Goal: Answer question/provide support

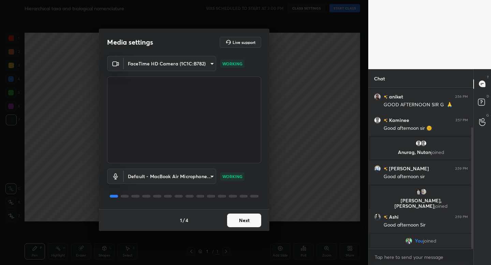
scroll to position [53, 0]
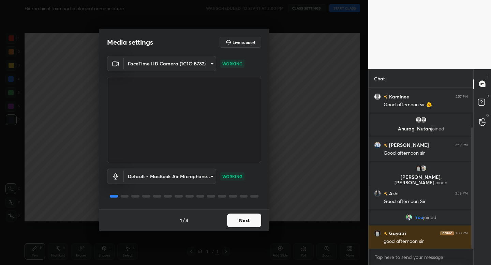
click at [259, 228] on div "1 / 4 Next" at bounding box center [184, 220] width 171 height 22
click at [256, 226] on button "Next" at bounding box center [244, 221] width 34 height 14
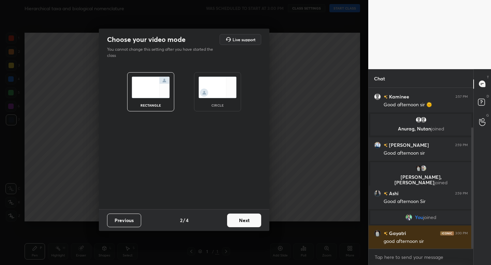
click at [202, 101] on div "circle" at bounding box center [217, 91] width 47 height 39
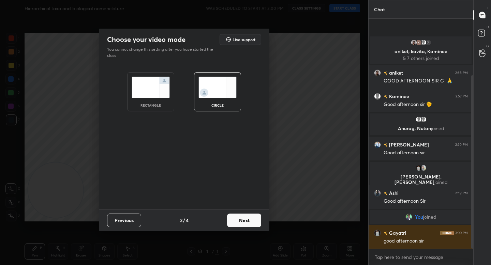
scroll to position [0, 0]
click at [247, 220] on button "Next" at bounding box center [244, 221] width 34 height 14
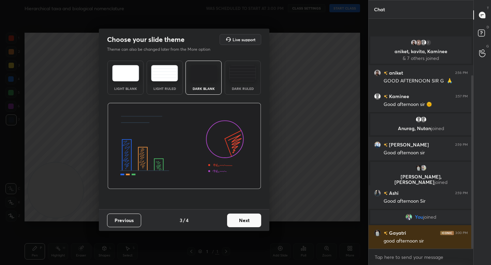
click at [247, 220] on button "Next" at bounding box center [244, 221] width 34 height 14
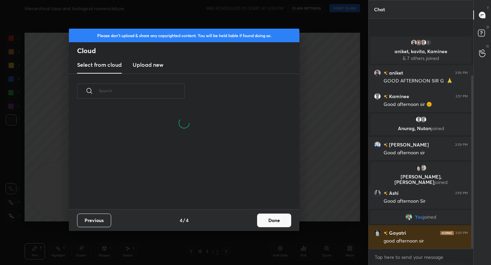
click at [273, 222] on button "Done" at bounding box center [274, 221] width 34 height 14
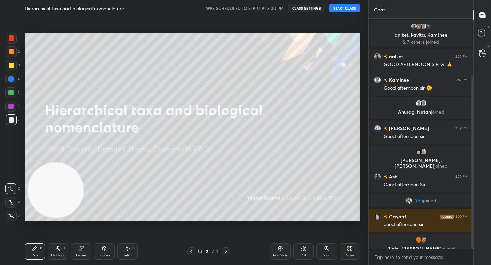
scroll to position [9, 0]
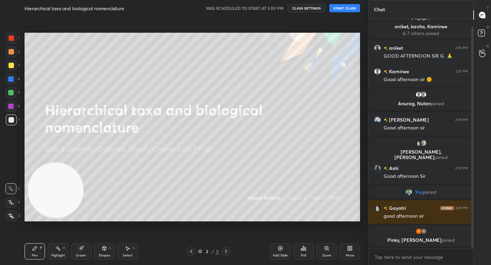
click at [337, 9] on button "START CLASS" at bounding box center [345, 8] width 31 height 8
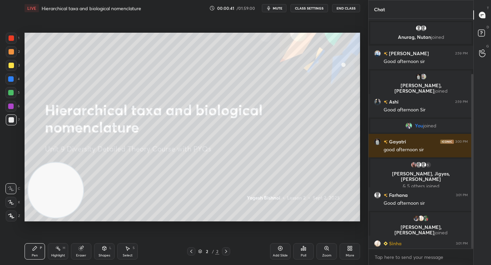
scroll to position [73, 0]
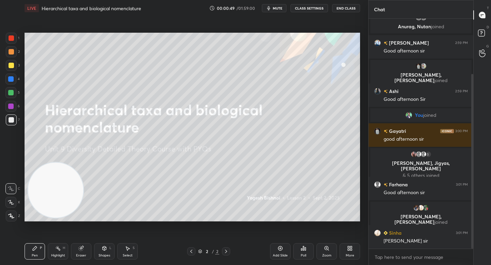
click at [14, 216] on div at bounding box center [11, 216] width 11 height 11
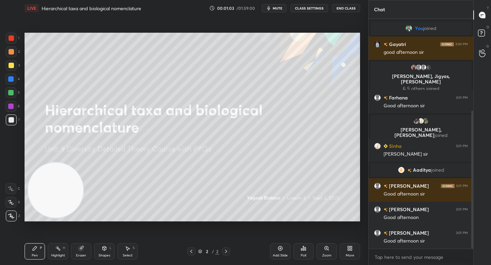
scroll to position [170, 0]
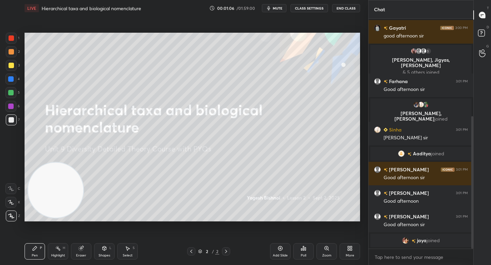
click at [16, 93] on div "5" at bounding box center [12, 92] width 14 height 11
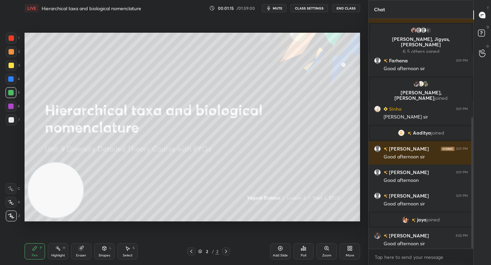
scroll to position [172, 0]
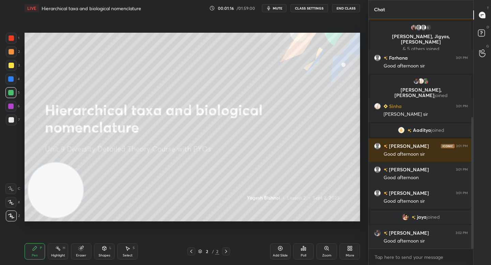
click at [10, 68] on div at bounding box center [11, 65] width 5 height 5
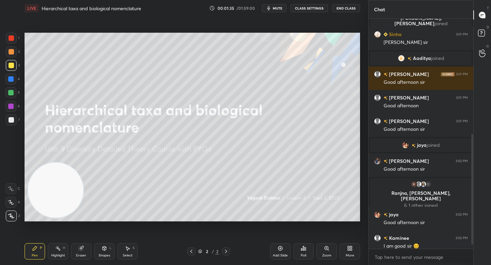
scroll to position [252, 0]
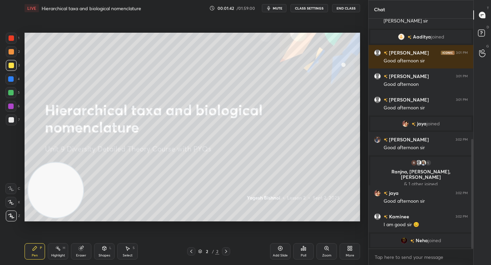
drag, startPoint x: 13, startPoint y: 124, endPoint x: 17, endPoint y: 121, distance: 5.3
click at [13, 124] on div at bounding box center [11, 120] width 11 height 11
click at [16, 52] on div at bounding box center [11, 51] width 11 height 11
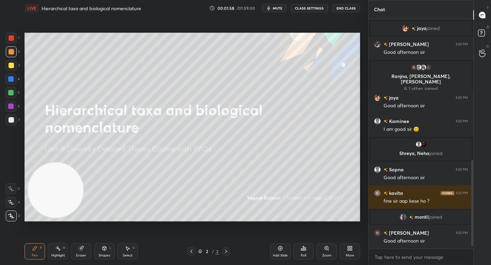
scroll to position [391, 0]
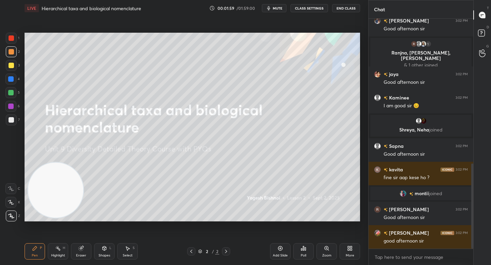
click at [13, 122] on div at bounding box center [11, 119] width 5 height 5
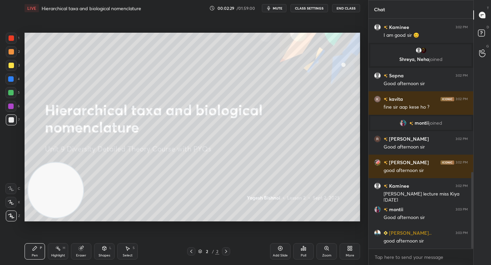
scroll to position [478, 0]
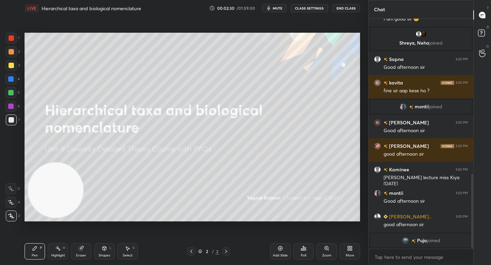
click at [12, 99] on div "5" at bounding box center [12, 94] width 14 height 14
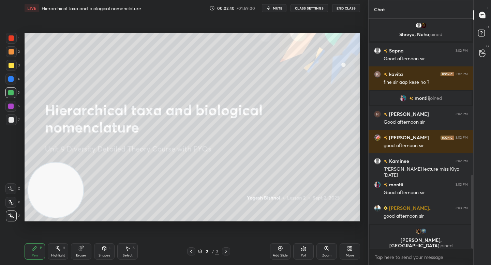
click at [12, 78] on div at bounding box center [10, 78] width 5 height 5
drag, startPoint x: 15, startPoint y: 67, endPoint x: 21, endPoint y: 70, distance: 6.9
click at [15, 67] on div at bounding box center [11, 65] width 11 height 11
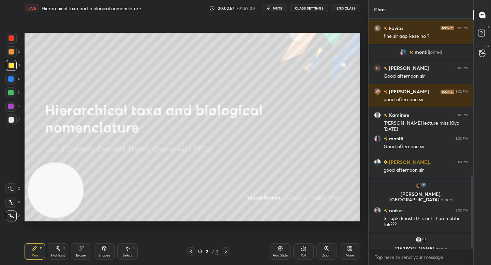
scroll to position [495, 0]
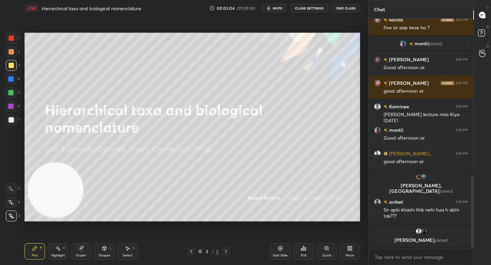
click at [9, 117] on div at bounding box center [11, 120] width 11 height 11
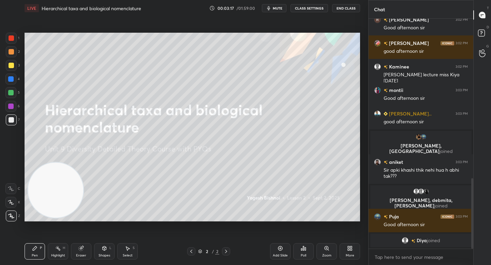
scroll to position [530, 0]
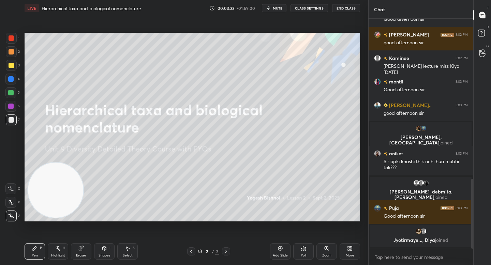
click at [12, 89] on div at bounding box center [10, 92] width 11 height 11
drag, startPoint x: 13, startPoint y: 76, endPoint x: 12, endPoint y: 67, distance: 9.3
click at [13, 69] on div "1 2 3 4 5 6 7" at bounding box center [12, 81] width 14 height 96
click at [15, 56] on div "2" at bounding box center [13, 51] width 14 height 11
click at [17, 68] on div "3" at bounding box center [13, 65] width 14 height 11
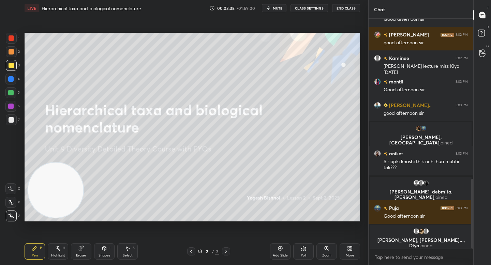
click at [9, 86] on div "4" at bounding box center [12, 81] width 14 height 14
click at [13, 93] on div at bounding box center [10, 92] width 5 height 5
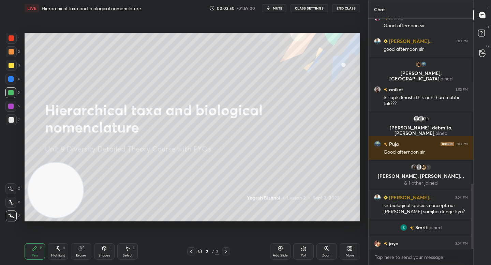
scroll to position [585, 0]
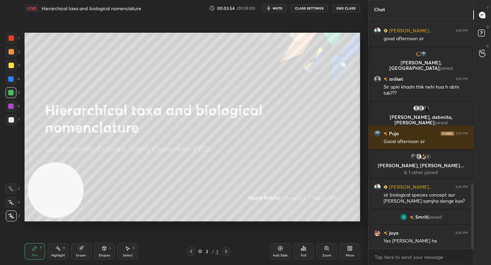
click at [12, 127] on div "7" at bounding box center [13, 122] width 14 height 14
drag, startPoint x: 52, startPoint y: 196, endPoint x: 52, endPoint y: 202, distance: 6.1
click at [52, 202] on video at bounding box center [55, 190] width 55 height 55
click at [51, 207] on video at bounding box center [54, 193] width 55 height 55
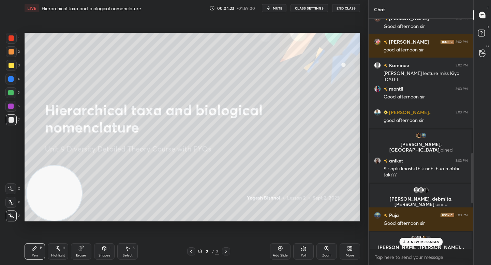
scroll to position [617, 0]
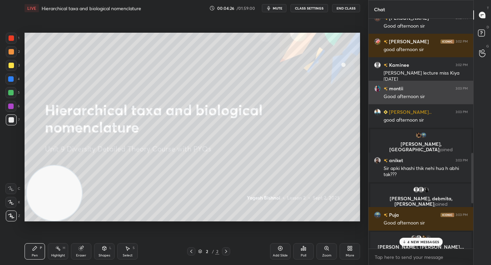
click at [380, 88] on img "grid" at bounding box center [377, 88] width 7 height 7
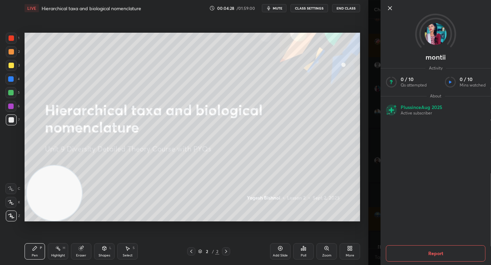
click at [391, 10] on icon at bounding box center [390, 8] width 8 height 8
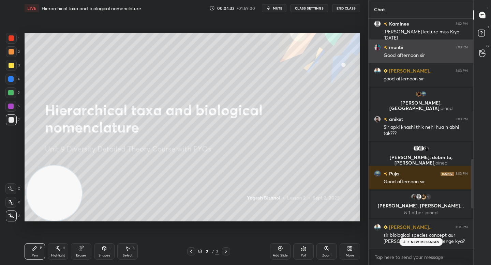
scroll to position [662, 0]
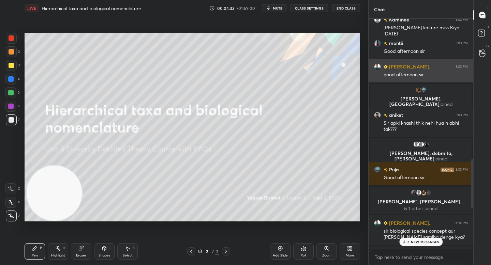
click at [378, 64] on img "grid" at bounding box center [377, 66] width 7 height 7
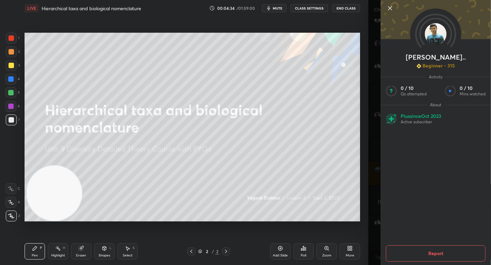
click at [389, 11] on icon at bounding box center [390, 8] width 8 height 8
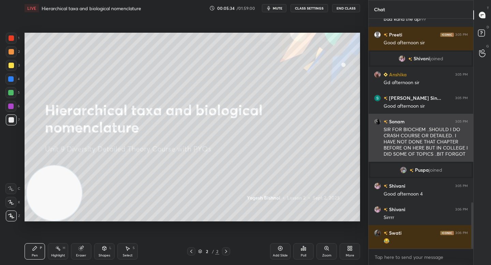
scroll to position [916, 0]
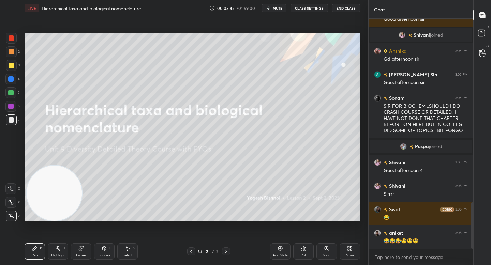
click at [277, 247] on div "Add Slide" at bounding box center [280, 252] width 20 height 16
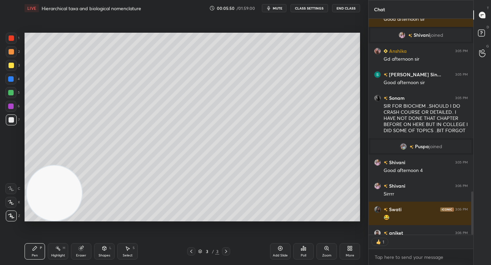
scroll to position [2, 2]
click at [87, 245] on div "Eraser" at bounding box center [81, 252] width 20 height 16
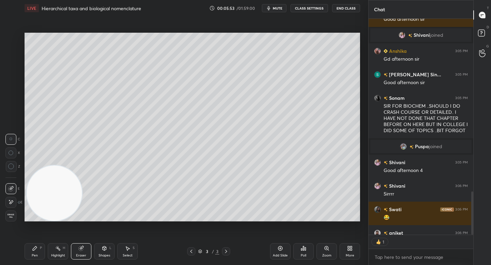
click at [85, 245] on div "Eraser" at bounding box center [81, 252] width 20 height 16
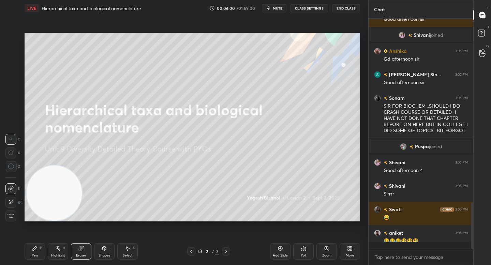
scroll to position [228, 103]
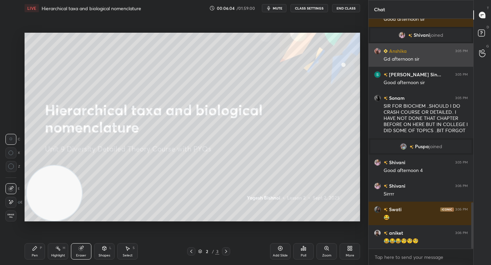
click at [378, 50] on img "grid" at bounding box center [377, 51] width 7 height 7
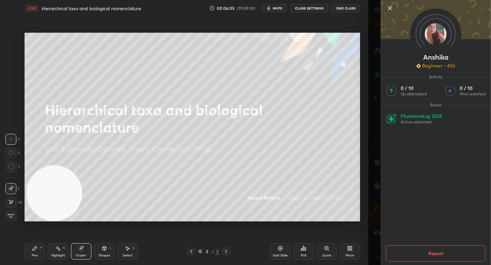
click at [390, 9] on icon at bounding box center [390, 8] width 8 height 8
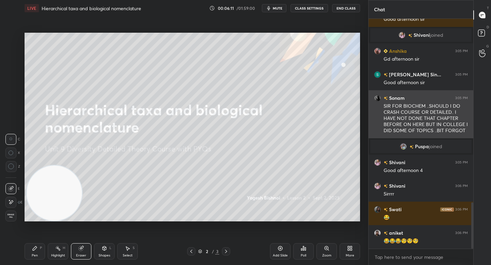
scroll to position [952, 0]
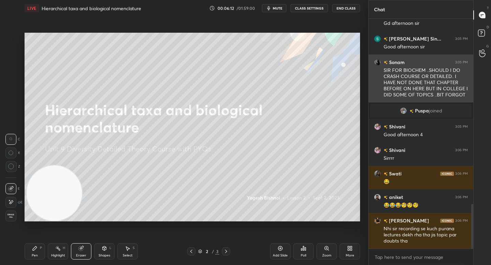
click at [376, 96] on div "Sonam 3:05 PM SIR FOR BIOCHEM ..SHOULD I DO CRASH COURSE OR DETAILED.. I HAVE N…" at bounding box center [421, 79] width 105 height 48
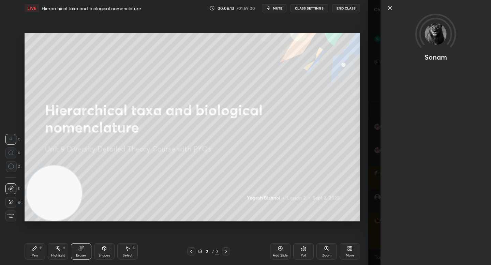
click at [388, 8] on icon at bounding box center [390, 8] width 8 height 8
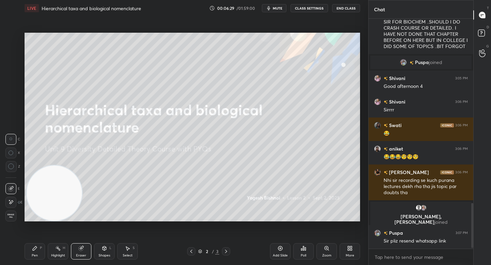
scroll to position [944, 0]
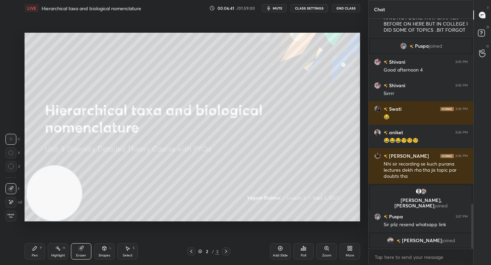
click at [282, 255] on div "Add Slide" at bounding box center [280, 255] width 15 height 3
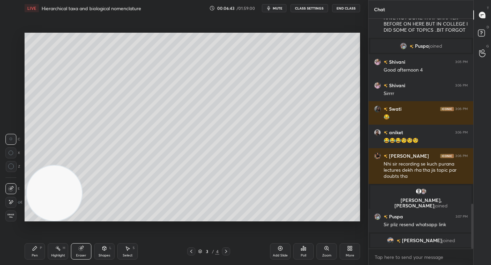
click at [39, 250] on div "Pen P" at bounding box center [35, 252] width 20 height 16
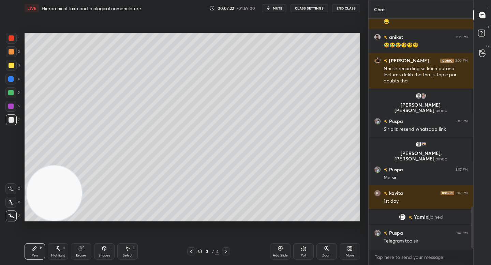
scroll to position [1044, 0]
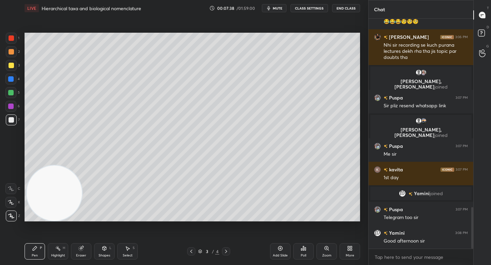
click at [372, 254] on div "x" at bounding box center [421, 257] width 105 height 16
type textarea "x"
paste textarea "https://chat.whatsapp.com/LHt3xJuy9WMGWUPtyYX7pi?mode=ems_copy_t"
type textarea "https://chat.whatsapp.com/LHt3xJuy9WMGWUPtyYX7pi?mode=ems_copy_t"
type textarea "x"
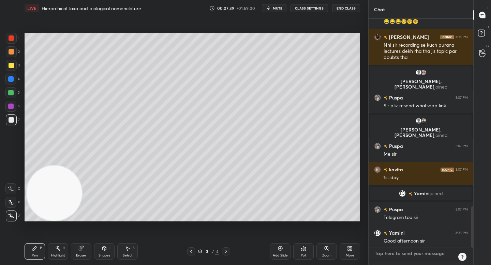
scroll to position [0, 0]
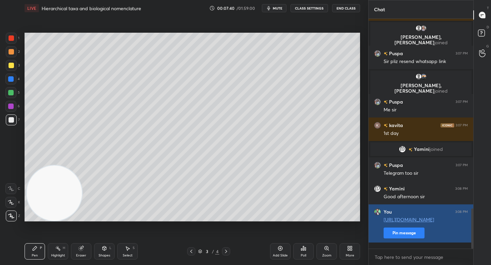
click at [387, 239] on button "Pin message" at bounding box center [404, 233] width 41 height 11
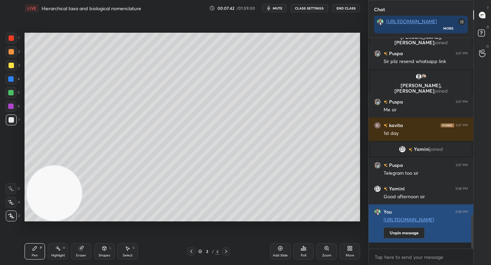
scroll to position [1131, 0]
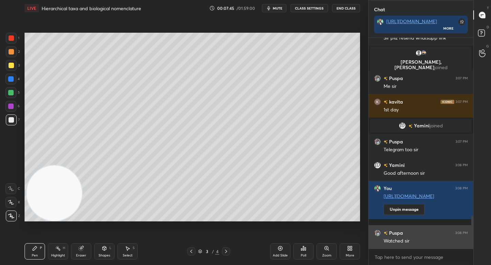
click at [376, 233] on img "grid" at bounding box center [377, 233] width 7 height 7
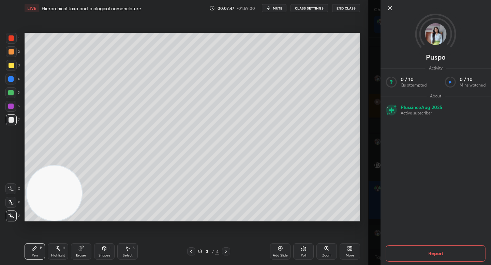
click at [388, 8] on icon at bounding box center [390, 8] width 8 height 8
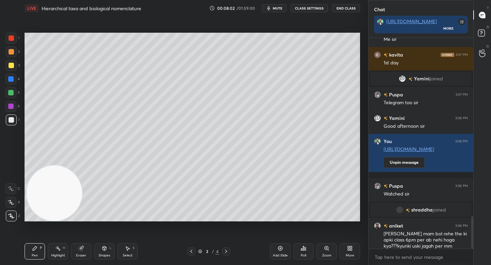
scroll to position [1159, 0]
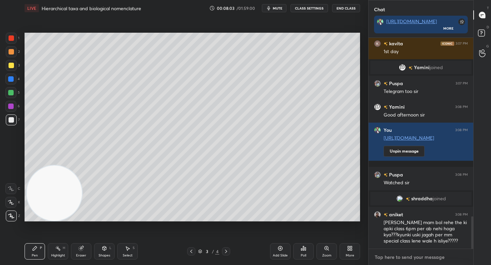
type textarea "x"
click at [393, 258] on textarea at bounding box center [421, 257] width 94 height 11
paste textarea "[URL][DOMAIN_NAME]"
type textarea "[URL][DOMAIN_NAME]"
type textarea "x"
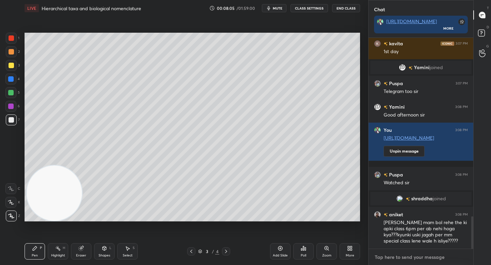
scroll to position [1197, 0]
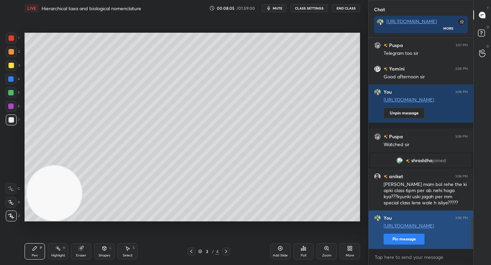
type textarea "x"
click at [398, 240] on button "Pin message" at bounding box center [404, 239] width 41 height 11
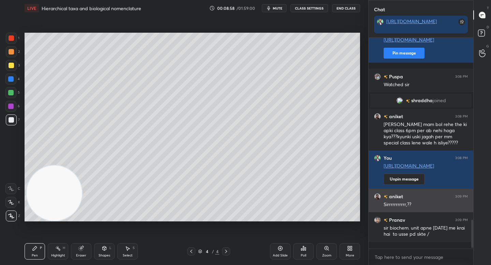
scroll to position [1250, 0]
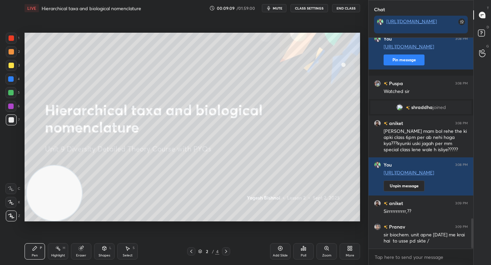
click at [350, 250] on icon at bounding box center [349, 248] width 5 height 5
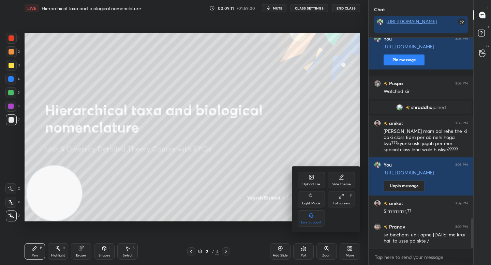
click at [315, 184] on div "Upload File" at bounding box center [312, 184] width 18 height 3
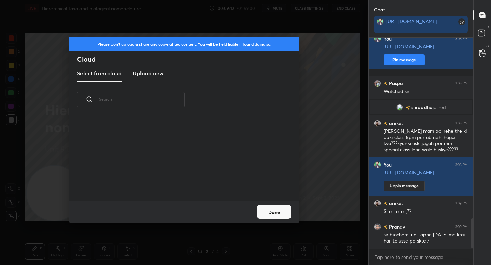
scroll to position [84, 219]
click at [147, 74] on h3 "Upload new" at bounding box center [148, 73] width 31 height 8
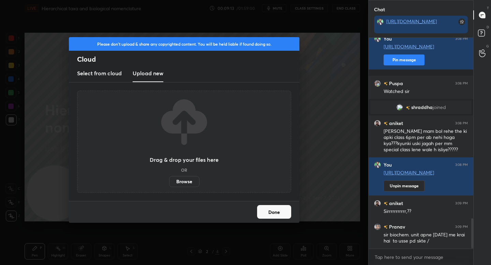
click at [190, 182] on label "Browse" at bounding box center [184, 181] width 30 height 11
click at [169, 182] on input "Browse" at bounding box center [169, 181] width 0 height 11
click at [277, 212] on button "Done" at bounding box center [274, 212] width 34 height 14
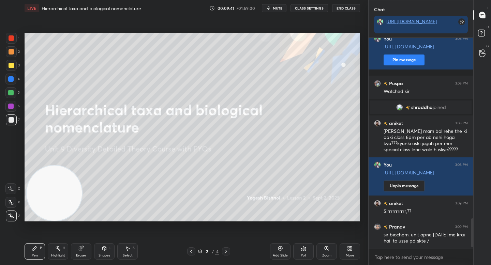
scroll to position [1391, 0]
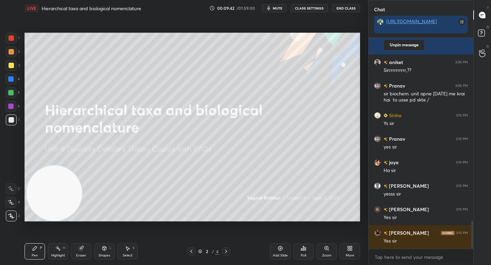
click at [349, 249] on icon at bounding box center [349, 250] width 2 height 2
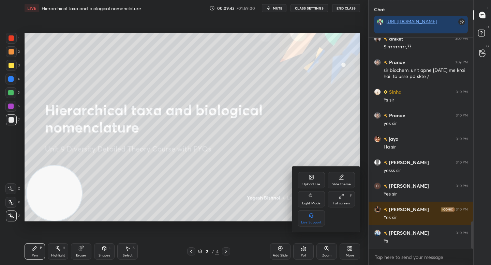
click at [319, 183] on div "Upload File" at bounding box center [312, 184] width 18 height 3
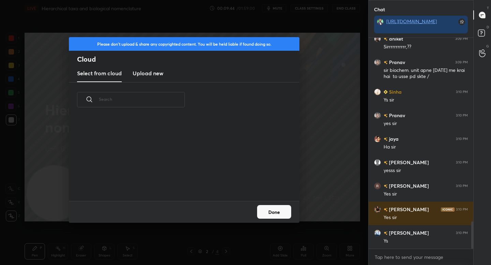
scroll to position [84, 219]
click at [146, 68] on new "Upload new" at bounding box center [148, 73] width 31 height 17
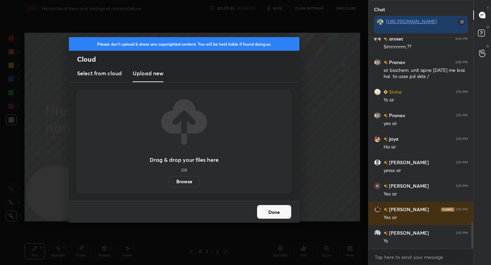
click at [184, 184] on label "Browse" at bounding box center [184, 181] width 30 height 11
click at [169, 184] on input "Browse" at bounding box center [169, 181] width 0 height 11
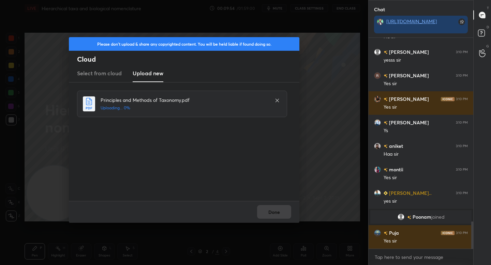
scroll to position [1424, 0]
click at [278, 206] on button "Done" at bounding box center [274, 212] width 34 height 14
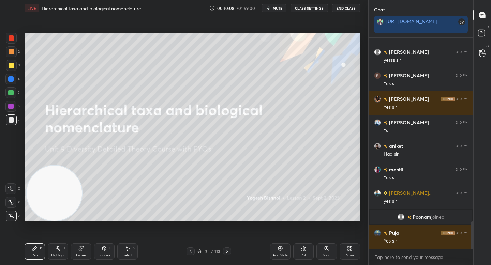
drag, startPoint x: 45, startPoint y: 181, endPoint x: 50, endPoint y: 117, distance: 64.3
click at [50, 166] on video at bounding box center [54, 193] width 55 height 55
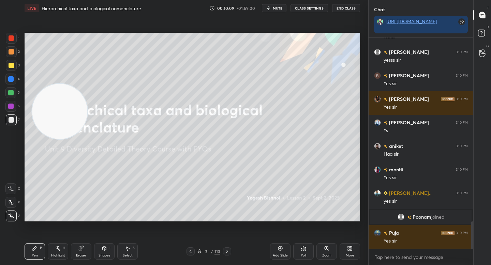
drag, startPoint x: 56, startPoint y: 88, endPoint x: 55, endPoint y: 83, distance: 4.6
click at [57, 84] on video at bounding box center [59, 111] width 55 height 55
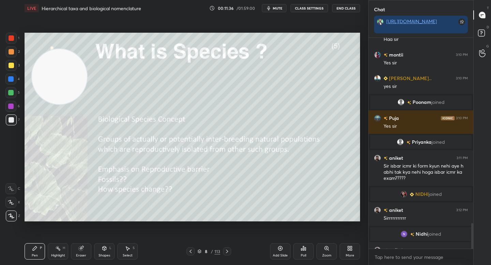
scroll to position [1529, 0]
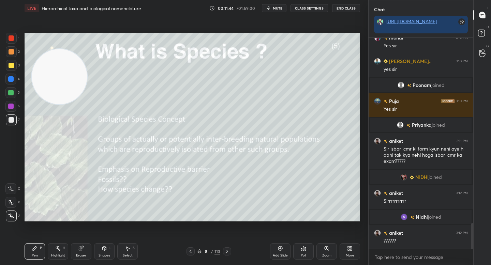
click at [9, 96] on div at bounding box center [10, 92] width 11 height 11
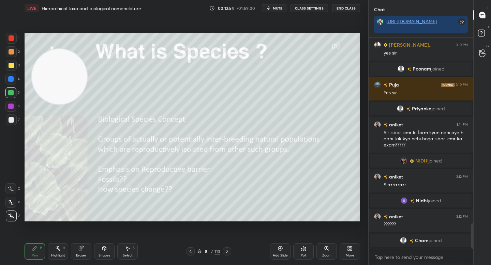
drag, startPoint x: 9, startPoint y: 68, endPoint x: 32, endPoint y: 68, distance: 23.2
click at [9, 68] on div at bounding box center [11, 65] width 11 height 11
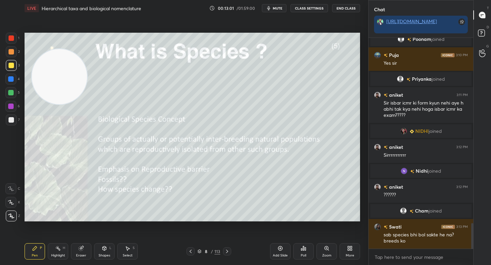
scroll to position [1535, 0]
click at [81, 254] on div "Eraser" at bounding box center [81, 255] width 10 height 3
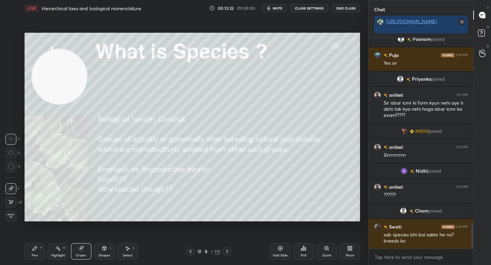
click at [31, 249] on div "Pen P" at bounding box center [35, 252] width 20 height 16
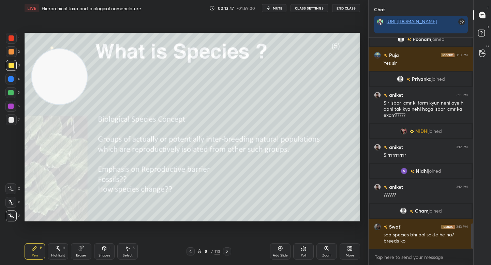
scroll to position [1551, 0]
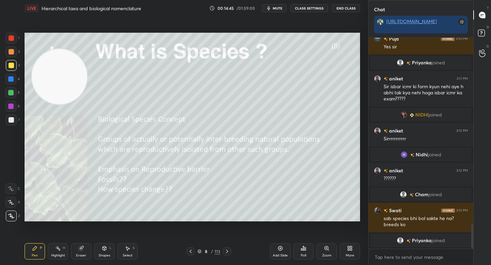
click at [10, 91] on div at bounding box center [10, 92] width 5 height 5
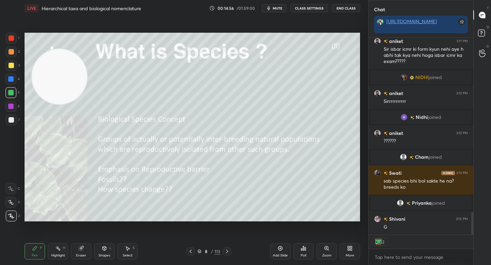
scroll to position [1524, 0]
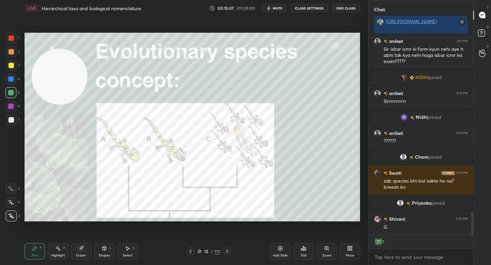
type textarea "x"
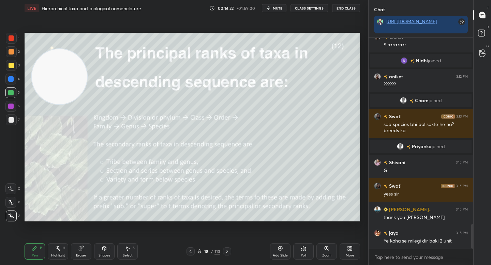
scroll to position [1605, 0]
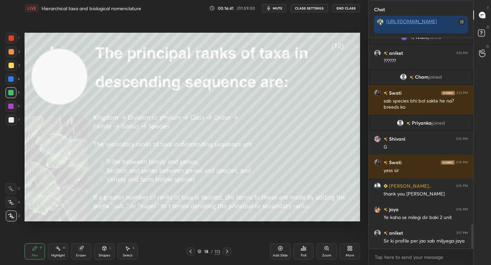
click at [64, 67] on video at bounding box center [59, 76] width 55 height 55
drag, startPoint x: 58, startPoint y: 60, endPoint x: 44, endPoint y: 170, distance: 110.8
click at [44, 102] on video at bounding box center [52, 74] width 55 height 55
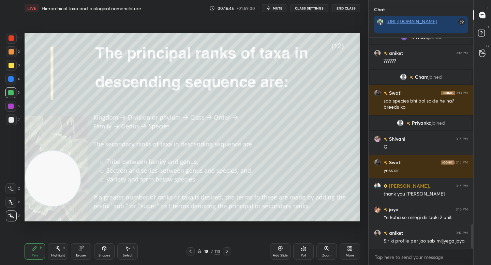
click at [41, 192] on video at bounding box center [52, 178] width 55 height 55
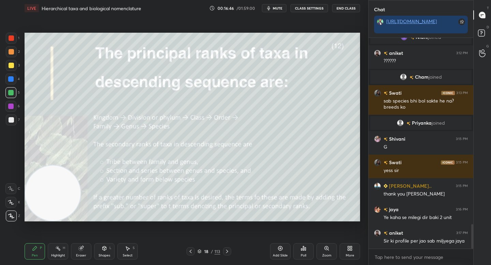
drag, startPoint x: 13, startPoint y: 116, endPoint x: 13, endPoint y: 112, distance: 4.1
click at [12, 117] on div at bounding box center [11, 120] width 11 height 11
click at [13, 63] on div at bounding box center [11, 65] width 5 height 5
click at [15, 57] on div at bounding box center [11, 51] width 11 height 11
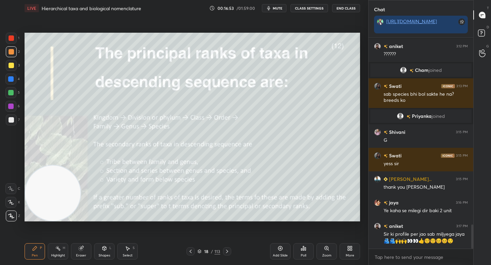
scroll to position [1635, 0]
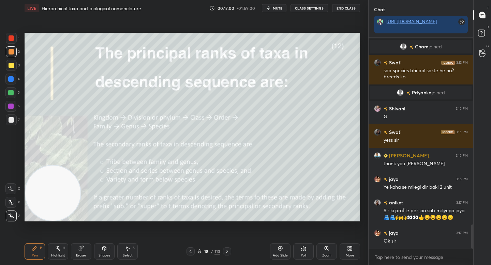
drag, startPoint x: 9, startPoint y: 120, endPoint x: 18, endPoint y: 118, distance: 9.4
click at [9, 120] on div at bounding box center [11, 119] width 5 height 5
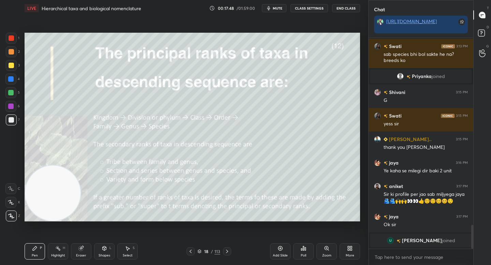
scroll to position [1660, 0]
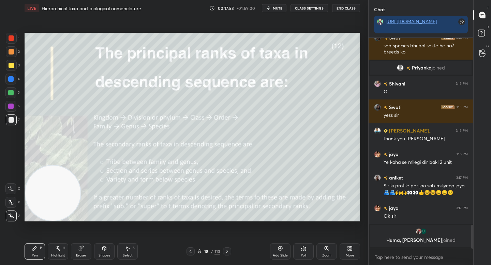
click at [13, 90] on div at bounding box center [10, 92] width 11 height 11
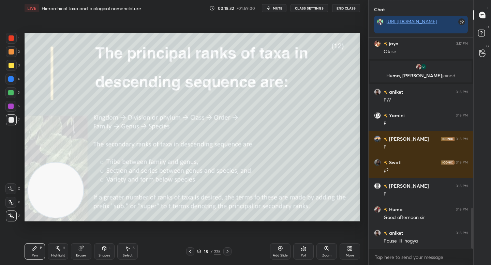
scroll to position [904, 0]
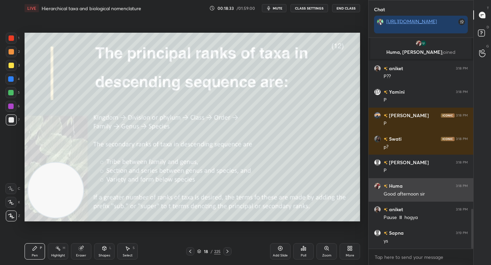
click at [379, 185] on img "grid" at bounding box center [377, 186] width 7 height 7
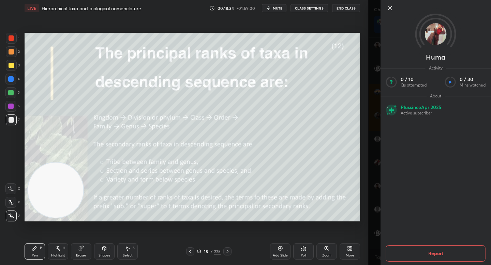
scroll to position [951, 0]
click at [391, 8] on icon at bounding box center [390, 8] width 8 height 8
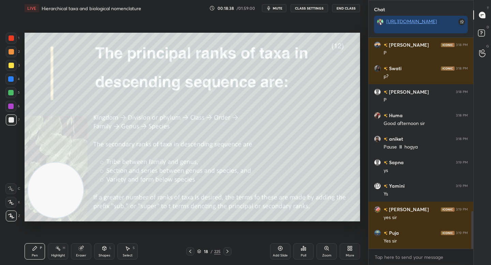
scroll to position [998, 0]
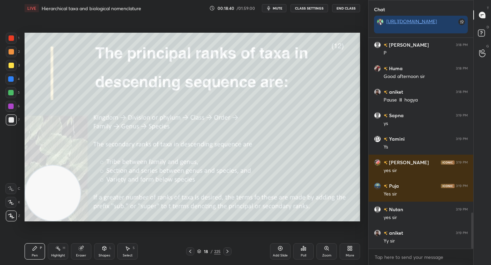
drag, startPoint x: 43, startPoint y: 203, endPoint x: 26, endPoint y: 175, distance: 31.8
click at [42, 203] on video at bounding box center [52, 193] width 55 height 55
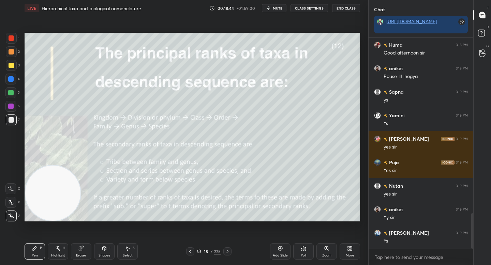
scroll to position [1069, 0]
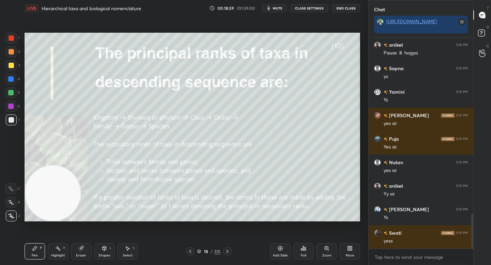
drag, startPoint x: 80, startPoint y: 257, endPoint x: 84, endPoint y: 255, distance: 3.8
click at [81, 257] on div "Eraser" at bounding box center [81, 255] width 10 height 3
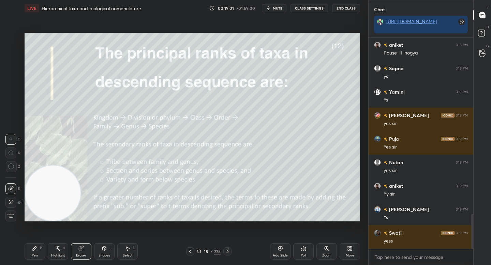
click at [34, 251] on div "Pen P" at bounding box center [35, 252] width 20 height 16
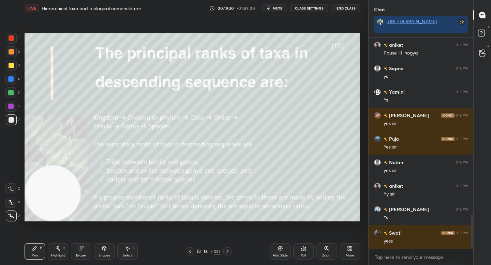
scroll to position [1093, 0]
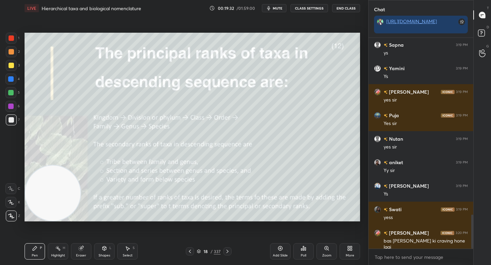
drag, startPoint x: 10, startPoint y: 106, endPoint x: 13, endPoint y: 103, distance: 3.9
click at [10, 106] on div at bounding box center [10, 106] width 5 height 5
drag, startPoint x: 12, startPoint y: 95, endPoint x: 20, endPoint y: 101, distance: 10.0
click at [13, 95] on div at bounding box center [10, 92] width 5 height 5
click at [81, 254] on div "Eraser" at bounding box center [81, 255] width 10 height 3
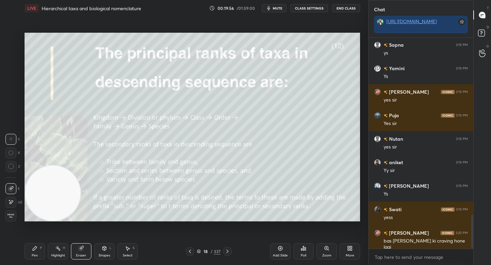
click at [44, 246] on div "Pen P" at bounding box center [35, 252] width 20 height 16
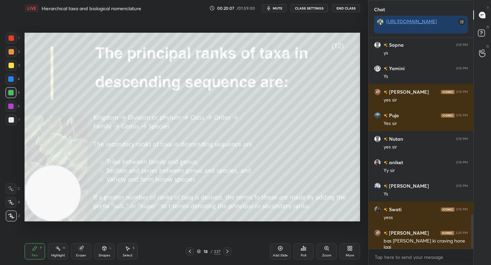
click at [12, 120] on div at bounding box center [11, 119] width 5 height 5
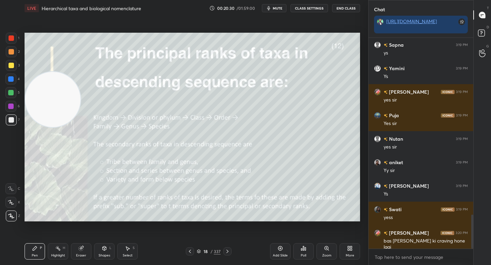
click at [49, 109] on video at bounding box center [52, 99] width 55 height 55
drag, startPoint x: 43, startPoint y: 100, endPoint x: 37, endPoint y: 51, distance: 49.3
click at [37, 65] on video at bounding box center [52, 92] width 55 height 55
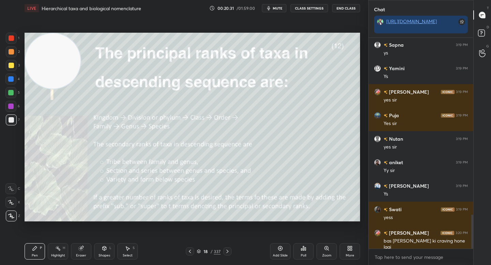
drag, startPoint x: 38, startPoint y: 51, endPoint x: 35, endPoint y: 35, distance: 16.2
click at [35, 35] on video at bounding box center [52, 60] width 55 height 55
click at [10, 107] on div at bounding box center [10, 106] width 5 height 5
click at [13, 94] on div at bounding box center [10, 92] width 5 height 5
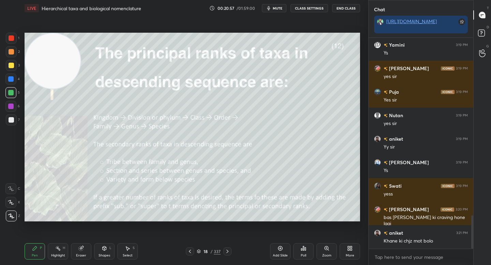
click at [11, 67] on div at bounding box center [11, 65] width 5 height 5
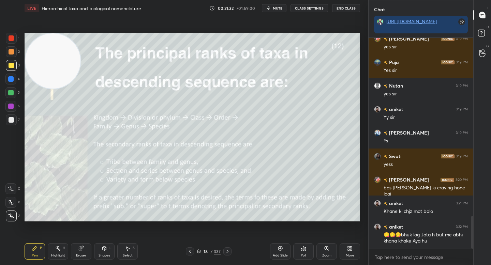
scroll to position [1153, 0]
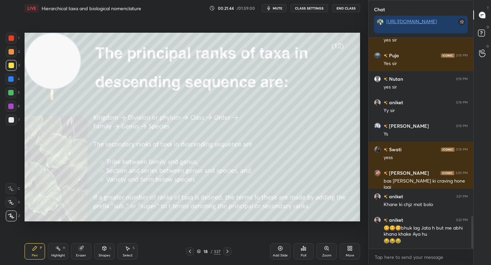
click at [48, 251] on div "Highlight H" at bounding box center [58, 252] width 20 height 16
click at [11, 220] on div at bounding box center [10, 216] width 11 height 11
click at [24, 252] on div "LIVE Hierarchical taxa and biological nomenclature 00:22:10 / 01:59:00 mute CLA…" at bounding box center [192, 132] width 341 height 265
click at [28, 252] on div "Pen P" at bounding box center [35, 252] width 20 height 16
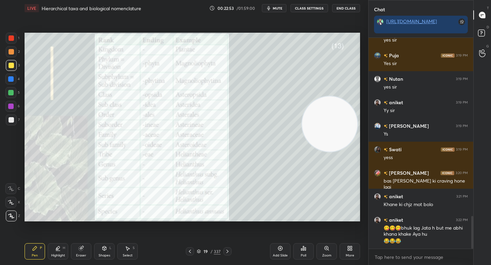
drag, startPoint x: 75, startPoint y: 74, endPoint x: 338, endPoint y: 130, distance: 268.9
click at [338, 131] on video at bounding box center [329, 124] width 55 height 55
click at [322, 249] on div "Zoom" at bounding box center [327, 252] width 20 height 16
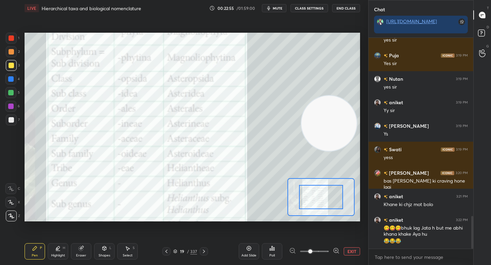
click at [333, 251] on icon at bounding box center [336, 251] width 7 height 7
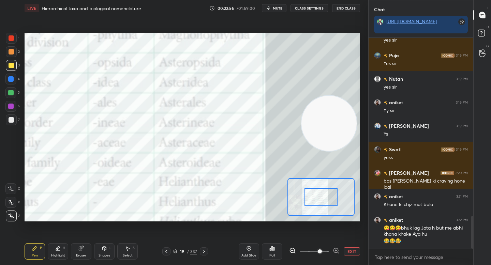
click at [323, 202] on div at bounding box center [321, 197] width 33 height 18
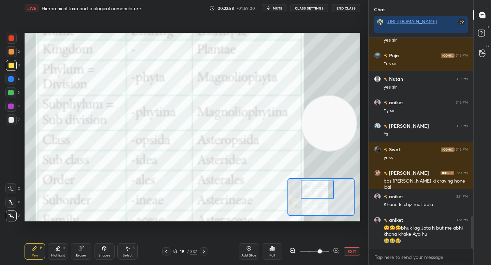
drag, startPoint x: 321, startPoint y: 200, endPoint x: 319, endPoint y: 194, distance: 6.6
click at [319, 194] on div at bounding box center [317, 190] width 33 height 18
click at [295, 251] on icon at bounding box center [292, 251] width 7 height 7
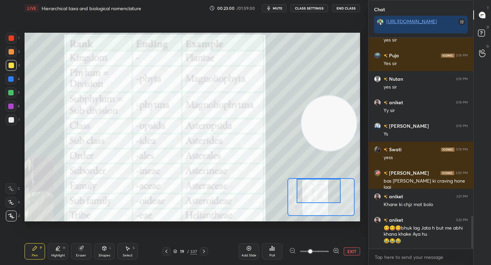
click at [317, 199] on div at bounding box center [319, 191] width 44 height 24
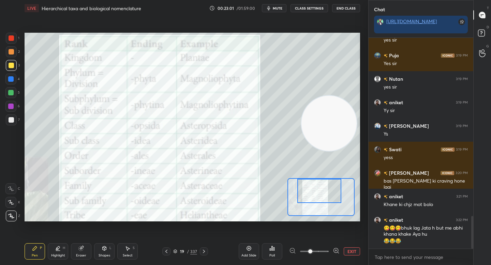
click at [319, 198] on div at bounding box center [320, 191] width 44 height 24
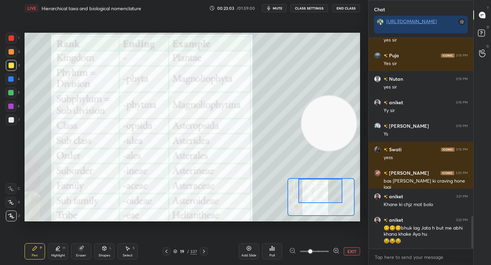
click at [10, 107] on div at bounding box center [10, 106] width 5 height 5
click at [13, 120] on div at bounding box center [11, 119] width 5 height 5
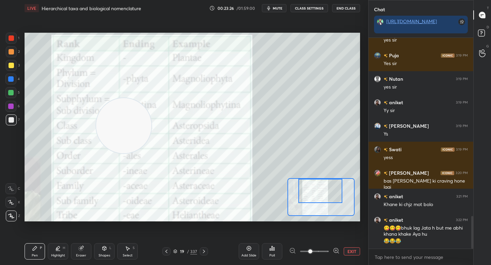
drag, startPoint x: 323, startPoint y: 121, endPoint x: 95, endPoint y: 126, distance: 228.0
click at [96, 126] on video at bounding box center [123, 125] width 55 height 55
click at [100, 144] on div "Setting up your live class Poll for secs No correct answer Start poll" at bounding box center [193, 127] width 336 height 189
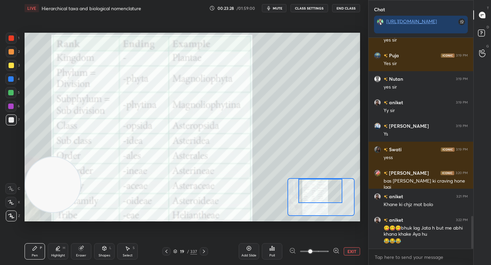
drag, startPoint x: 23, startPoint y: 186, endPoint x: 23, endPoint y: 196, distance: 9.9
click at [17, 196] on div "1 2 3 4 5 6 7 C X Z C X Z E E Erase all H H LIVE Hierarchical taxa and biologic…" at bounding box center [181, 132] width 363 height 265
drag, startPoint x: 40, startPoint y: 185, endPoint x: 26, endPoint y: 171, distance: 19.8
click at [26, 171] on video at bounding box center [52, 167] width 55 height 55
drag, startPoint x: 30, startPoint y: 176, endPoint x: 33, endPoint y: 194, distance: 17.9
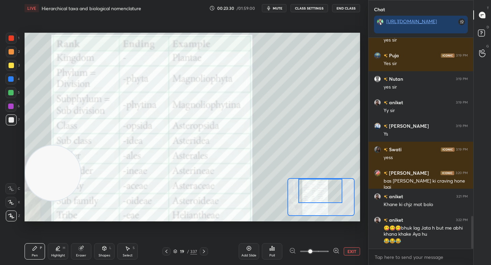
click at [33, 194] on video at bounding box center [52, 173] width 55 height 55
click at [7, 110] on div at bounding box center [10, 106] width 11 height 11
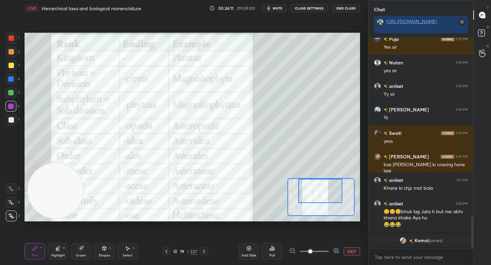
scroll to position [1177, 0]
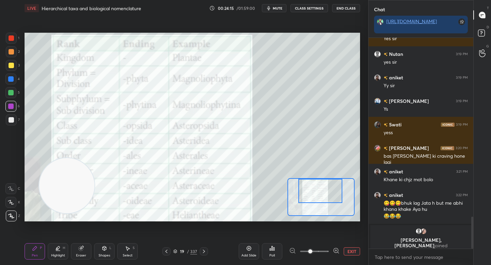
drag, startPoint x: 85, startPoint y: 176, endPoint x: 316, endPoint y: 113, distance: 239.5
click at [95, 158] on video at bounding box center [66, 185] width 55 height 55
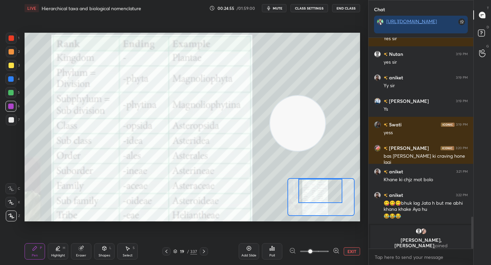
click at [12, 73] on div "3" at bounding box center [13, 67] width 14 height 14
click at [15, 59] on div "1 2 3 4 5 6 7" at bounding box center [12, 81] width 14 height 96
click at [13, 58] on div "2" at bounding box center [13, 53] width 14 height 14
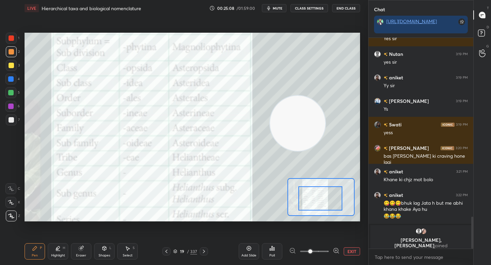
drag, startPoint x: 324, startPoint y: 197, endPoint x: 324, endPoint y: 204, distance: 7.2
click at [324, 204] on div at bounding box center [321, 199] width 44 height 24
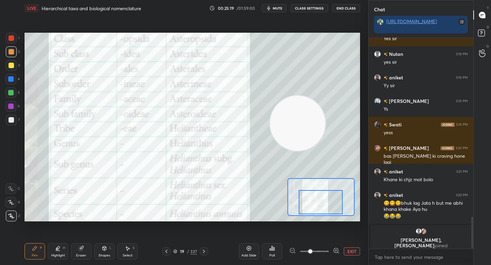
click at [308, 202] on div at bounding box center [321, 202] width 44 height 24
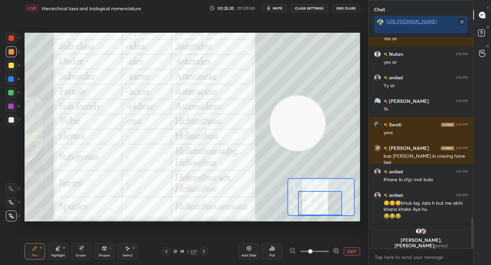
click at [312, 202] on div at bounding box center [320, 203] width 44 height 24
click at [347, 251] on button "EXIT" at bounding box center [352, 252] width 16 height 8
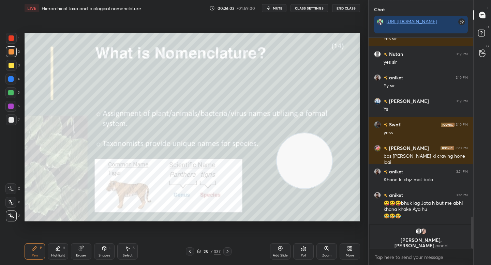
drag, startPoint x: 302, startPoint y: 128, endPoint x: 323, endPoint y: 209, distance: 83.6
click at [324, 189] on video at bounding box center [304, 160] width 55 height 55
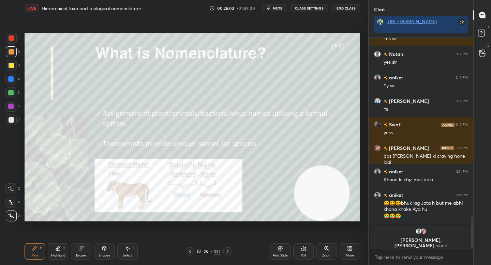
drag, startPoint x: 323, startPoint y: 202, endPoint x: 329, endPoint y: 202, distance: 5.1
click at [329, 204] on video at bounding box center [321, 193] width 55 height 55
click at [11, 122] on div at bounding box center [11, 119] width 5 height 5
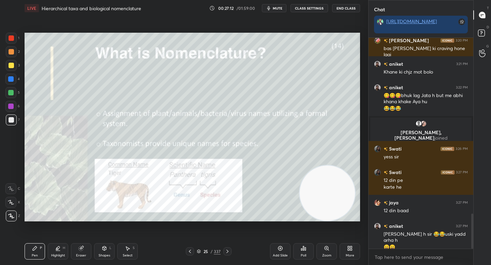
scroll to position [1071, 0]
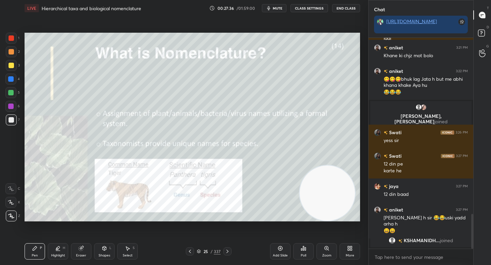
click at [9, 97] on div at bounding box center [10, 92] width 11 height 11
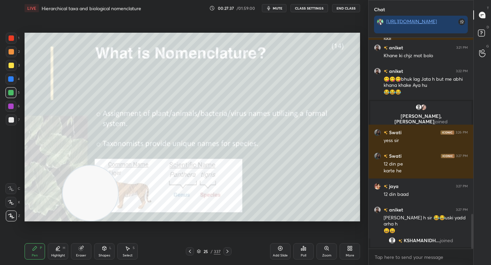
drag, startPoint x: 316, startPoint y: 189, endPoint x: 78, endPoint y: 196, distance: 237.2
click at [78, 197] on video at bounding box center [90, 193] width 55 height 55
click at [58, 203] on video at bounding box center [85, 193] width 55 height 55
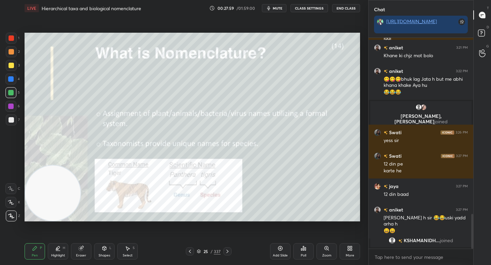
click at [14, 125] on div at bounding box center [11, 120] width 11 height 11
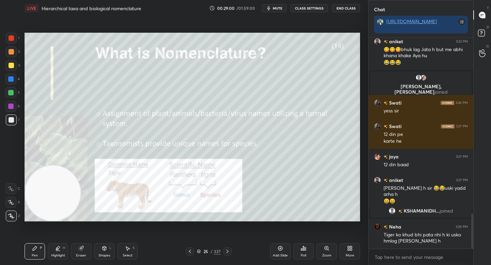
scroll to position [1077, 0]
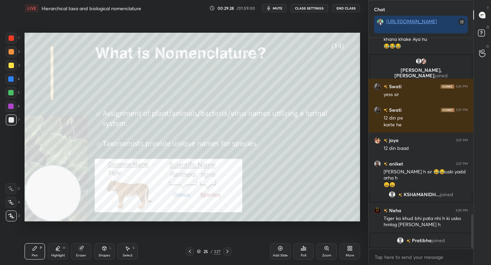
click at [12, 98] on div at bounding box center [10, 92] width 11 height 11
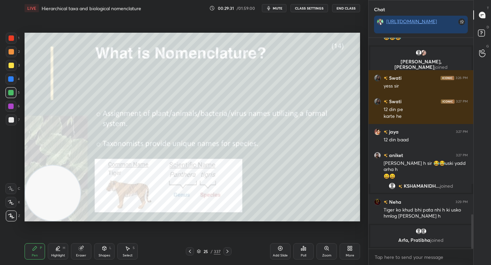
click at [10, 120] on div at bounding box center [11, 119] width 5 height 5
drag, startPoint x: 11, startPoint y: 102, endPoint x: 15, endPoint y: 93, distance: 9.6
click at [11, 101] on div at bounding box center [10, 106] width 11 height 11
click at [15, 93] on div at bounding box center [10, 92] width 11 height 11
click at [80, 245] on div "Eraser" at bounding box center [81, 252] width 20 height 16
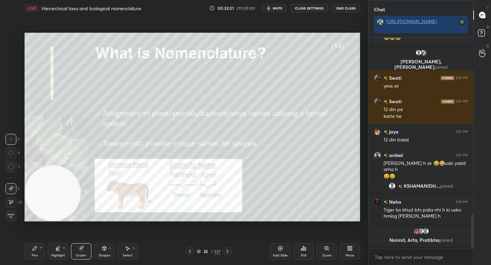
click at [33, 252] on div "Pen P" at bounding box center [35, 252] width 20 height 16
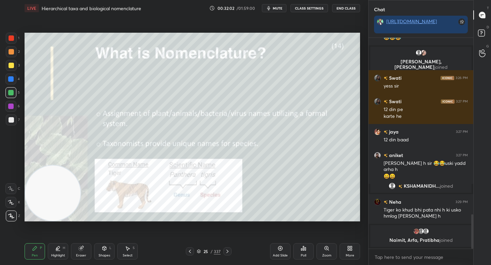
drag, startPoint x: 57, startPoint y: 204, endPoint x: 52, endPoint y: 219, distance: 15.4
click at [53, 218] on video at bounding box center [52, 193] width 55 height 55
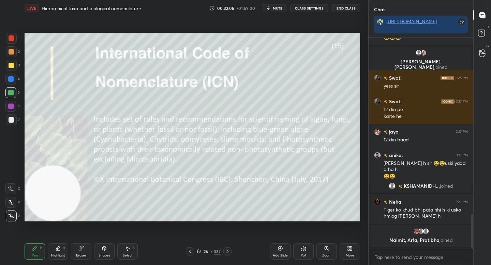
click at [8, 126] on div "7" at bounding box center [13, 122] width 14 height 14
drag, startPoint x: 8, startPoint y: 107, endPoint x: 9, endPoint y: 103, distance: 3.6
click at [9, 107] on div at bounding box center [10, 106] width 5 height 5
click at [11, 94] on div at bounding box center [10, 92] width 5 height 5
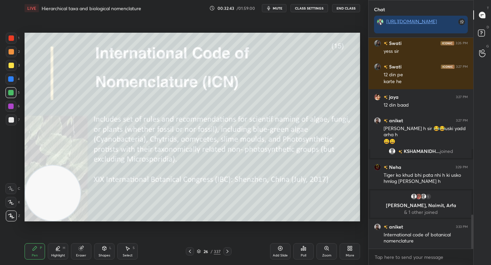
scroll to position [1108, 0]
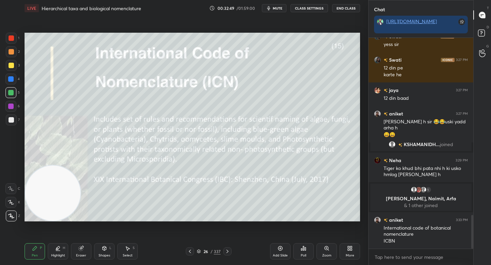
click at [58, 248] on icon at bounding box center [57, 248] width 3 height 3
drag, startPoint x: 17, startPoint y: 122, endPoint x: 21, endPoint y: 122, distance: 4.2
click at [17, 123] on div "7" at bounding box center [13, 120] width 14 height 11
click at [92, 249] on div "Pen P Highlight H Eraser Shapes L Select S" at bounding box center [86, 252] width 123 height 16
click at [89, 250] on div "Eraser" at bounding box center [81, 252] width 20 height 16
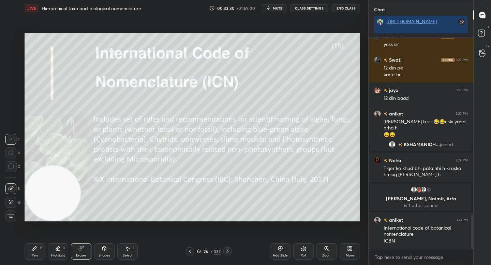
click at [63, 250] on div "H" at bounding box center [64, 248] width 2 height 3
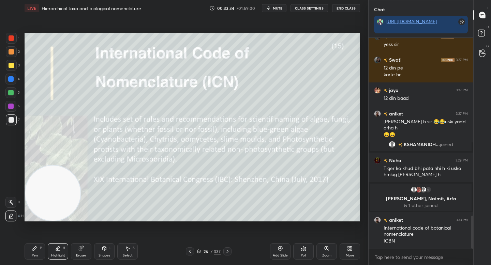
scroll to position [1138, 0]
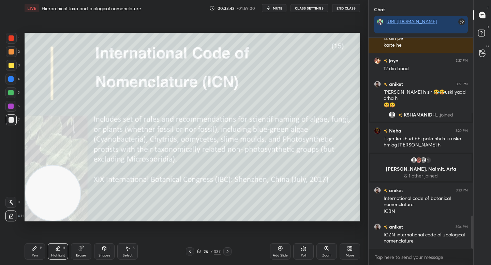
drag, startPoint x: 33, startPoint y: 249, endPoint x: 73, endPoint y: 227, distance: 45.0
click at [33, 249] on icon at bounding box center [34, 248] width 5 height 5
click at [63, 253] on div "Highlight H" at bounding box center [58, 252] width 20 height 16
click at [37, 253] on div "Pen P" at bounding box center [35, 252] width 20 height 16
click at [76, 251] on div "Eraser" at bounding box center [81, 252] width 20 height 16
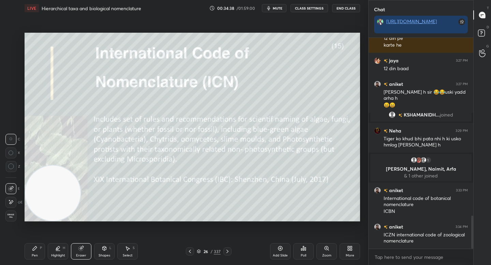
click at [36, 252] on div "Pen P" at bounding box center [35, 252] width 20 height 16
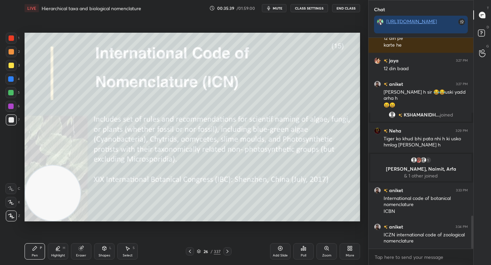
click at [9, 90] on div at bounding box center [10, 92] width 5 height 5
drag, startPoint x: 10, startPoint y: 78, endPoint x: 12, endPoint y: 69, distance: 9.3
click at [10, 78] on div at bounding box center [10, 78] width 5 height 5
click at [12, 66] on div at bounding box center [11, 65] width 5 height 5
click at [14, 66] on div at bounding box center [11, 65] width 11 height 11
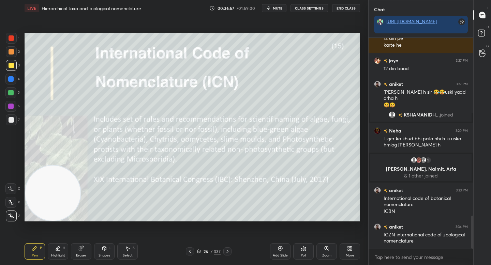
drag, startPoint x: 14, startPoint y: 122, endPoint x: 20, endPoint y: 121, distance: 6.0
click at [15, 122] on div at bounding box center [11, 120] width 11 height 11
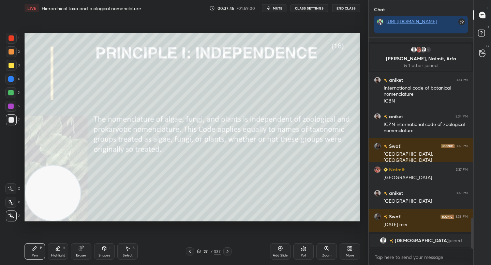
scroll to position [1246, 0]
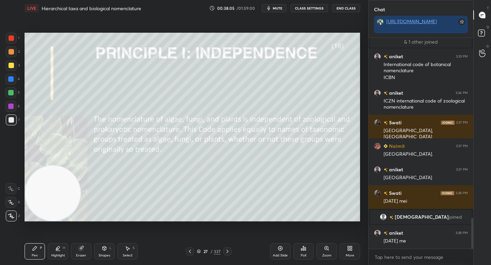
click at [82, 259] on div "Eraser" at bounding box center [81, 252] width 20 height 16
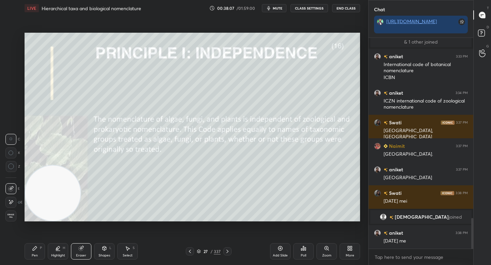
click at [37, 248] on icon at bounding box center [34, 248] width 5 height 5
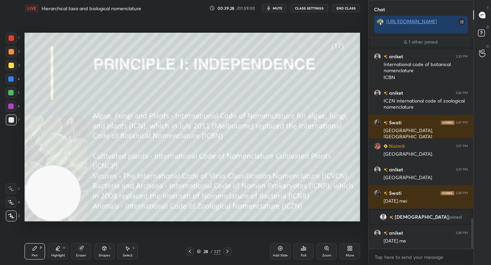
drag, startPoint x: 48, startPoint y: 194, endPoint x: 35, endPoint y: 81, distance: 114.7
click at [35, 166] on video at bounding box center [52, 193] width 55 height 55
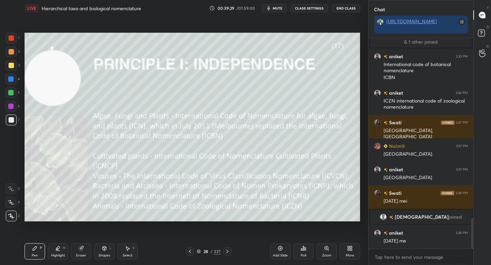
click at [11, 93] on div at bounding box center [10, 92] width 5 height 5
drag, startPoint x: 10, startPoint y: 64, endPoint x: 24, endPoint y: 67, distance: 14.2
click at [10, 64] on div at bounding box center [11, 65] width 5 height 5
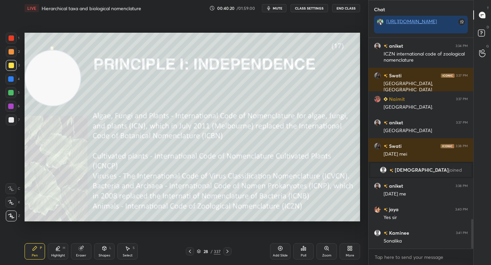
scroll to position [1316, 0]
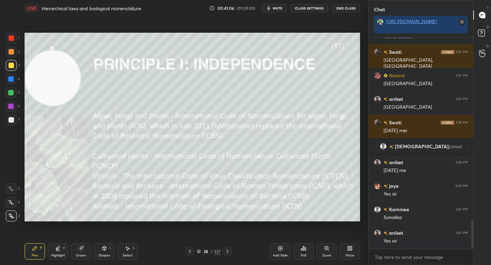
click at [9, 92] on div at bounding box center [10, 92] width 5 height 5
click at [12, 73] on div "1 2 3 4 5 6 7" at bounding box center [12, 81] width 14 height 96
click at [13, 70] on div at bounding box center [11, 65] width 11 height 11
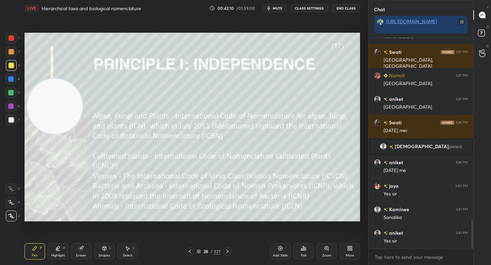
drag, startPoint x: 60, startPoint y: 114, endPoint x: 67, endPoint y: 186, distance: 72.3
click at [66, 134] on video at bounding box center [54, 106] width 55 height 55
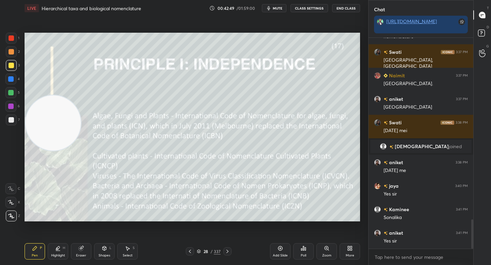
drag, startPoint x: 58, startPoint y: 140, endPoint x: 53, endPoint y: 130, distance: 10.5
click at [53, 132] on video at bounding box center [53, 123] width 55 height 55
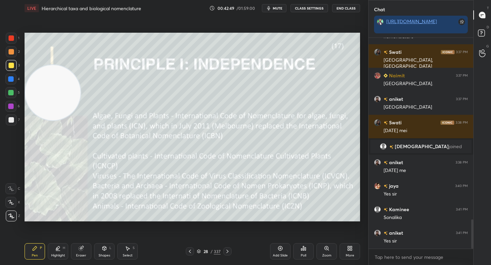
drag, startPoint x: 51, startPoint y: 109, endPoint x: 47, endPoint y: 89, distance: 20.1
click at [50, 89] on video at bounding box center [52, 92] width 55 height 55
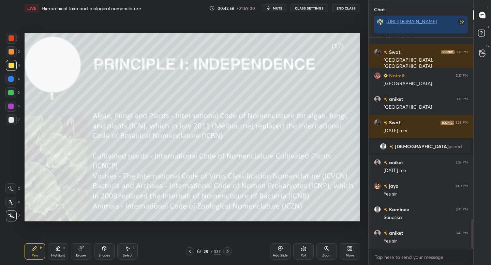
drag, startPoint x: 47, startPoint y: 88, endPoint x: 42, endPoint y: 69, distance: 19.5
click at [42, 69] on video at bounding box center [52, 64] width 55 height 55
click at [14, 92] on div at bounding box center [10, 92] width 11 height 11
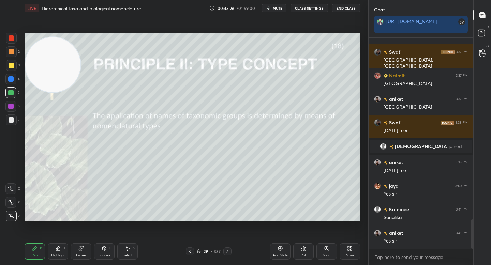
click at [14, 120] on div at bounding box center [11, 120] width 11 height 11
drag, startPoint x: 40, startPoint y: 64, endPoint x: 24, endPoint y: 183, distance: 119.5
click at [24, 183] on div "Setting up your live class Poll for secs No correct answer Start poll" at bounding box center [192, 127] width 341 height 222
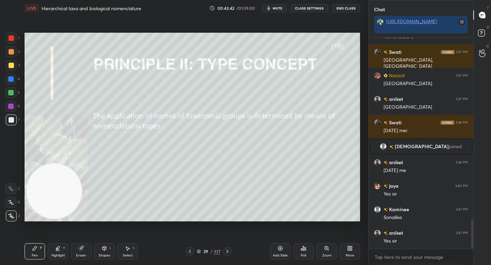
drag, startPoint x: 40, startPoint y: 178, endPoint x: 35, endPoint y: 178, distance: 5.5
click at [39, 185] on video at bounding box center [54, 191] width 55 height 55
drag, startPoint x: 11, startPoint y: 103, endPoint x: 11, endPoint y: 97, distance: 6.1
click at [11, 102] on div at bounding box center [10, 106] width 11 height 11
click at [12, 89] on div at bounding box center [10, 92] width 11 height 11
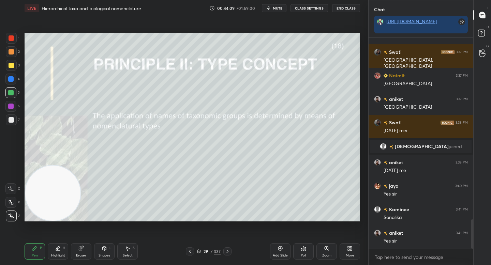
click at [14, 116] on div at bounding box center [11, 120] width 11 height 11
drag, startPoint x: 54, startPoint y: 251, endPoint x: 62, endPoint y: 249, distance: 7.8
click at [54, 251] on div "Highlight H" at bounding box center [58, 252] width 20 height 16
click at [28, 255] on div "Pen P" at bounding box center [35, 252] width 20 height 16
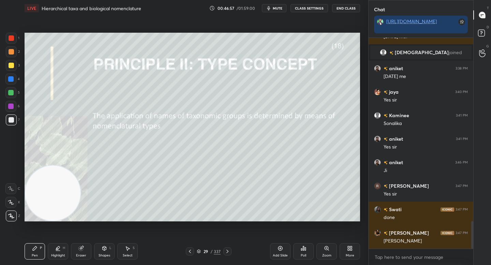
scroll to position [1434, 0]
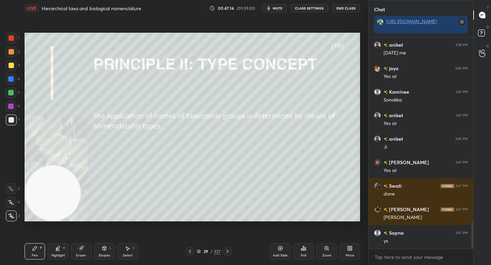
click at [274, 246] on div "Add Slide" at bounding box center [280, 252] width 20 height 16
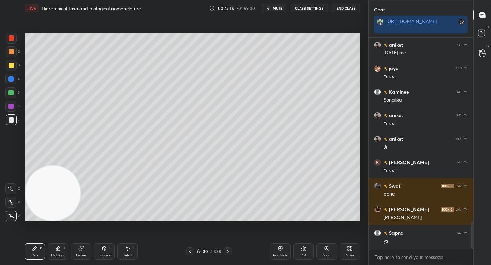
click at [101, 253] on div "Shapes L" at bounding box center [104, 252] width 20 height 16
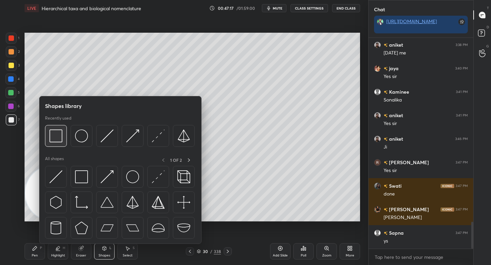
click at [56, 136] on img at bounding box center [55, 136] width 13 height 13
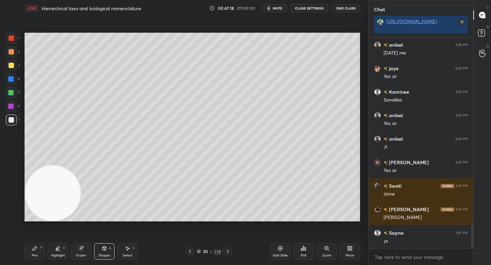
scroll to position [1458, 0]
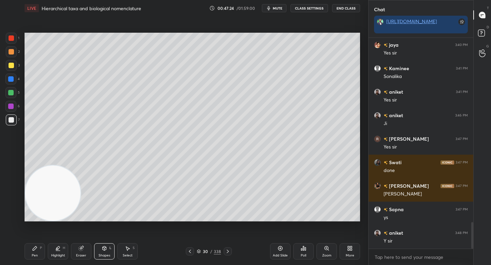
click at [38, 247] on div "Pen P" at bounding box center [35, 252] width 20 height 16
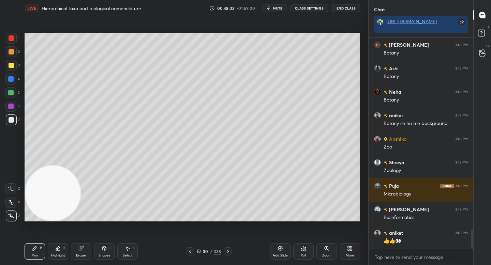
scroll to position [2093, 0]
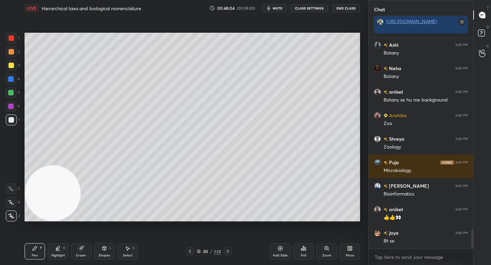
click at [12, 95] on div at bounding box center [10, 92] width 5 height 5
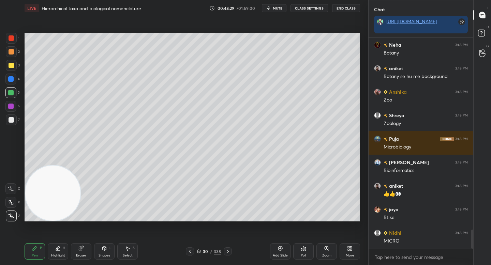
drag, startPoint x: 84, startPoint y: 250, endPoint x: 89, endPoint y: 238, distance: 13.5
click at [85, 251] on div "Eraser" at bounding box center [81, 252] width 20 height 16
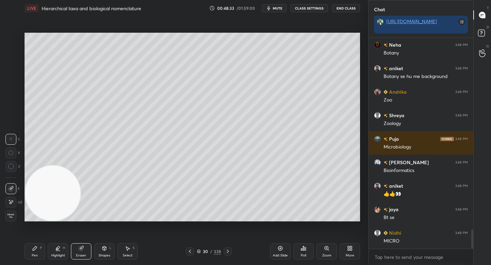
click at [38, 256] on div "Pen P" at bounding box center [35, 252] width 20 height 16
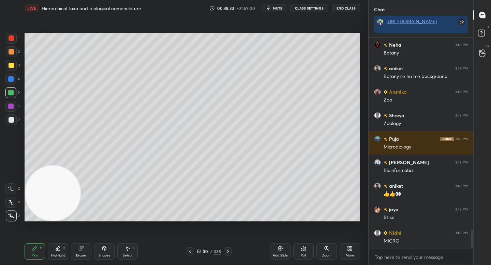
click at [47, 198] on video at bounding box center [52, 193] width 55 height 55
click at [10, 110] on div at bounding box center [10, 106] width 11 height 11
drag, startPoint x: 10, startPoint y: 79, endPoint x: 11, endPoint y: 74, distance: 5.9
click at [11, 79] on div at bounding box center [10, 78] width 5 height 5
click at [12, 67] on div at bounding box center [11, 65] width 11 height 11
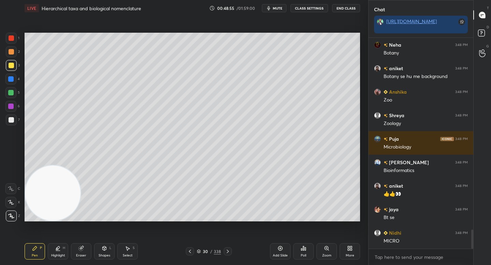
click at [101, 252] on div "Shapes L" at bounding box center [104, 252] width 20 height 16
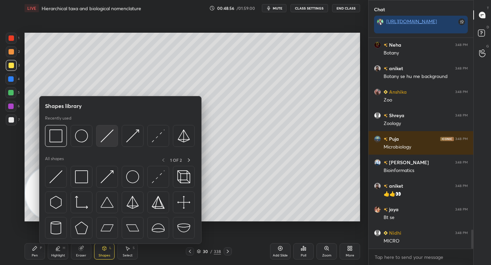
click at [106, 141] on img at bounding box center [107, 136] width 13 height 13
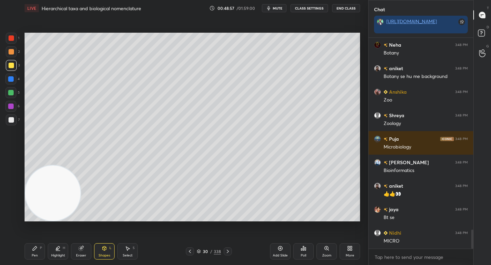
click at [13, 97] on div at bounding box center [10, 92] width 11 height 11
click at [33, 244] on div "Pen P" at bounding box center [35, 252] width 20 height 16
click at [57, 251] on icon at bounding box center [57, 248] width 5 height 5
drag, startPoint x: 35, startPoint y: 250, endPoint x: 35, endPoint y: 234, distance: 15.7
click at [36, 250] on icon at bounding box center [34, 248] width 5 height 5
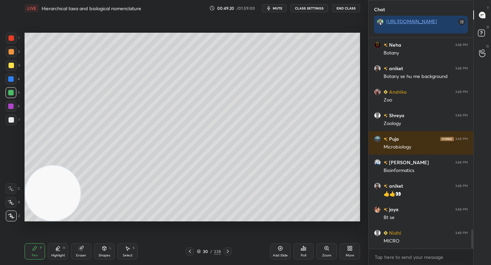
click at [14, 48] on div at bounding box center [11, 51] width 11 height 11
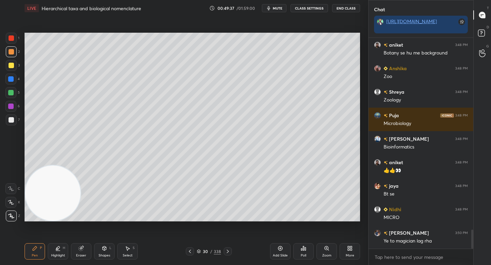
click at [83, 252] on div "Eraser" at bounding box center [81, 252] width 20 height 16
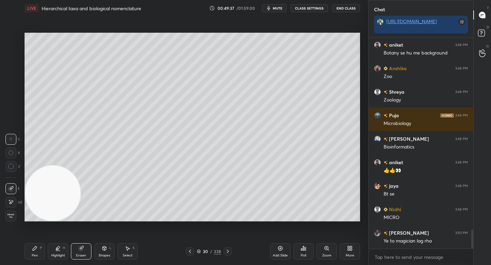
click at [57, 254] on div "Highlight" at bounding box center [58, 255] width 14 height 3
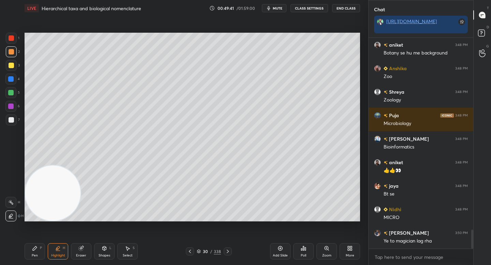
click at [32, 254] on div "Pen" at bounding box center [35, 255] width 6 height 3
click at [14, 92] on div at bounding box center [10, 92] width 11 height 11
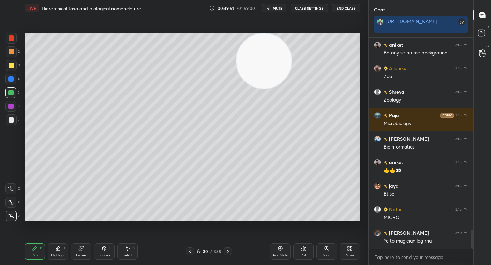
drag, startPoint x: 60, startPoint y: 197, endPoint x: 271, endPoint y: 27, distance: 271.1
click at [272, 26] on div "Setting up your live class Poll for secs No correct answer Start poll" at bounding box center [192, 127] width 341 height 222
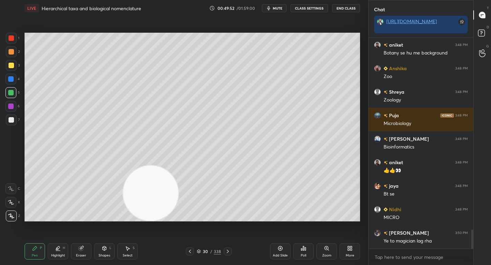
drag, startPoint x: 217, startPoint y: 105, endPoint x: 140, endPoint y: 187, distance: 113.2
click at [140, 195] on video at bounding box center [150, 193] width 55 height 55
click at [12, 121] on div at bounding box center [11, 119] width 5 height 5
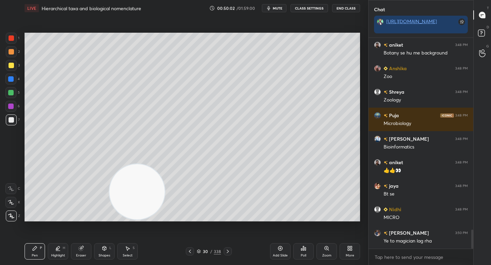
drag, startPoint x: 135, startPoint y: 193, endPoint x: 48, endPoint y: 72, distance: 148.5
click at [110, 164] on video at bounding box center [137, 191] width 55 height 55
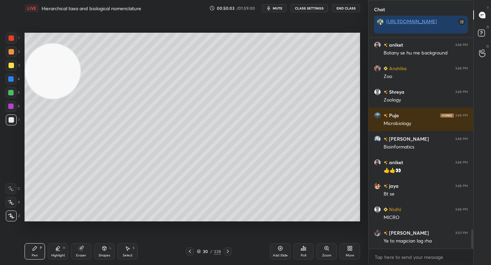
click at [51, 68] on video at bounding box center [52, 71] width 55 height 55
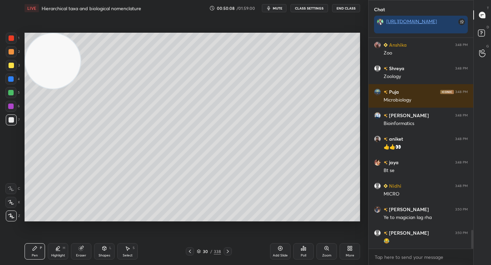
click at [58, 58] on video at bounding box center [52, 60] width 55 height 55
click at [20, 104] on div "1 2 3 4 5 6 7 C X Z C X Z E E Erase all H H LIVE Hierarchical taxa and biologic…" at bounding box center [181, 132] width 363 height 265
click at [16, 93] on div at bounding box center [10, 92] width 11 height 11
drag, startPoint x: 12, startPoint y: 72, endPoint x: 13, endPoint y: 67, distance: 4.6
click at [12, 71] on div "3" at bounding box center [13, 67] width 14 height 14
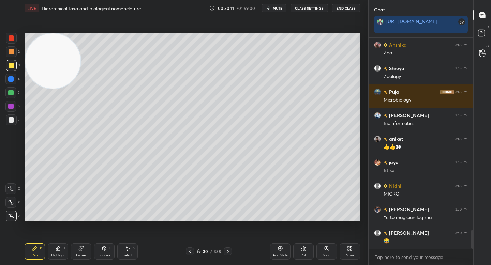
click at [13, 62] on div at bounding box center [11, 65] width 11 height 11
click at [17, 55] on div "2" at bounding box center [13, 51] width 14 height 11
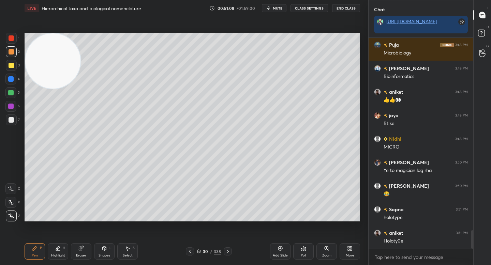
scroll to position [2234, 0]
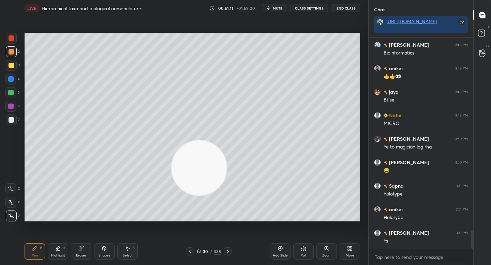
drag, startPoint x: 50, startPoint y: 70, endPoint x: 273, endPoint y: 213, distance: 265.0
click at [227, 196] on video at bounding box center [199, 168] width 55 height 55
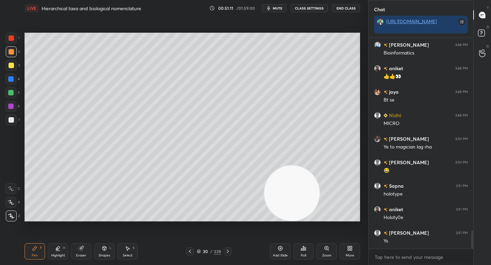
drag, startPoint x: 276, startPoint y: 208, endPoint x: 320, endPoint y: 218, distance: 44.8
click at [320, 219] on video at bounding box center [291, 193] width 55 height 55
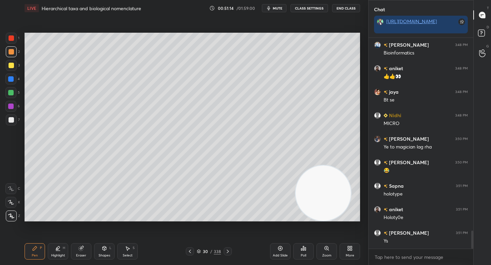
click at [18, 118] on div "7" at bounding box center [13, 120] width 14 height 11
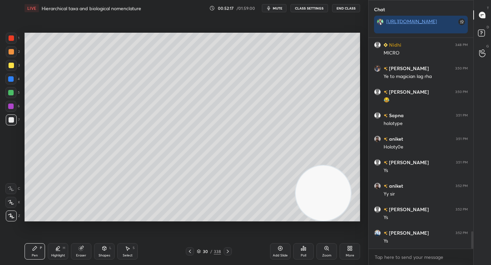
scroll to position [2329, 0]
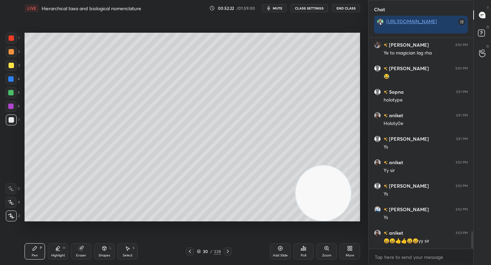
click at [79, 253] on div "Eraser" at bounding box center [81, 252] width 20 height 16
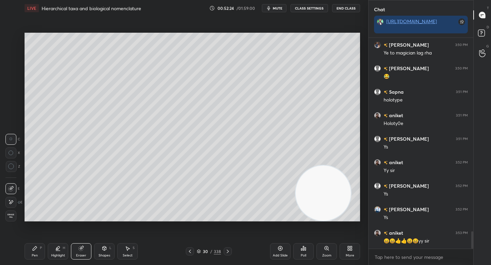
click at [34, 250] on icon at bounding box center [35, 249] width 4 height 4
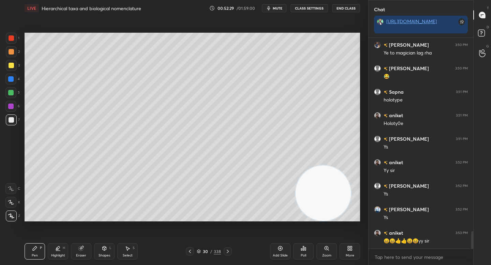
click at [83, 257] on div "Eraser" at bounding box center [81, 255] width 10 height 3
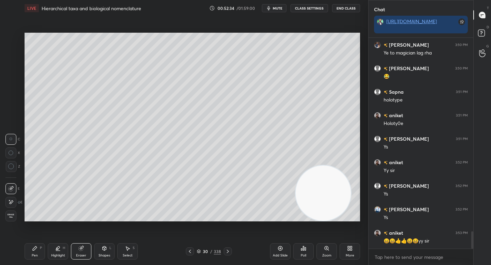
click at [31, 250] on div "Pen P" at bounding box center [35, 252] width 20 height 16
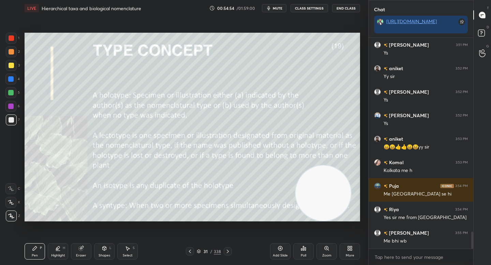
scroll to position [2446, 0]
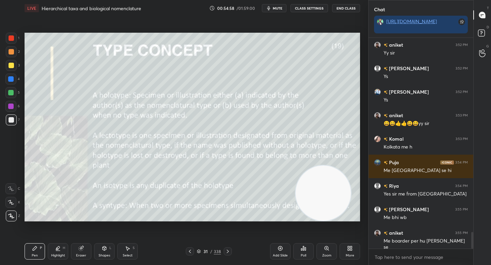
click at [80, 257] on div "Eraser" at bounding box center [81, 255] width 10 height 3
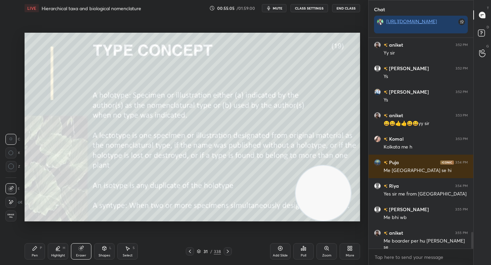
scroll to position [2453, 0]
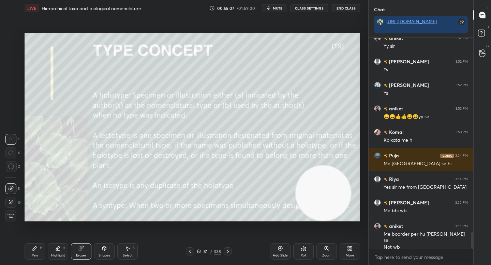
click at [39, 253] on div "Pen P" at bounding box center [35, 252] width 20 height 16
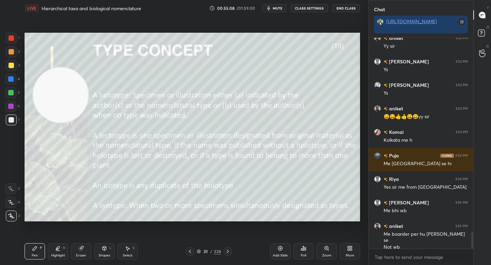
drag, startPoint x: 299, startPoint y: 181, endPoint x: 50, endPoint y: 89, distance: 265.4
click at [49, 94] on video at bounding box center [60, 95] width 55 height 55
drag, startPoint x: 53, startPoint y: 94, endPoint x: 35, endPoint y: 61, distance: 37.4
click at [34, 64] on video at bounding box center [57, 91] width 55 height 55
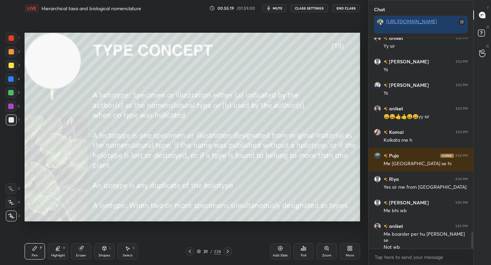
drag, startPoint x: 44, startPoint y: 61, endPoint x: 39, endPoint y: 57, distance: 7.0
click at [44, 50] on video at bounding box center [52, 60] width 55 height 55
click at [11, 70] on div at bounding box center [11, 65] width 11 height 11
click at [12, 78] on div at bounding box center [10, 78] width 5 height 5
click at [12, 90] on div at bounding box center [10, 92] width 11 height 11
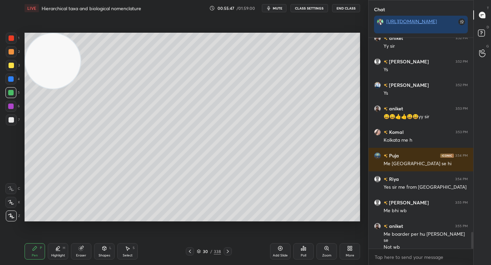
drag, startPoint x: 9, startPoint y: 110, endPoint x: 9, endPoint y: 125, distance: 14.3
click at [9, 111] on div at bounding box center [10, 106] width 11 height 11
click at [9, 125] on div at bounding box center [11, 120] width 11 height 11
click at [56, 77] on video at bounding box center [52, 60] width 55 height 55
click at [72, 250] on div "Eraser" at bounding box center [81, 252] width 20 height 16
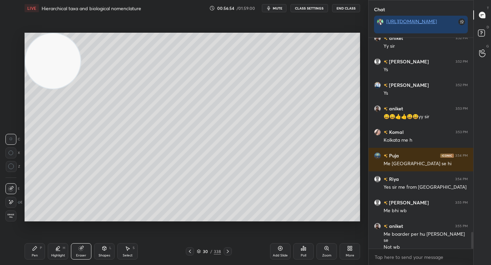
drag, startPoint x: 16, startPoint y: 169, endPoint x: 22, endPoint y: 167, distance: 6.0
click at [17, 169] on div "Z" at bounding box center [12, 166] width 15 height 11
click at [36, 250] on icon at bounding box center [34, 248] width 5 height 5
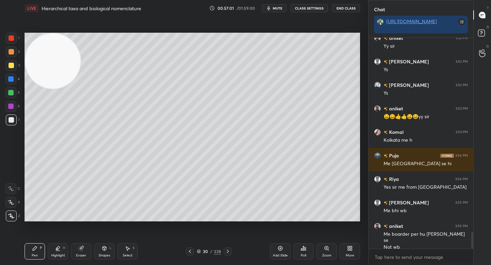
drag, startPoint x: 49, startPoint y: 64, endPoint x: 30, endPoint y: 82, distance: 25.6
click at [48, 60] on video at bounding box center [52, 60] width 55 height 55
click at [10, 92] on div at bounding box center [10, 92] width 5 height 5
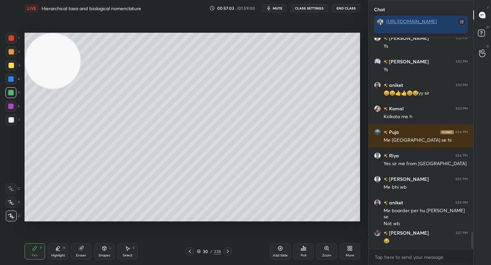
click at [68, 251] on div "Pen P Highlight H Eraser Shapes L Select S" at bounding box center [86, 252] width 123 height 16
click at [82, 250] on icon at bounding box center [81, 249] width 4 height 4
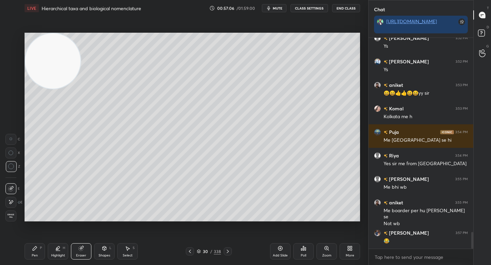
click at [28, 254] on div "Pen P" at bounding box center [35, 252] width 20 height 16
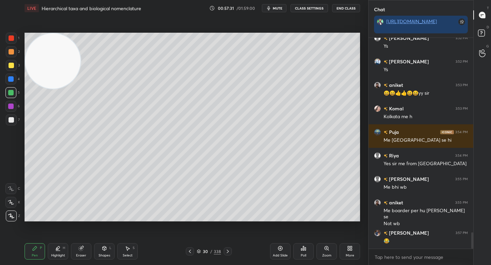
scroll to position [2500, 0]
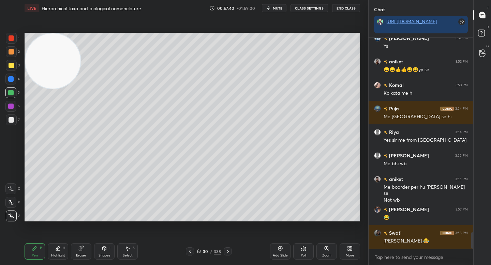
click at [13, 102] on div at bounding box center [10, 106] width 11 height 11
drag, startPoint x: 13, startPoint y: 74, endPoint x: 13, endPoint y: 58, distance: 16.0
click at [12, 74] on div "1 2 3 4 5 6 7" at bounding box center [12, 81] width 14 height 96
click at [13, 55] on div at bounding box center [11, 51] width 11 height 11
click at [13, 53] on div at bounding box center [11, 51] width 5 height 5
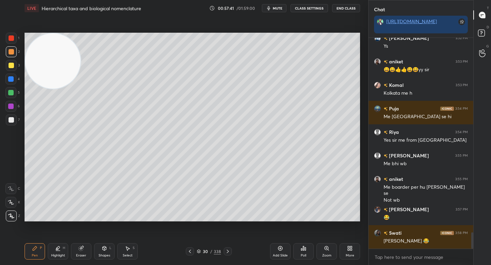
click at [12, 64] on div at bounding box center [11, 65] width 5 height 5
click at [14, 49] on div at bounding box center [11, 51] width 11 height 11
drag, startPoint x: 12, startPoint y: 62, endPoint x: 13, endPoint y: 56, distance: 6.5
click at [12, 62] on div at bounding box center [11, 65] width 11 height 11
click at [13, 50] on div at bounding box center [11, 51] width 5 height 5
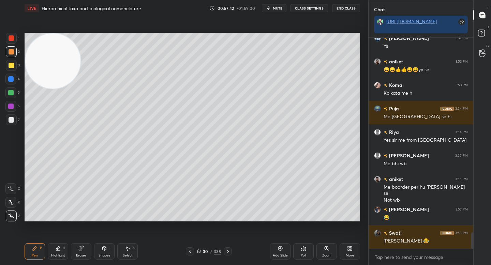
click at [11, 62] on div at bounding box center [11, 65] width 11 height 11
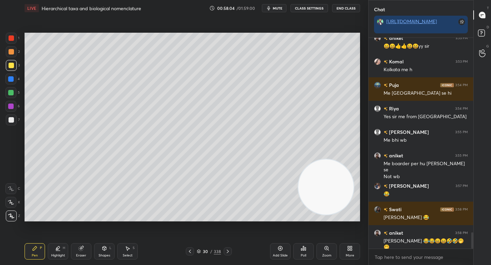
drag, startPoint x: 43, startPoint y: 69, endPoint x: 304, endPoint y: 184, distance: 285.3
click at [317, 196] on video at bounding box center [326, 187] width 55 height 55
click at [8, 119] on div at bounding box center [11, 120] width 11 height 11
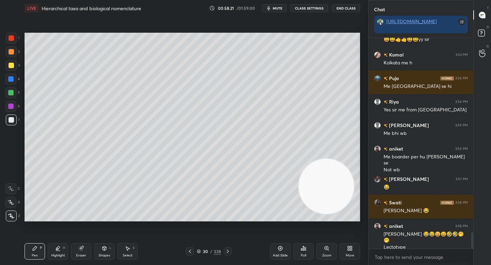
click at [15, 106] on div at bounding box center [10, 106] width 11 height 11
click at [15, 96] on div at bounding box center [10, 92] width 11 height 11
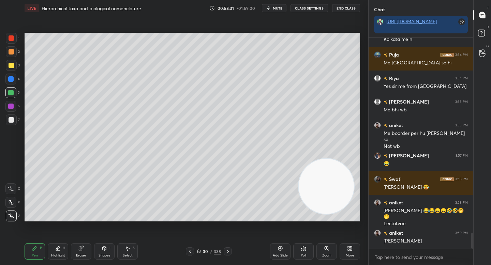
click at [56, 255] on div "Highlight" at bounding box center [58, 255] width 14 height 3
click at [35, 252] on div "Pen P" at bounding box center [35, 252] width 20 height 16
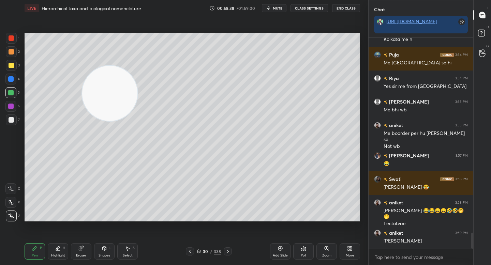
drag, startPoint x: 329, startPoint y: 182, endPoint x: 68, endPoint y: 73, distance: 282.3
click at [82, 73] on video at bounding box center [109, 93] width 55 height 55
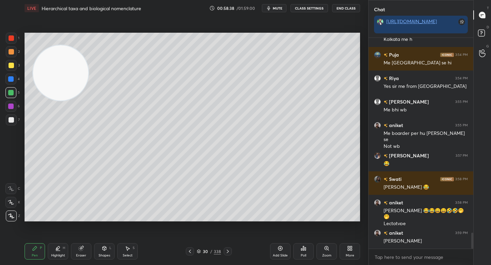
drag, startPoint x: 50, startPoint y: 39, endPoint x: 40, endPoint y: 29, distance: 15.0
click at [38, 27] on div "Setting up your live class Poll for secs No correct answer Start poll" at bounding box center [192, 127] width 341 height 222
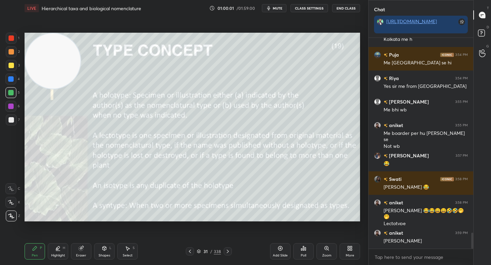
click at [14, 61] on div at bounding box center [11, 65] width 11 height 11
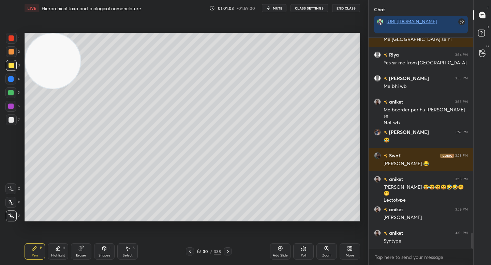
scroll to position [2607, 0]
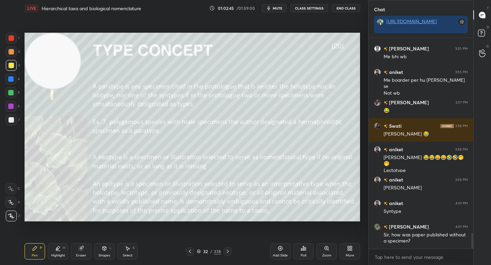
drag, startPoint x: 49, startPoint y: 73, endPoint x: 41, endPoint y: 196, distance: 122.8
click at [41, 89] on video at bounding box center [52, 60] width 55 height 55
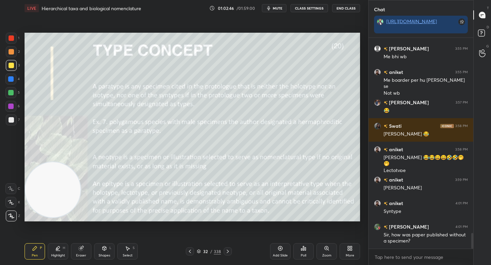
drag, startPoint x: 16, startPoint y: 117, endPoint x: 20, endPoint y: 119, distance: 4.4
click at [16, 119] on div at bounding box center [11, 120] width 11 height 11
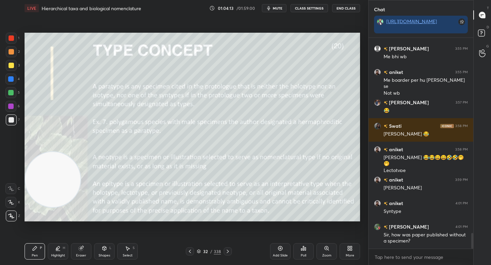
drag, startPoint x: 45, startPoint y: 177, endPoint x: 38, endPoint y: 45, distance: 131.9
click at [38, 152] on video at bounding box center [52, 179] width 55 height 55
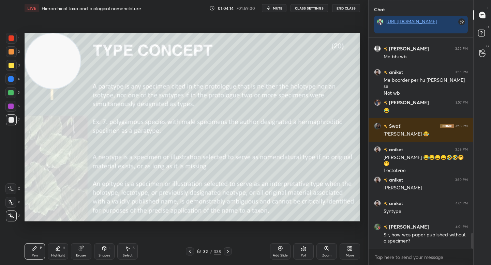
drag, startPoint x: 12, startPoint y: 97, endPoint x: 17, endPoint y: 92, distance: 7.5
click at [12, 98] on div at bounding box center [10, 92] width 11 height 11
drag, startPoint x: 76, startPoint y: 259, endPoint x: 83, endPoint y: 241, distance: 19.2
click at [76, 259] on div "Eraser" at bounding box center [81, 252] width 20 height 16
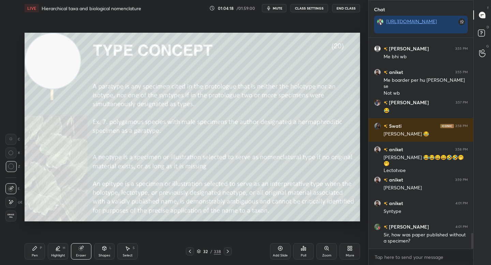
click at [29, 248] on div "Pen P" at bounding box center [35, 252] width 20 height 16
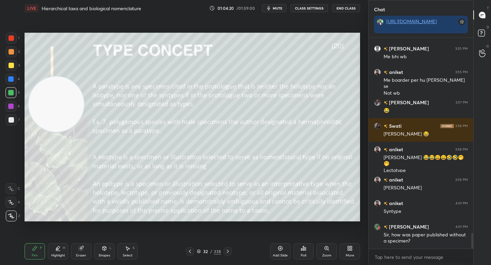
click at [63, 114] on video at bounding box center [56, 104] width 55 height 55
click at [11, 68] on div at bounding box center [11, 65] width 11 height 11
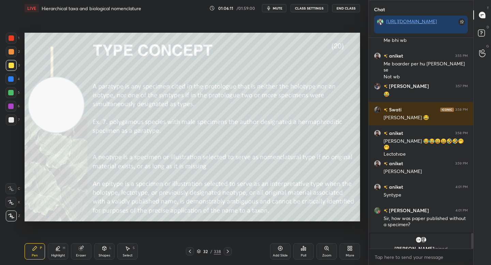
scroll to position [2632, 0]
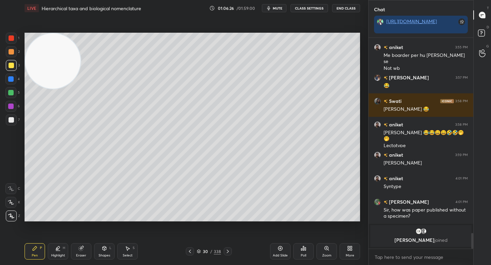
click at [43, 37] on video at bounding box center [52, 60] width 55 height 55
click at [10, 117] on div at bounding box center [11, 120] width 11 height 11
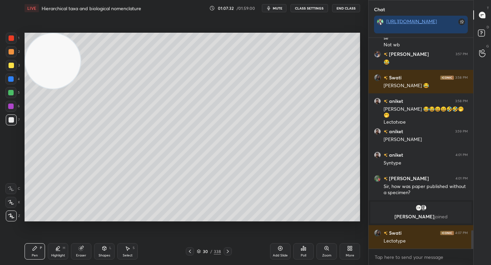
scroll to position [2239, 0]
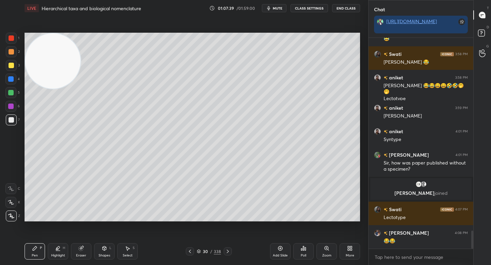
click at [11, 50] on div at bounding box center [11, 51] width 5 height 5
drag, startPoint x: 13, startPoint y: 42, endPoint x: 24, endPoint y: 52, distance: 14.2
click at [13, 43] on div at bounding box center [11, 38] width 11 height 11
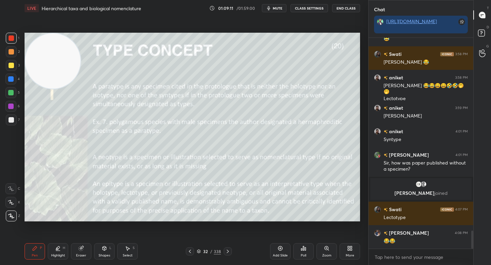
drag, startPoint x: 10, startPoint y: 110, endPoint x: 11, endPoint y: 115, distance: 5.3
click at [11, 116] on div "1 2 3 4 5 6 7" at bounding box center [12, 81] width 14 height 96
click at [11, 118] on div at bounding box center [11, 119] width 5 height 5
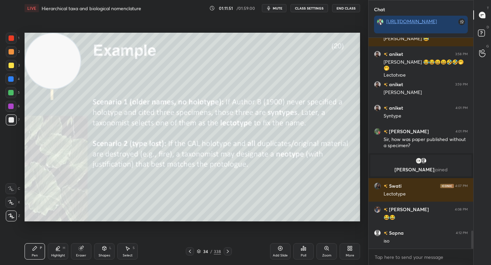
click at [11, 93] on div at bounding box center [10, 92] width 5 height 5
drag, startPoint x: 12, startPoint y: 74, endPoint x: 13, endPoint y: 65, distance: 8.9
click at [13, 73] on div "3" at bounding box center [13, 67] width 14 height 14
click at [13, 64] on div at bounding box center [11, 65] width 5 height 5
click at [15, 55] on div at bounding box center [11, 51] width 11 height 11
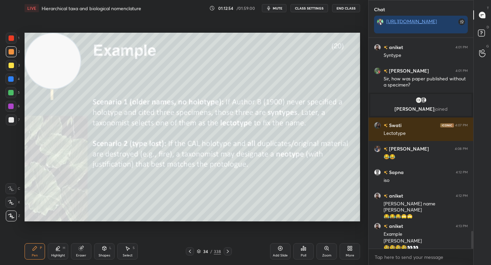
scroll to position [2330, 0]
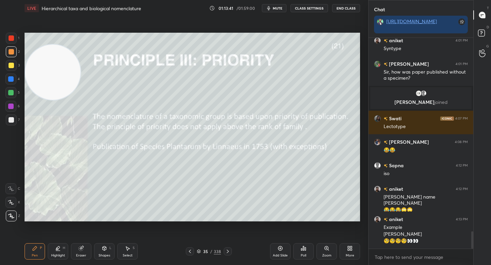
drag, startPoint x: 55, startPoint y: 83, endPoint x: 41, endPoint y: 210, distance: 127.7
click at [42, 100] on video at bounding box center [52, 72] width 55 height 55
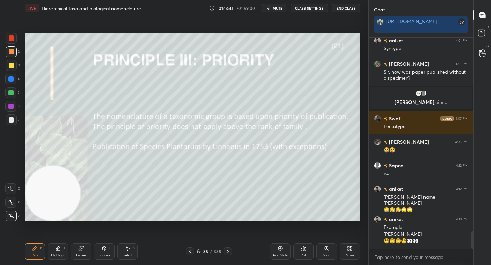
click at [9, 119] on div at bounding box center [11, 119] width 5 height 5
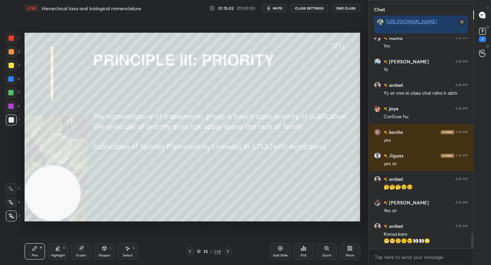
scroll to position [2625, 0]
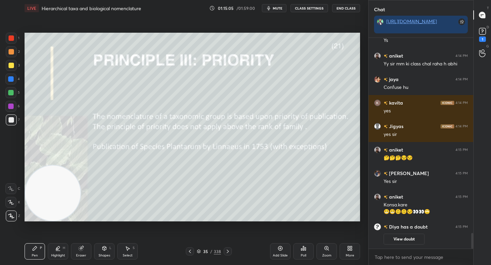
click at [474, 34] on div "D Doubts (D) 1" at bounding box center [482, 34] width 17 height 19
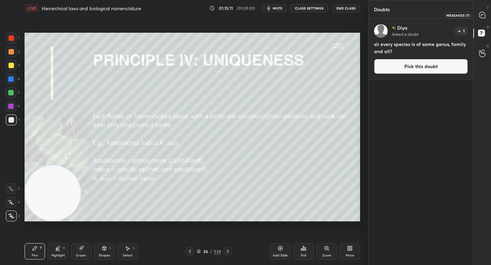
click at [480, 17] on icon at bounding box center [482, 15] width 7 height 7
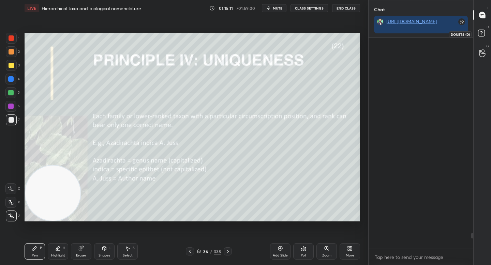
scroll to position [209, 103]
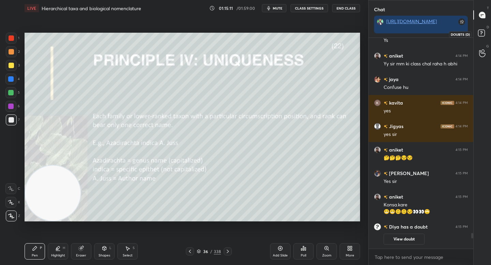
click at [479, 34] on rect at bounding box center [481, 33] width 6 height 6
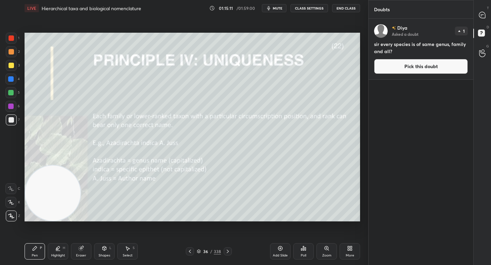
scroll to position [245, 103]
click at [483, 16] on icon at bounding box center [482, 15] width 6 height 6
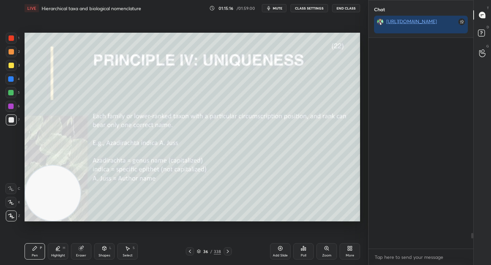
scroll to position [209, 103]
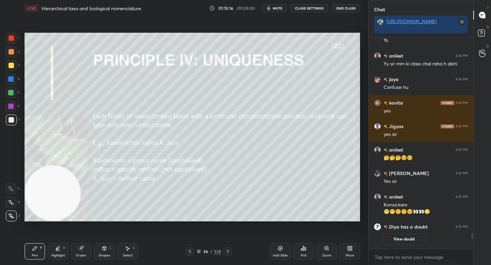
click at [481, 30] on icon at bounding box center [483, 34] width 12 height 12
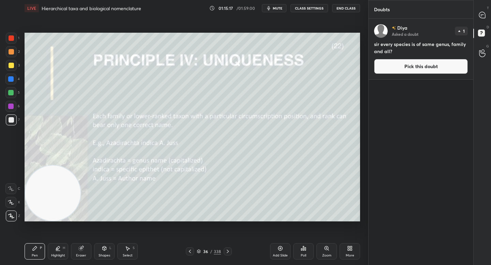
scroll to position [245, 103]
click at [476, 18] on div at bounding box center [483, 15] width 14 height 12
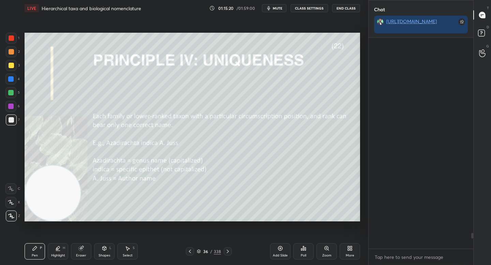
scroll to position [209, 103]
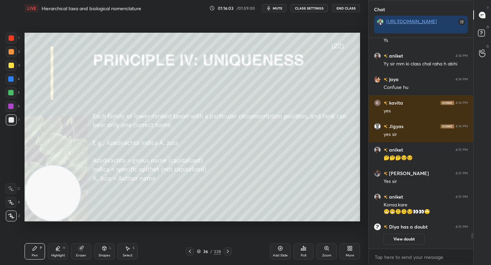
click at [13, 94] on div at bounding box center [10, 92] width 5 height 5
click at [77, 251] on div "Eraser" at bounding box center [81, 252] width 20 height 16
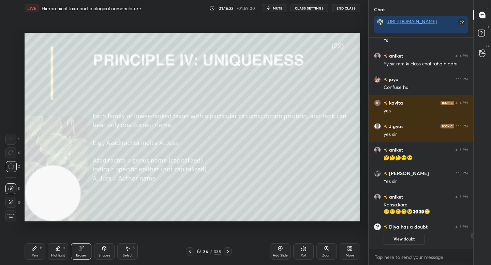
click at [35, 253] on div "Pen P" at bounding box center [35, 252] width 20 height 16
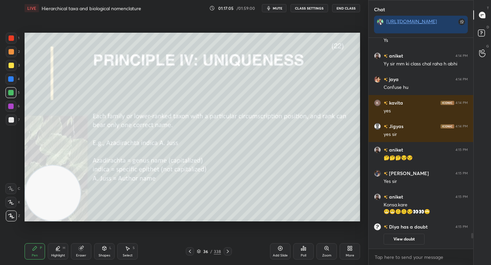
click at [79, 258] on div "Eraser" at bounding box center [81, 252] width 20 height 16
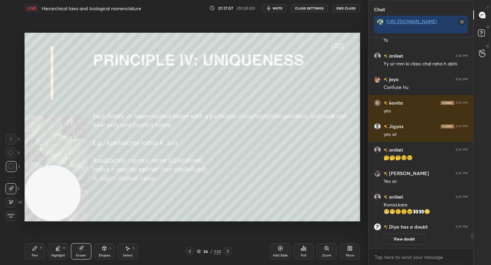
click at [31, 253] on div "Pen P" at bounding box center [35, 252] width 20 height 16
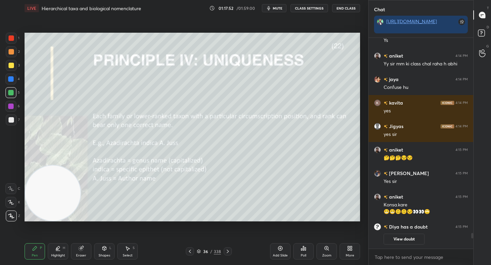
click at [247, 218] on div "Setting up your live class Poll for secs No correct answer Start poll" at bounding box center [192, 127] width 341 height 222
click at [9, 122] on div at bounding box center [11, 119] width 5 height 5
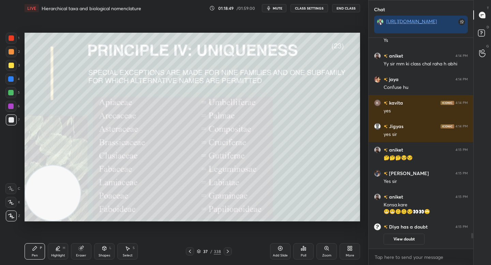
click at [8, 95] on div at bounding box center [10, 92] width 5 height 5
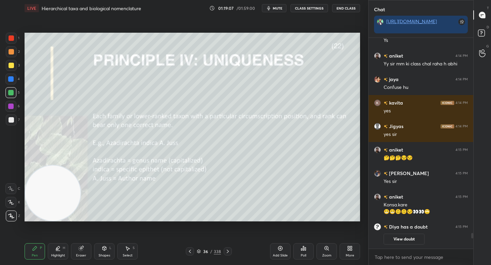
click at [8, 66] on div at bounding box center [11, 65] width 11 height 11
drag, startPoint x: 12, startPoint y: 51, endPoint x: 16, endPoint y: 58, distance: 7.8
click at [12, 52] on div at bounding box center [11, 51] width 5 height 5
click at [56, 259] on div "Highlight H" at bounding box center [58, 252] width 20 height 16
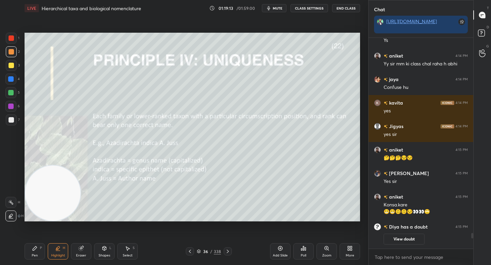
click at [35, 252] on div "Pen P" at bounding box center [35, 252] width 20 height 16
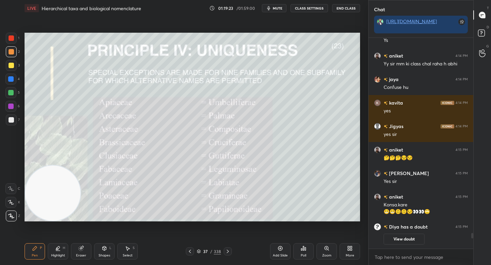
click at [11, 125] on div at bounding box center [11, 120] width 11 height 11
click at [12, 85] on div "4" at bounding box center [12, 81] width 14 height 14
drag, startPoint x: 12, startPoint y: 70, endPoint x: 16, endPoint y: 66, distance: 6.0
click at [13, 69] on div at bounding box center [11, 65] width 11 height 11
click at [8, 60] on div at bounding box center [11, 65] width 11 height 11
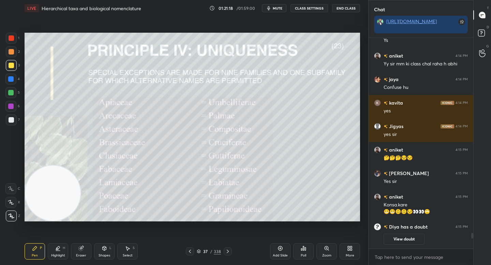
click at [10, 58] on div "2" at bounding box center [13, 53] width 14 height 14
drag, startPoint x: 11, startPoint y: 97, endPoint x: 20, endPoint y: 99, distance: 8.8
click at [11, 98] on div at bounding box center [10, 92] width 11 height 11
click at [17, 63] on div "3" at bounding box center [13, 65] width 14 height 11
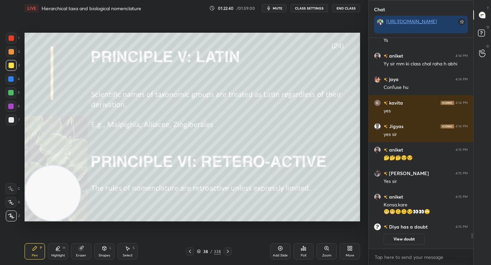
drag, startPoint x: 12, startPoint y: 116, endPoint x: 18, endPoint y: 117, distance: 6.9
click at [12, 116] on div at bounding box center [11, 120] width 11 height 11
click at [14, 59] on div "1 2 3 4 5 6 7" at bounding box center [12, 81] width 14 height 96
click at [14, 47] on div at bounding box center [11, 51] width 11 height 11
click at [481, 32] on rect at bounding box center [481, 33] width 6 height 6
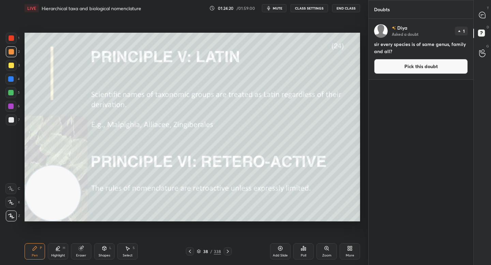
scroll to position [245, 103]
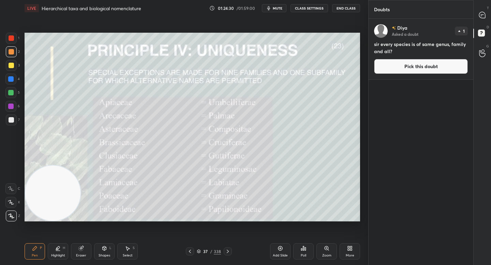
click at [86, 250] on div "Eraser" at bounding box center [81, 252] width 20 height 16
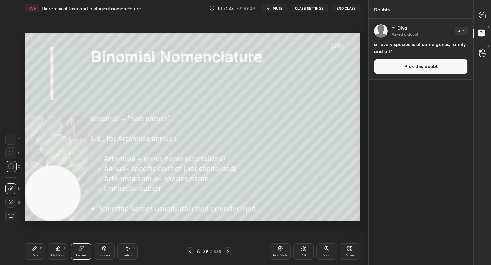
click at [35, 257] on div "Pen" at bounding box center [35, 255] width 6 height 3
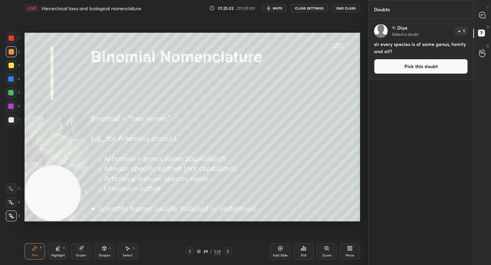
click at [82, 252] on div "Eraser" at bounding box center [81, 252] width 20 height 16
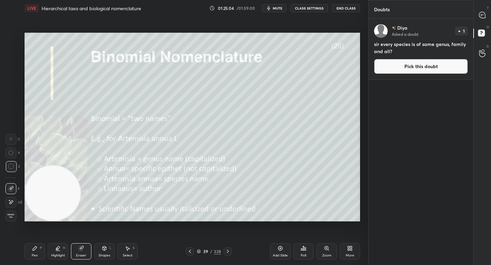
click at [38, 250] on div "Pen P" at bounding box center [35, 252] width 20 height 16
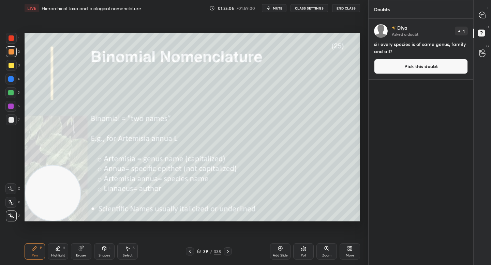
click at [77, 246] on div "Eraser" at bounding box center [81, 252] width 20 height 16
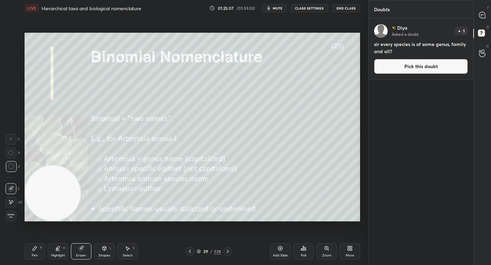
click at [66, 247] on div "Highlight H" at bounding box center [58, 252] width 20 height 16
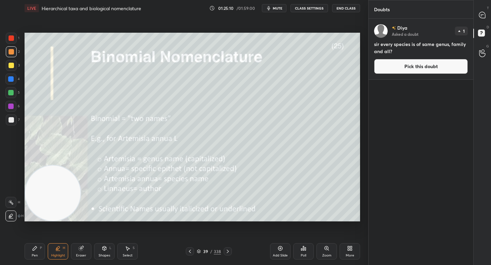
click at [34, 251] on div "Pen P" at bounding box center [35, 252] width 20 height 16
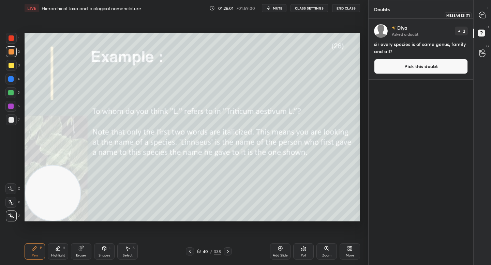
click at [483, 13] on icon at bounding box center [482, 15] width 6 height 6
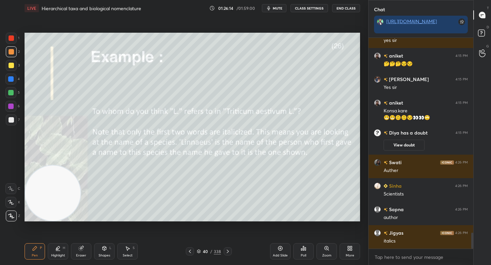
scroll to position [2605, 0]
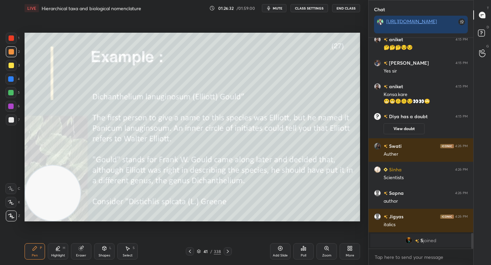
click at [12, 90] on div at bounding box center [10, 92] width 11 height 11
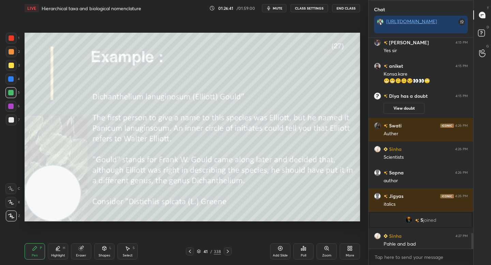
scroll to position [2608, 0]
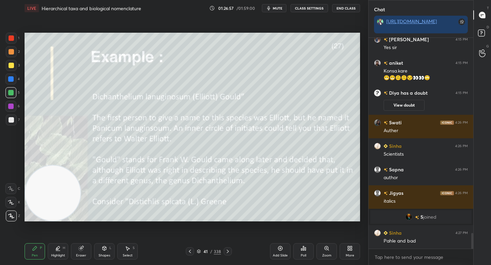
click at [15, 51] on div at bounding box center [11, 51] width 11 height 11
click at [13, 90] on div at bounding box center [10, 92] width 11 height 11
drag, startPoint x: 13, startPoint y: 119, endPoint x: 21, endPoint y: 119, distance: 7.9
click at [14, 119] on div at bounding box center [11, 120] width 11 height 11
click at [80, 250] on div "Eraser" at bounding box center [81, 252] width 20 height 16
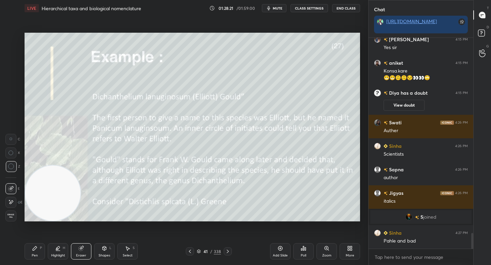
drag, startPoint x: 31, startPoint y: 250, endPoint x: 36, endPoint y: 246, distance: 6.1
click at [32, 249] on div "Pen P" at bounding box center [35, 252] width 20 height 16
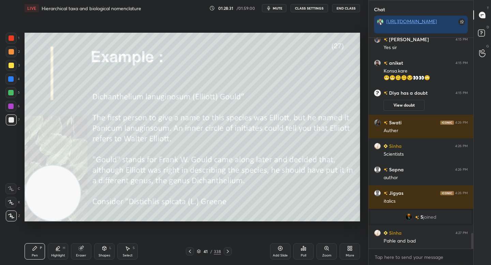
click at [61, 252] on div "Highlight H" at bounding box center [58, 252] width 20 height 16
drag, startPoint x: 11, startPoint y: 73, endPoint x: 11, endPoint y: 66, distance: 7.2
click at [11, 73] on div "3" at bounding box center [13, 67] width 14 height 14
click at [12, 66] on div at bounding box center [11, 65] width 5 height 5
click at [9, 50] on div at bounding box center [11, 51] width 5 height 5
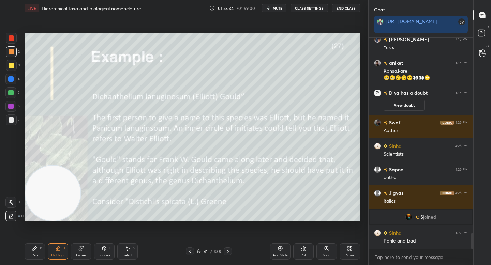
click at [11, 64] on div at bounding box center [11, 65] width 5 height 5
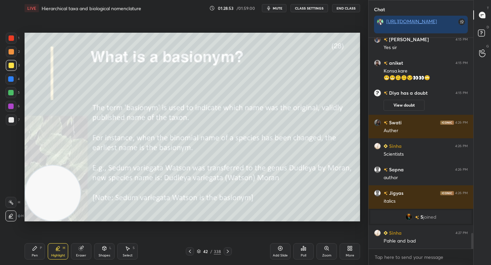
click at [21, 122] on div "1 2 3 4 5 6 7 C X Z C X Z E E Erase all H H" at bounding box center [11, 127] width 22 height 189
click at [13, 125] on div at bounding box center [11, 120] width 11 height 11
click at [35, 252] on div "Pen P" at bounding box center [35, 252] width 20 height 16
click at [16, 92] on div "5" at bounding box center [12, 92] width 14 height 11
click at [14, 65] on div at bounding box center [11, 65] width 11 height 11
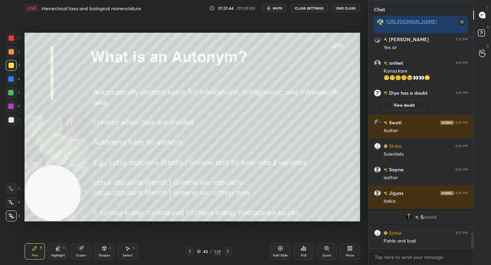
click at [77, 255] on div "Eraser" at bounding box center [81, 255] width 10 height 3
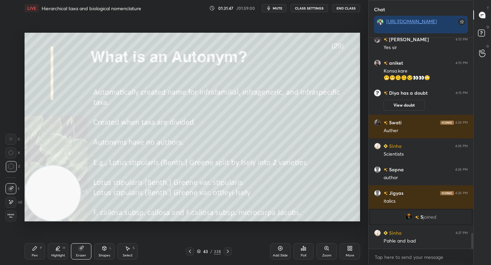
click at [37, 253] on div "Pen P" at bounding box center [35, 252] width 20 height 16
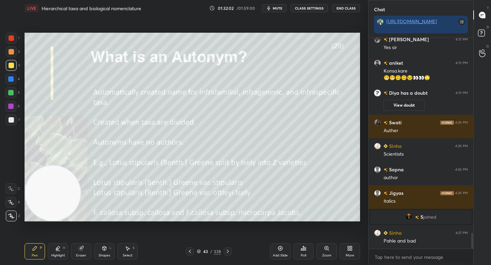
click at [78, 256] on div "Eraser" at bounding box center [81, 255] width 10 height 3
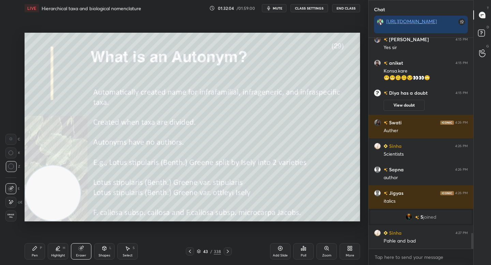
click at [34, 253] on div "Pen P" at bounding box center [35, 252] width 20 height 16
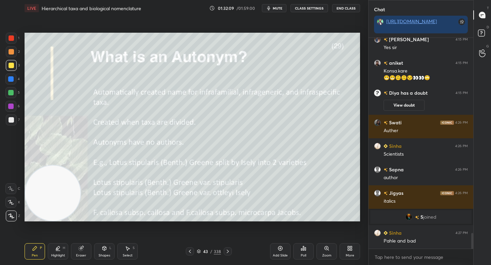
click at [12, 97] on div at bounding box center [10, 92] width 11 height 11
drag, startPoint x: 10, startPoint y: 64, endPoint x: 19, endPoint y: 66, distance: 9.7
click at [10, 65] on div at bounding box center [11, 65] width 5 height 5
click at [19, 92] on div "1 2 3 4 5 6 7 C X Z C X Z E E Erase all H H" at bounding box center [11, 127] width 22 height 189
click at [18, 91] on div "5" at bounding box center [12, 92] width 14 height 11
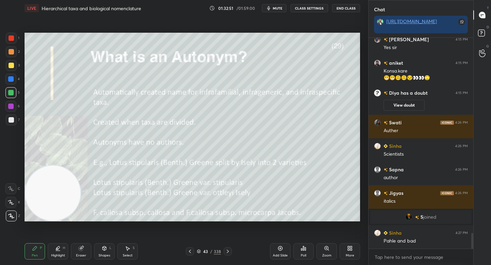
click at [11, 118] on div at bounding box center [11, 119] width 5 height 5
drag, startPoint x: 60, startPoint y: 253, endPoint x: 62, endPoint y: 244, distance: 8.8
click at [60, 254] on div "Highlight H" at bounding box center [58, 252] width 20 height 16
click at [35, 247] on icon at bounding box center [35, 249] width 4 height 4
click at [14, 96] on div at bounding box center [10, 92] width 11 height 11
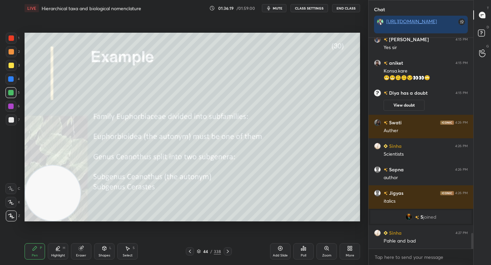
scroll to position [2, 2]
click at [14, 121] on div at bounding box center [11, 120] width 11 height 11
click at [222, 39] on div "Setting up your live class Poll for secs No correct answer Start poll" at bounding box center [192, 127] width 341 height 222
click at [11, 96] on div at bounding box center [10, 92] width 11 height 11
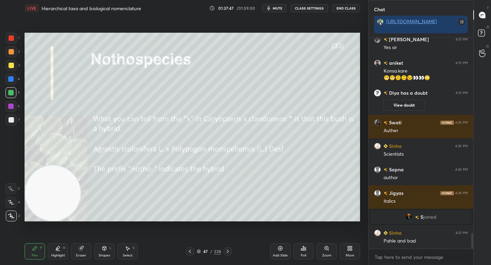
drag, startPoint x: 10, startPoint y: 117, endPoint x: 19, endPoint y: 107, distance: 13.5
click at [10, 117] on div at bounding box center [11, 120] width 11 height 11
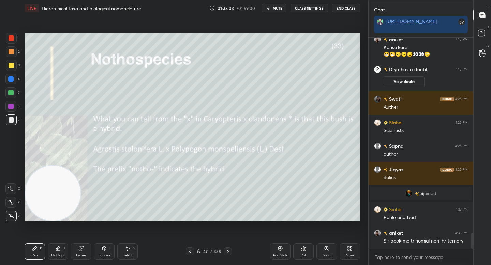
drag, startPoint x: 9, startPoint y: 89, endPoint x: 22, endPoint y: 90, distance: 13.1
click at [9, 89] on div at bounding box center [10, 92] width 11 height 11
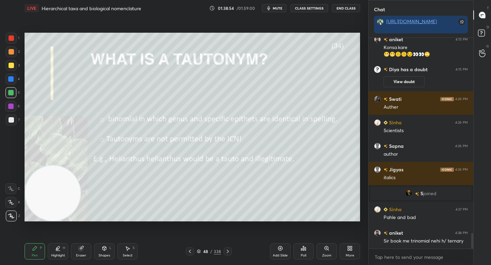
drag, startPoint x: 15, startPoint y: 119, endPoint x: 20, endPoint y: 119, distance: 5.5
click at [15, 120] on div at bounding box center [11, 120] width 11 height 11
click at [304, 247] on icon at bounding box center [303, 248] width 5 height 5
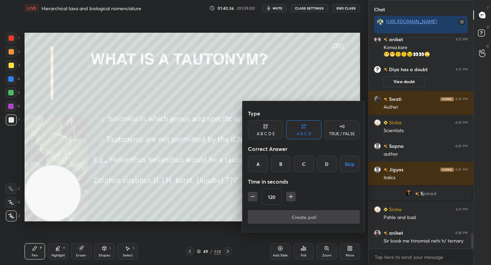
click at [341, 129] on icon at bounding box center [341, 126] width 5 height 7
click at [269, 163] on div "True" at bounding box center [265, 164] width 35 height 16
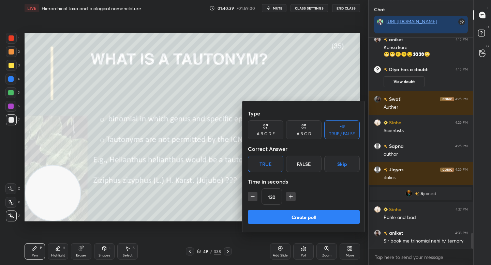
click at [268, 218] on button "Create poll" at bounding box center [304, 218] width 112 height 14
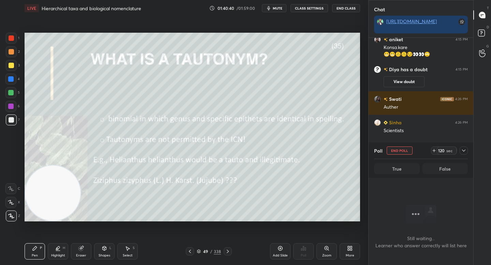
scroll to position [190, 103]
click at [463, 150] on icon at bounding box center [463, 150] width 5 height 5
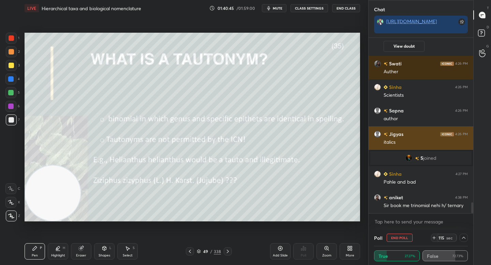
scroll to position [2691, 0]
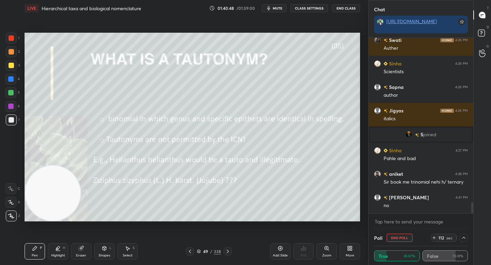
click at [327, 250] on icon at bounding box center [326, 248] width 5 height 5
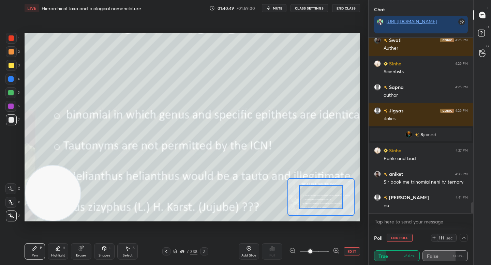
click at [336, 251] on icon at bounding box center [336, 251] width 2 height 0
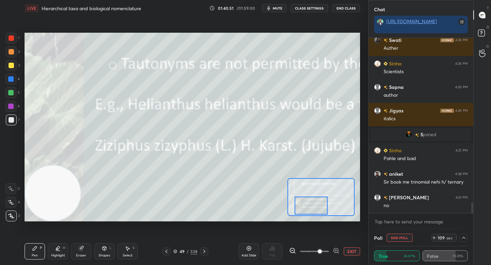
drag, startPoint x: 322, startPoint y: 198, endPoint x: 310, endPoint y: 206, distance: 14.1
click at [310, 206] on div at bounding box center [311, 206] width 33 height 18
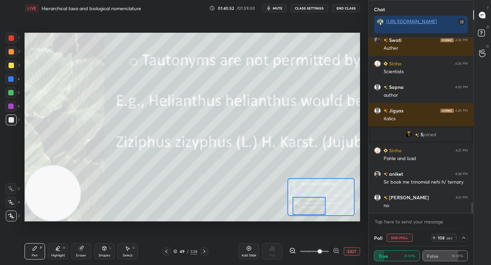
drag, startPoint x: 336, startPoint y: 251, endPoint x: 333, endPoint y: 246, distance: 5.2
click at [336, 251] on icon at bounding box center [336, 251] width 2 height 0
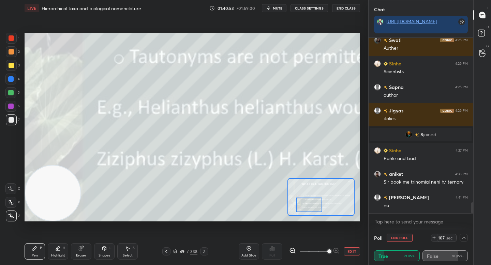
click at [311, 205] on div at bounding box center [309, 205] width 26 height 15
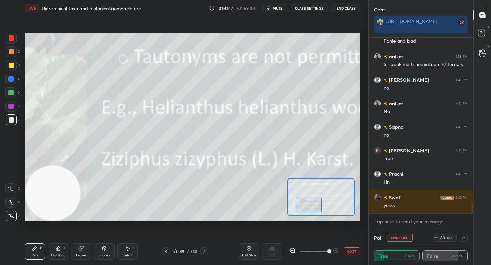
scroll to position [2832, 0]
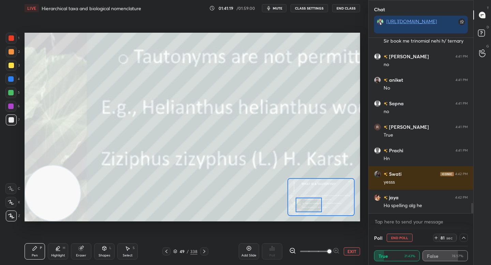
click at [12, 85] on div "4" at bounding box center [12, 81] width 14 height 14
click at [11, 94] on div at bounding box center [10, 92] width 5 height 5
drag, startPoint x: 60, startPoint y: 248, endPoint x: 64, endPoint y: 244, distance: 5.3
click at [60, 248] on icon at bounding box center [57, 248] width 5 height 5
click at [346, 250] on button "EXIT" at bounding box center [352, 252] width 16 height 8
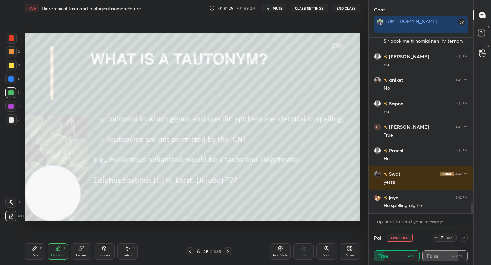
scroll to position [2855, 0]
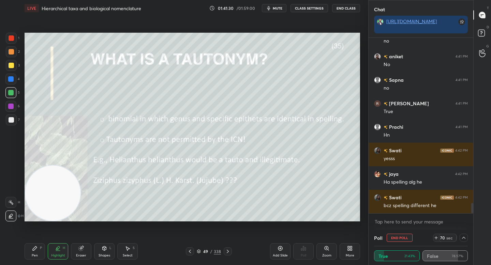
click at [50, 219] on video at bounding box center [52, 193] width 55 height 55
click at [13, 46] on div "1 2 3 4 5 6 7" at bounding box center [12, 81] width 14 height 96
click at [11, 40] on div at bounding box center [11, 37] width 5 height 5
click at [342, 17] on div "Setting up your live class Poll for secs No correct answer Start poll" at bounding box center [192, 127] width 341 height 222
drag, startPoint x: 70, startPoint y: 196, endPoint x: 66, endPoint y: 219, distance: 22.8
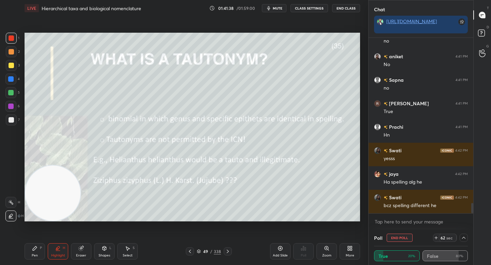
click at [66, 218] on video at bounding box center [52, 193] width 55 height 55
click at [81, 254] on div "Eraser" at bounding box center [81, 252] width 20 height 16
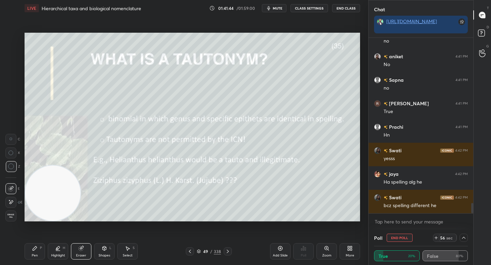
click at [37, 251] on div "Pen P" at bounding box center [35, 252] width 20 height 16
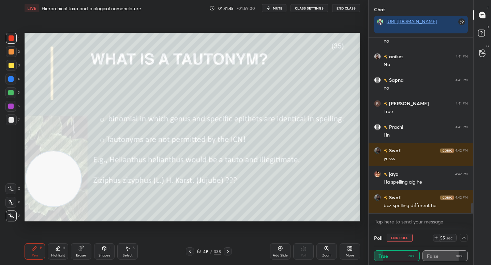
drag, startPoint x: 53, startPoint y: 175, endPoint x: 59, endPoint y: 105, distance: 69.9
click at [59, 151] on video at bounding box center [53, 178] width 55 height 55
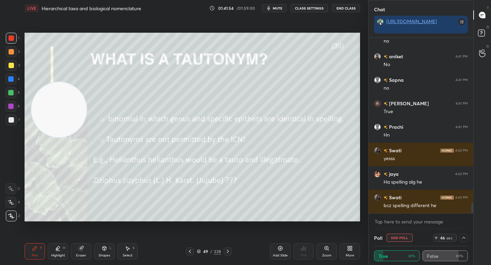
click at [464, 238] on icon at bounding box center [463, 237] width 5 height 5
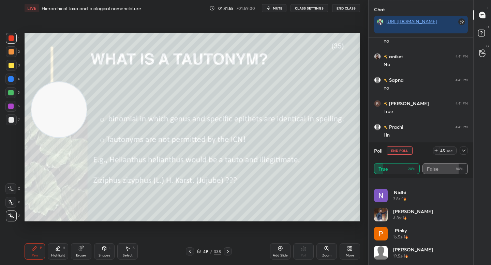
scroll to position [0, 0]
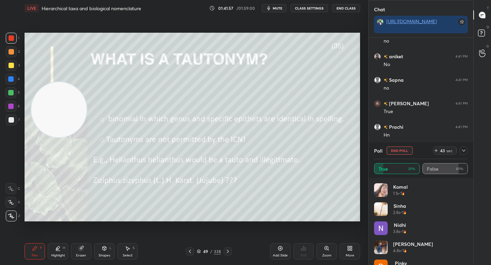
click at [404, 149] on button "End Poll" at bounding box center [400, 151] width 26 height 8
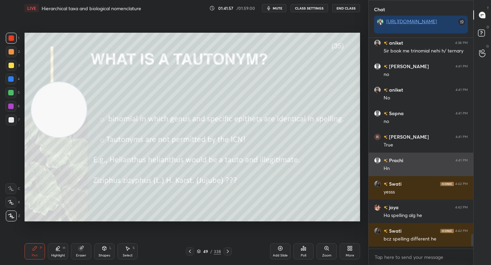
scroll to position [2820, 0]
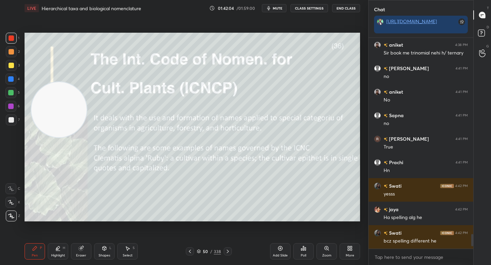
drag, startPoint x: 14, startPoint y: 119, endPoint x: 20, endPoint y: 119, distance: 5.5
click at [15, 119] on div at bounding box center [11, 120] width 11 height 11
click at [13, 65] on div at bounding box center [11, 65] width 5 height 5
click at [13, 55] on div at bounding box center [11, 51] width 11 height 11
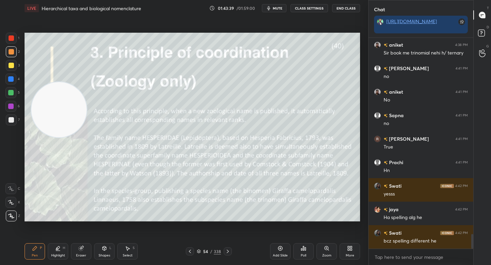
scroll to position [2844, 0]
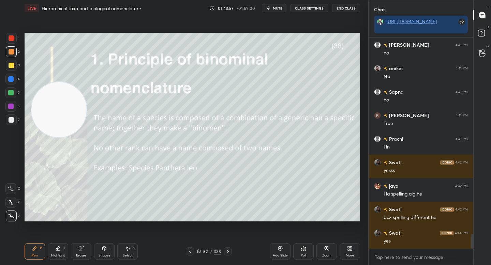
drag, startPoint x: 64, startPoint y: 138, endPoint x: 50, endPoint y: 200, distance: 64.0
click at [53, 138] on video at bounding box center [58, 109] width 55 height 55
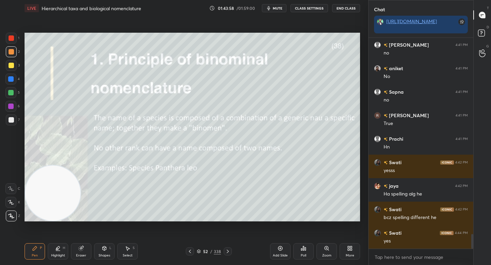
click at [14, 102] on div at bounding box center [10, 106] width 11 height 11
click at [16, 55] on div at bounding box center [11, 51] width 11 height 11
click at [12, 123] on div at bounding box center [11, 119] width 5 height 5
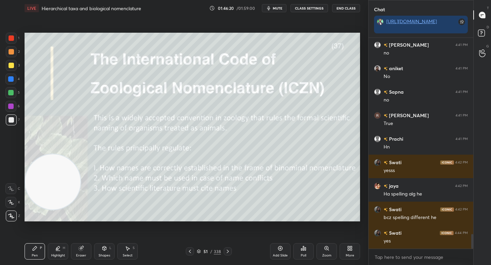
click at [43, 155] on video at bounding box center [52, 182] width 55 height 55
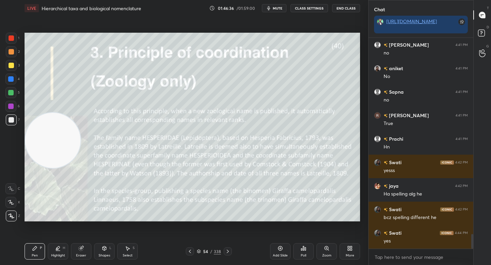
click at [13, 90] on div at bounding box center [10, 92] width 11 height 11
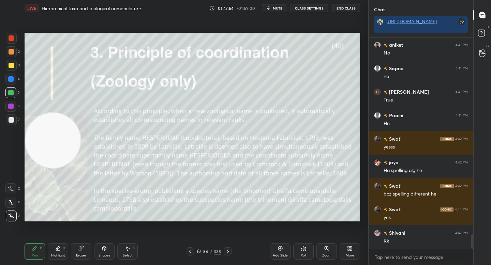
drag, startPoint x: 12, startPoint y: 54, endPoint x: 14, endPoint y: 46, distance: 8.4
click at [12, 55] on div at bounding box center [11, 51] width 11 height 11
drag, startPoint x: 38, startPoint y: 133, endPoint x: 31, endPoint y: 35, distance: 98.9
click at [31, 113] on video at bounding box center [52, 140] width 55 height 55
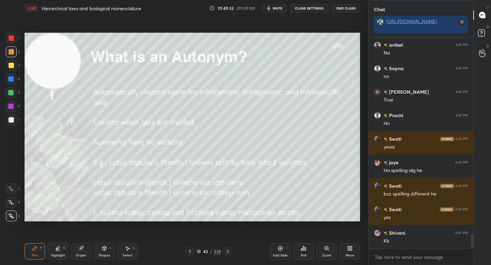
click at [13, 120] on div at bounding box center [11, 119] width 5 height 5
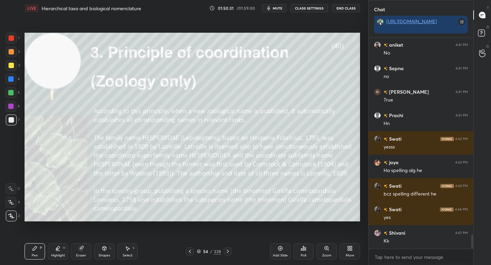
click at [94, 244] on div "Shapes L" at bounding box center [104, 252] width 20 height 16
click at [92, 246] on div "Pen P Highlight H Eraser Shapes L Select S" at bounding box center [86, 252] width 123 height 16
click at [88, 248] on div "Eraser" at bounding box center [81, 252] width 20 height 16
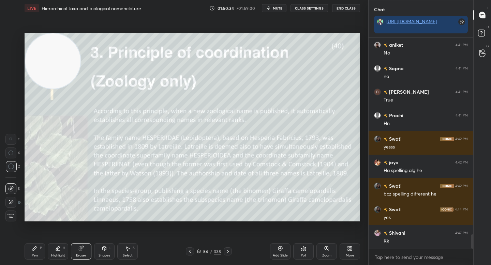
click at [39, 252] on div "Pen P" at bounding box center [35, 252] width 20 height 16
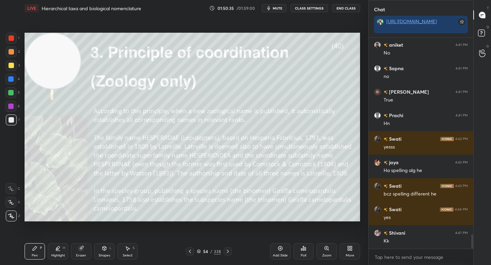
click at [275, 249] on div "Add Slide" at bounding box center [280, 252] width 20 height 16
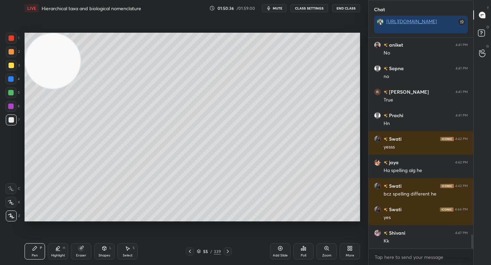
click at [13, 106] on div at bounding box center [10, 106] width 11 height 11
click at [11, 95] on div at bounding box center [10, 92] width 11 height 11
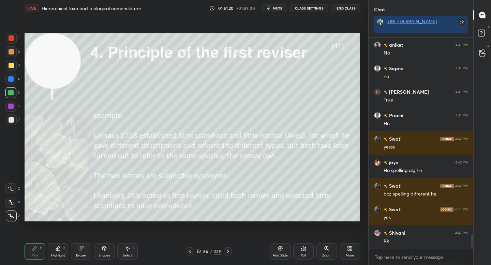
click at [6, 69] on div at bounding box center [11, 65] width 11 height 11
click at [9, 66] on div at bounding box center [11, 65] width 5 height 5
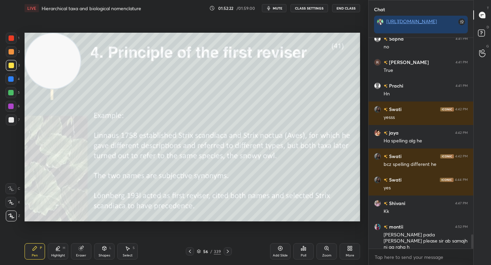
scroll to position [2926, 0]
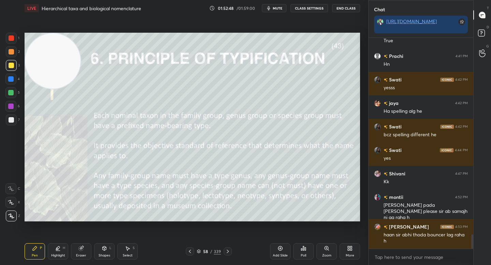
click at [13, 120] on div at bounding box center [11, 119] width 5 height 5
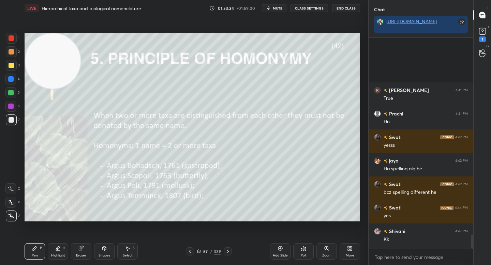
scroll to position [2956, 0]
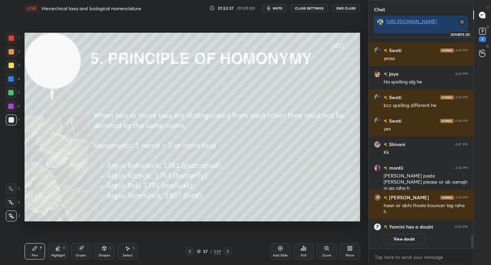
click at [483, 28] on icon at bounding box center [483, 31] width 10 height 10
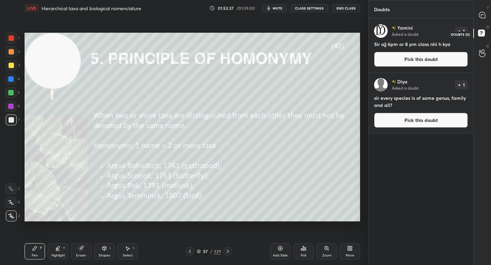
scroll to position [245, 103]
click at [482, 16] on icon at bounding box center [482, 15] width 6 height 6
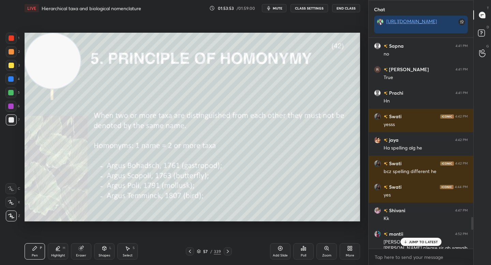
scroll to position [3143, 0]
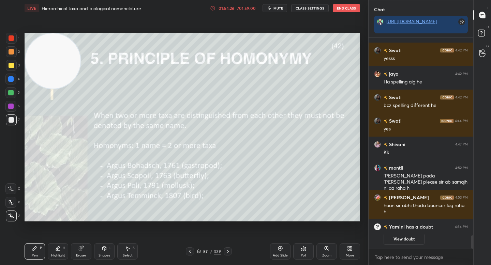
drag, startPoint x: 78, startPoint y: 250, endPoint x: 94, endPoint y: 237, distance: 20.4
click at [79, 250] on icon at bounding box center [80, 248] width 5 height 5
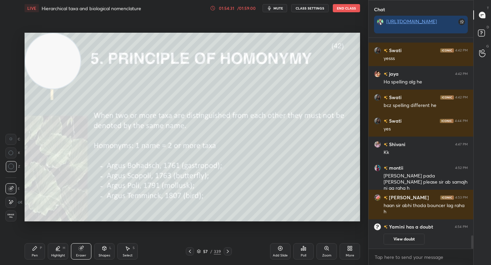
click at [37, 254] on div "Pen" at bounding box center [35, 255] width 6 height 3
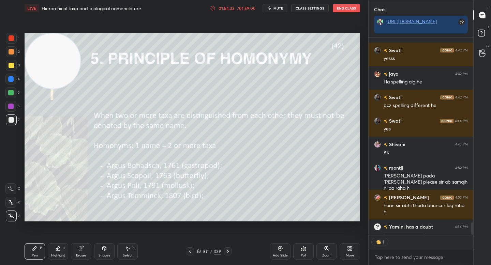
scroll to position [2, 2]
click at [233, 9] on div "01:54:37" at bounding box center [226, 8] width 19 height 4
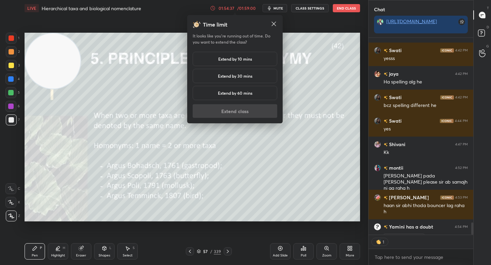
drag, startPoint x: 232, startPoint y: 61, endPoint x: 231, endPoint y: 72, distance: 11.6
click at [232, 61] on h5 "Extend by 10 mins" at bounding box center [235, 59] width 34 height 6
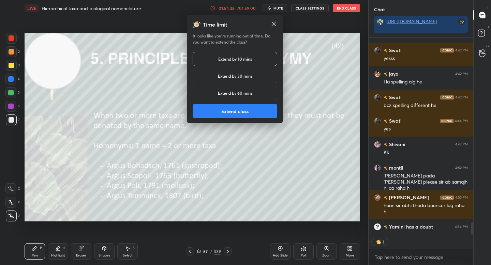
click at [229, 111] on button "Extend class" at bounding box center [235, 111] width 85 height 14
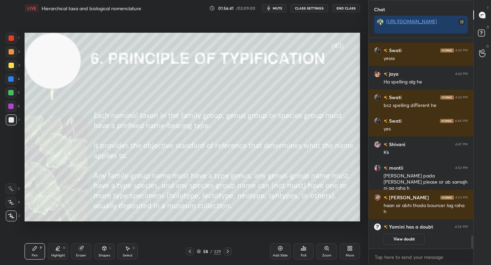
scroll to position [2830, 0]
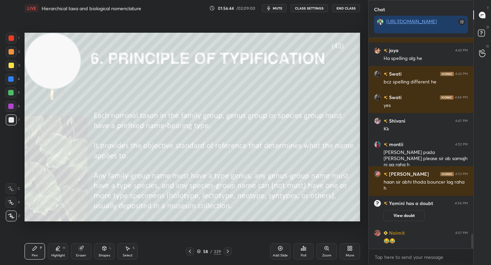
click at [8, 89] on div at bounding box center [10, 92] width 11 height 11
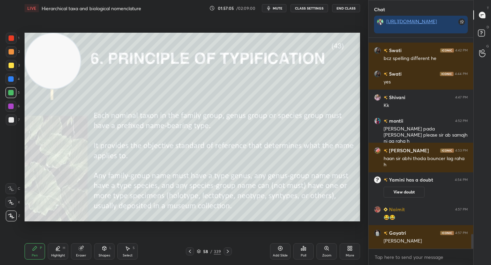
click at [478, 34] on rect at bounding box center [481, 33] width 6 height 6
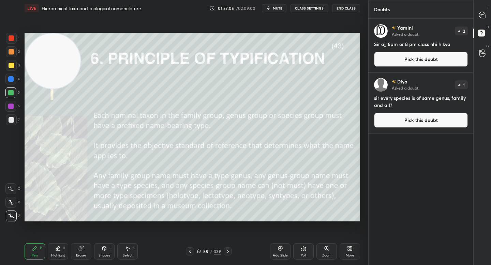
scroll to position [245, 103]
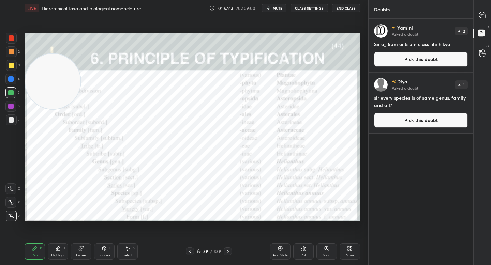
drag, startPoint x: 50, startPoint y: 84, endPoint x: 53, endPoint y: 217, distance: 133.1
click at [53, 109] on video at bounding box center [52, 81] width 55 height 55
drag, startPoint x: 9, startPoint y: 127, endPoint x: 11, endPoint y: 122, distance: 5.2
click at [9, 127] on div "7" at bounding box center [13, 122] width 14 height 14
click at [14, 117] on div at bounding box center [11, 120] width 11 height 11
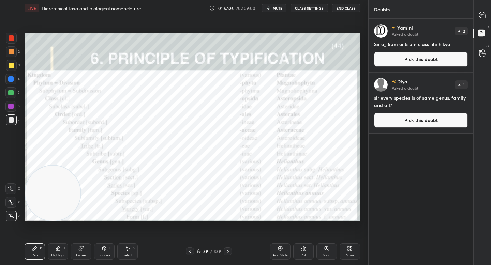
drag, startPoint x: 82, startPoint y: 248, endPoint x: 82, endPoint y: 252, distance: 3.8
click at [83, 252] on div "Eraser" at bounding box center [81, 252] width 20 height 16
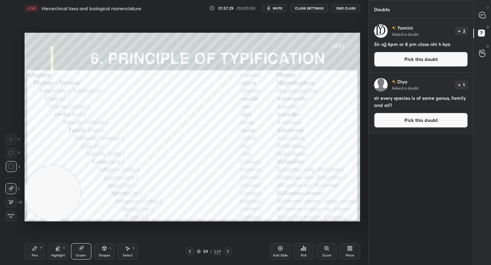
drag, startPoint x: 26, startPoint y: 243, endPoint x: 27, endPoint y: 231, distance: 11.7
click at [25, 243] on div "Pen P Highlight H Eraser Shapes L Select S 59 / 339 Add Slide Poll Zoom More" at bounding box center [193, 251] width 336 height 27
click at [28, 257] on div "Pen P" at bounding box center [35, 252] width 20 height 16
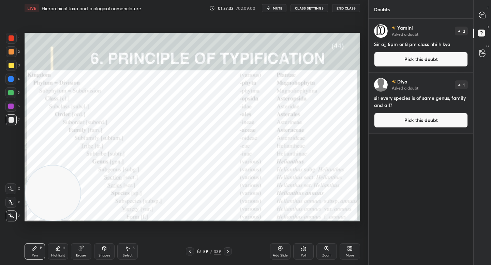
click at [410, 59] on button "Pick this doubt" at bounding box center [421, 59] width 94 height 15
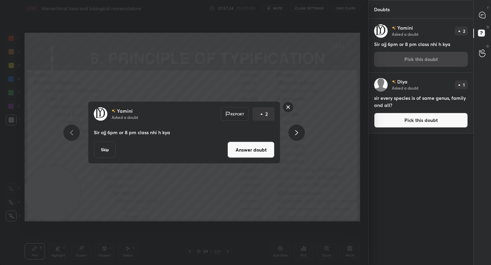
click at [256, 156] on button "Answer doubt" at bounding box center [251, 150] width 47 height 16
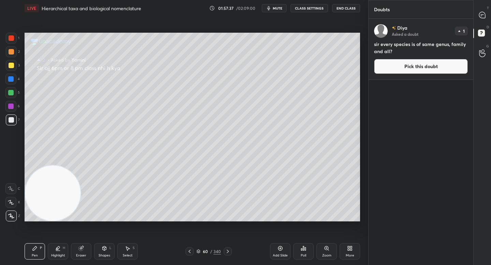
click at [407, 67] on button "Pick this doubt" at bounding box center [421, 66] width 94 height 15
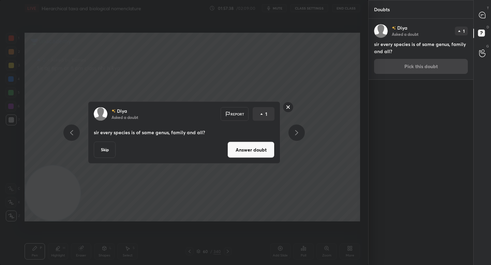
click at [263, 150] on button "Answer doubt" at bounding box center [251, 150] width 47 height 16
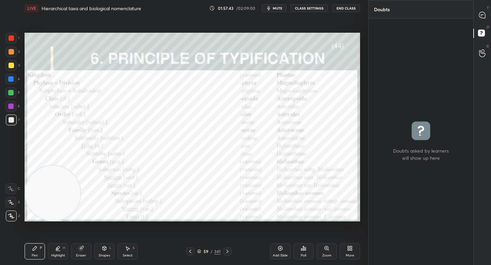
drag, startPoint x: 11, startPoint y: 111, endPoint x: 11, endPoint y: 107, distance: 3.8
click at [11, 111] on div at bounding box center [10, 106] width 11 height 11
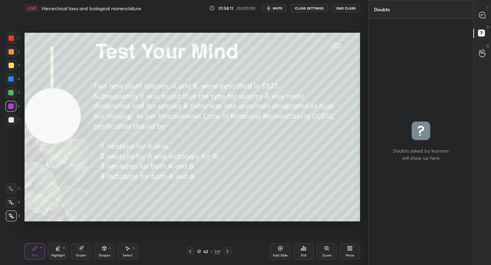
drag, startPoint x: 56, startPoint y: 180, endPoint x: 53, endPoint y: 22, distance: 157.7
click at [53, 22] on div "Setting up your live class Poll for secs No correct answer Start poll" at bounding box center [192, 127] width 341 height 222
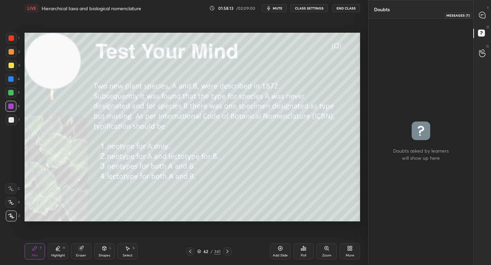
click at [481, 14] on icon at bounding box center [482, 15] width 6 height 6
type textarea "x"
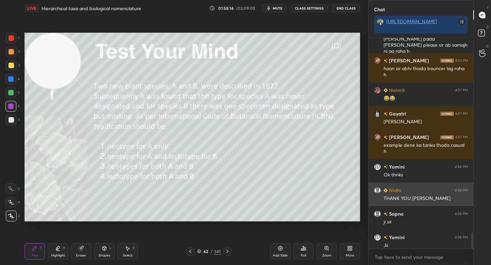
scroll to position [3166, 0]
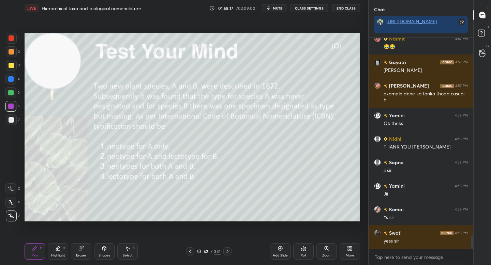
click at [11, 124] on div at bounding box center [11, 120] width 11 height 11
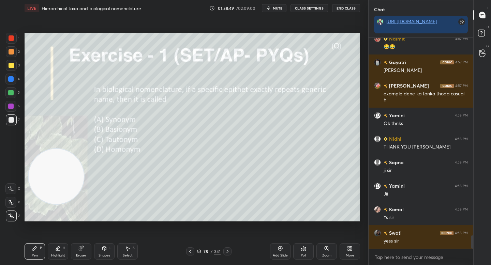
drag, startPoint x: 35, startPoint y: 63, endPoint x: 43, endPoint y: 171, distance: 108.1
click at [42, 178] on video at bounding box center [56, 176] width 55 height 55
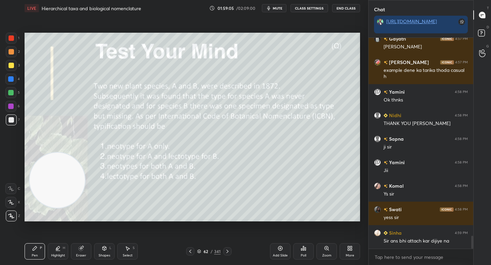
scroll to position [3196, 0]
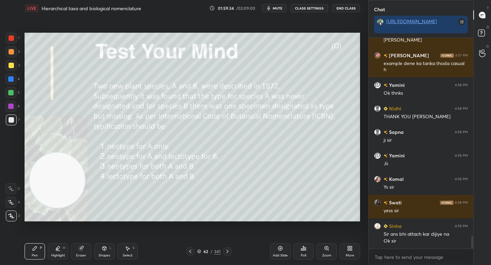
click at [307, 250] on div "Poll" at bounding box center [303, 252] width 20 height 16
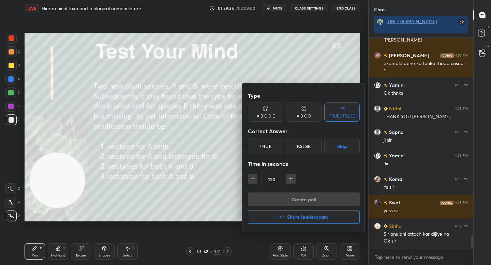
click at [294, 108] on div "A B C D" at bounding box center [303, 112] width 35 height 19
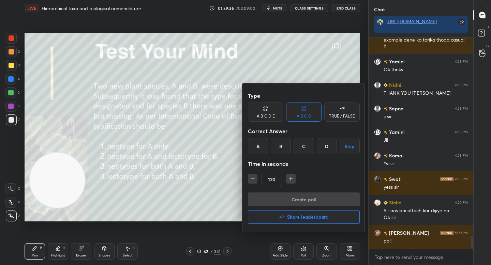
click at [292, 148] on div "A B C D Skip" at bounding box center [304, 146] width 112 height 16
click at [274, 149] on div "B" at bounding box center [281, 146] width 20 height 16
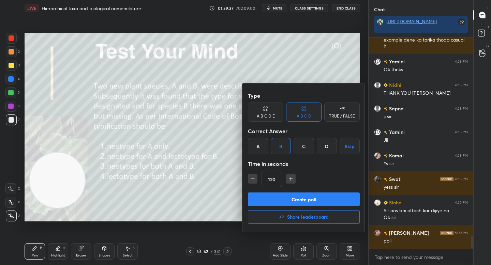
click at [254, 178] on icon "button" at bounding box center [252, 179] width 7 height 7
type input "90"
click at [269, 197] on button "Create poll" at bounding box center [304, 200] width 112 height 14
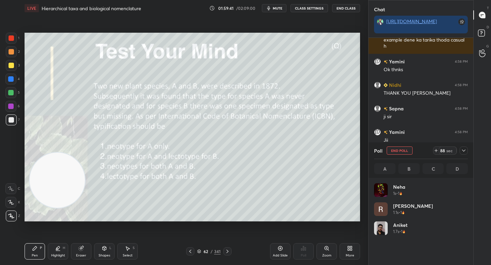
scroll to position [80, 92]
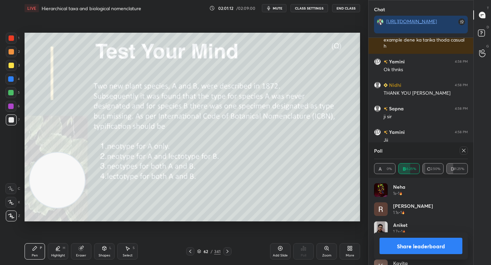
click at [405, 240] on button "Share leaderboard" at bounding box center [421, 246] width 83 height 16
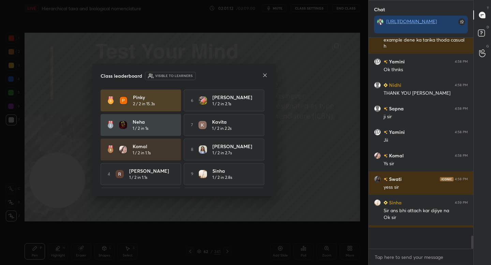
scroll to position [225, 103]
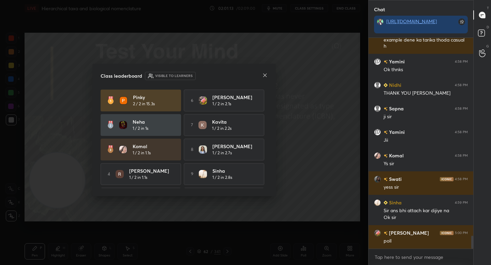
click at [267, 74] on icon at bounding box center [264, 75] width 5 height 5
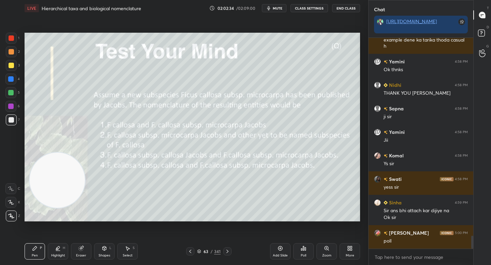
click at [306, 255] on div "Poll" at bounding box center [303, 252] width 20 height 16
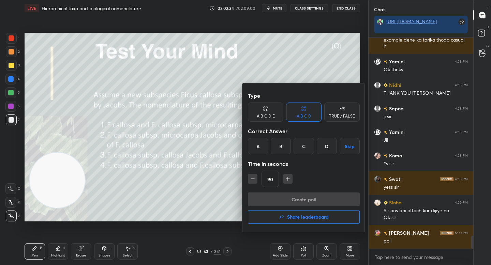
click at [321, 154] on div "D" at bounding box center [327, 146] width 20 height 16
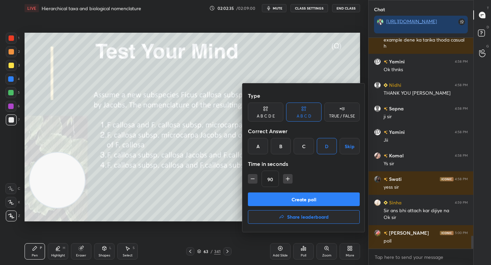
click at [294, 201] on button "Create poll" at bounding box center [304, 200] width 112 height 14
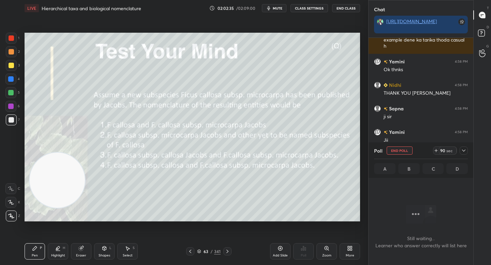
scroll to position [2, 2]
click at [434, 151] on icon at bounding box center [436, 150] width 5 height 5
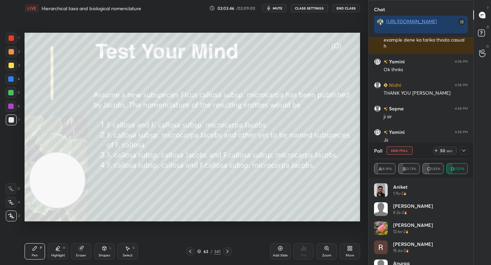
click at [275, 10] on span "mute" at bounding box center [278, 8] width 10 height 5
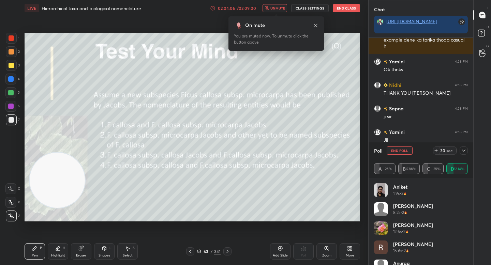
click at [272, 10] on span "unmute" at bounding box center [278, 8] width 15 height 5
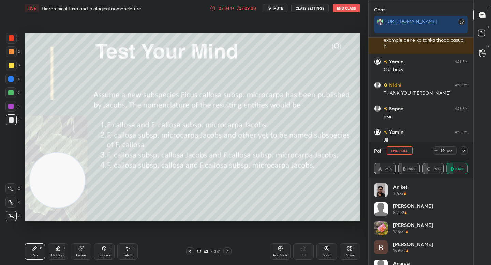
click at [231, 6] on div "02:04:17 / 02:09:00" at bounding box center [233, 7] width 47 height 5
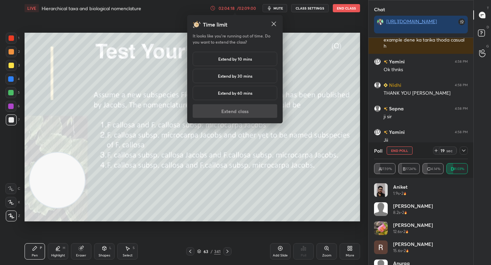
click at [220, 55] on div "Extend by 10 mins" at bounding box center [235, 59] width 85 height 14
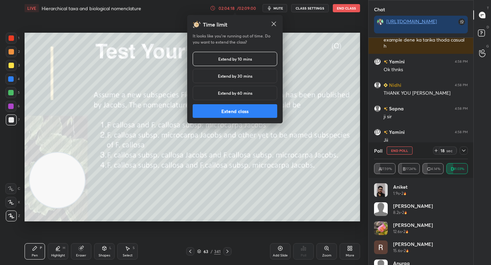
click at [214, 110] on button "Extend class" at bounding box center [235, 111] width 85 height 14
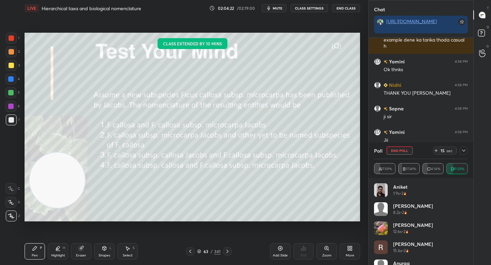
scroll to position [3255, 0]
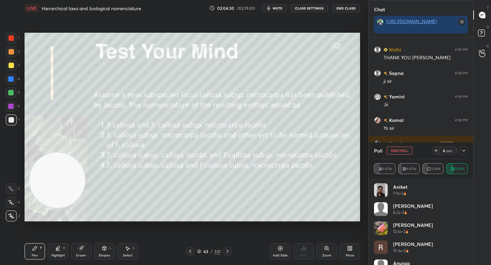
click at [465, 151] on icon at bounding box center [463, 150] width 5 height 5
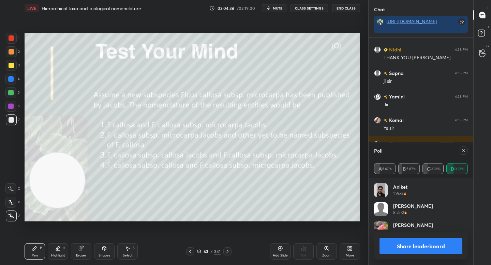
scroll to position [80, 92]
click at [61, 247] on div "Highlight H" at bounding box center [58, 252] width 20 height 16
click at [32, 256] on div "Pen" at bounding box center [35, 255] width 6 height 3
click at [389, 242] on button "Share leaderboard" at bounding box center [421, 246] width 83 height 16
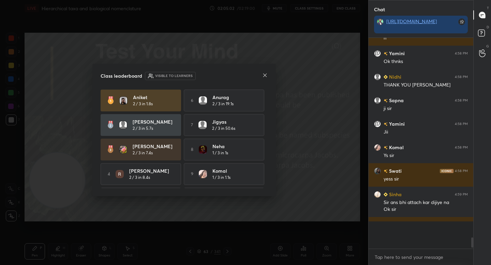
scroll to position [3220, 0]
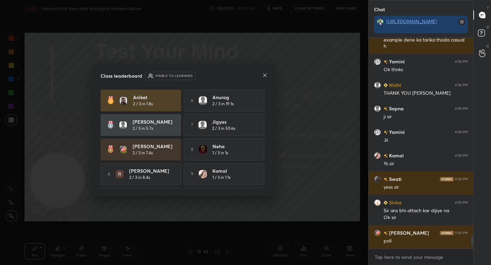
click at [264, 76] on icon at bounding box center [264, 75] width 5 height 5
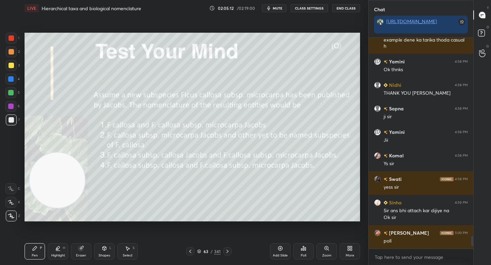
type textarea "x"
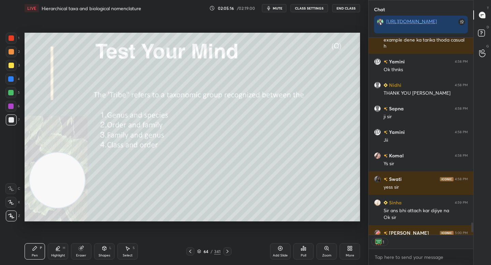
click at [304, 250] on icon at bounding box center [303, 249] width 1 height 4
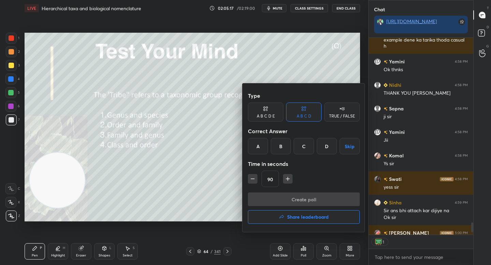
click at [309, 145] on div "C" at bounding box center [304, 146] width 20 height 16
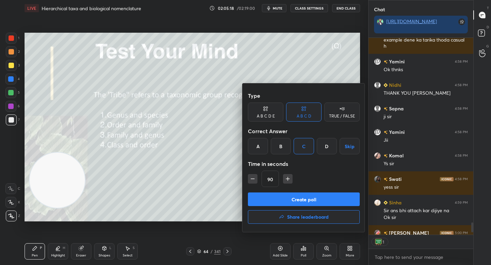
click at [248, 178] on button "button" at bounding box center [253, 179] width 10 height 10
type input "60"
click at [258, 194] on button "Create poll" at bounding box center [304, 200] width 112 height 14
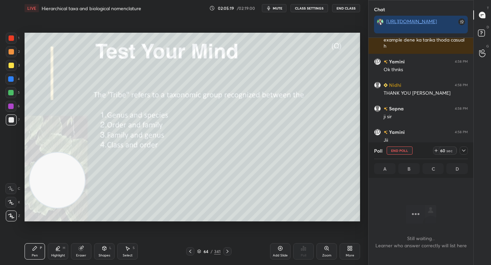
scroll to position [2, 2]
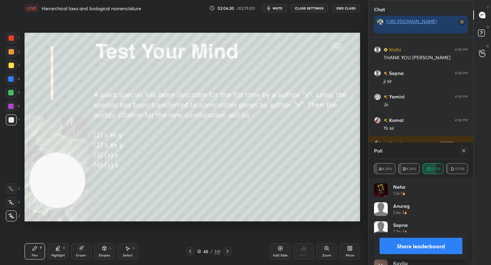
click at [396, 242] on button "Share leaderboard" at bounding box center [421, 246] width 83 height 16
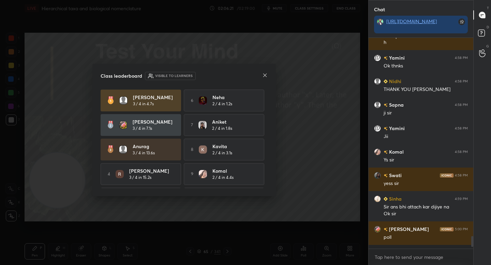
scroll to position [3220, 0]
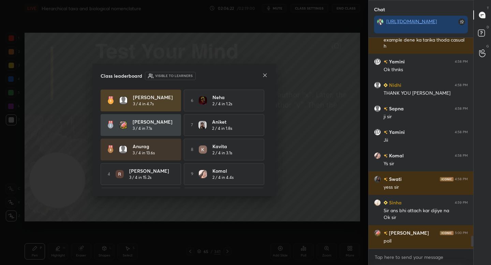
click at [264, 76] on icon at bounding box center [264, 75] width 5 height 5
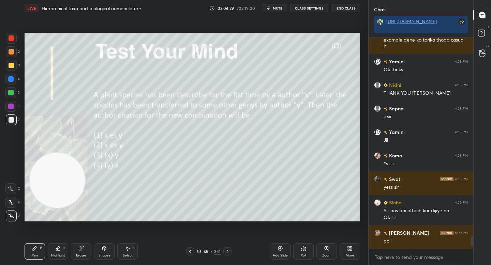
click at [304, 247] on icon at bounding box center [303, 249] width 1 height 4
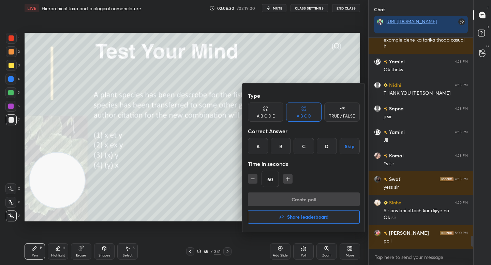
click at [295, 138] on div "Correct Answer" at bounding box center [304, 132] width 112 height 14
click at [299, 144] on div "C" at bounding box center [304, 146] width 20 height 16
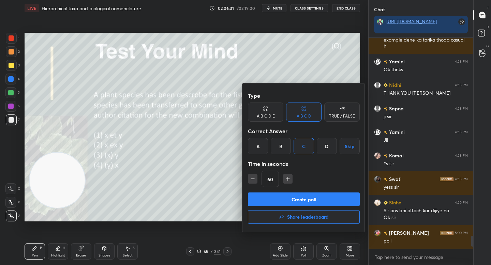
click at [288, 199] on button "Create poll" at bounding box center [304, 200] width 112 height 14
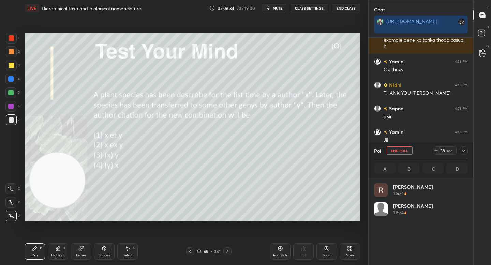
scroll to position [80, 92]
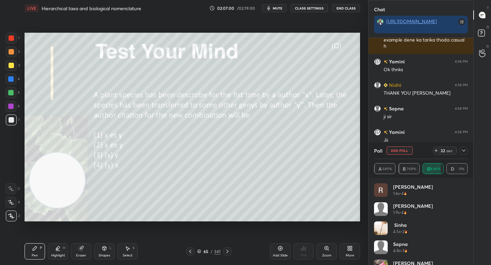
click at [465, 151] on icon at bounding box center [463, 150] width 5 height 5
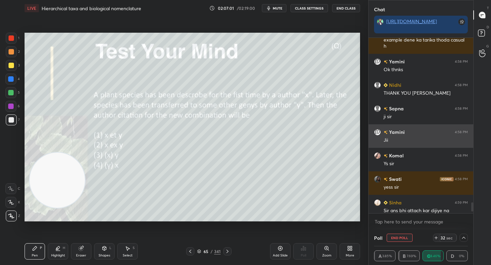
scroll to position [3255, 0]
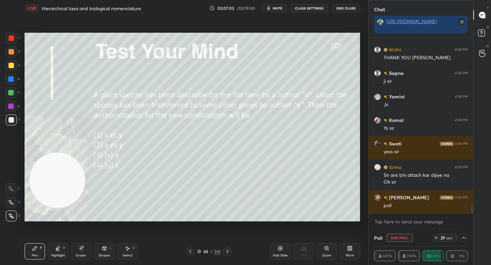
click at [463, 237] on icon at bounding box center [463, 237] width 5 height 5
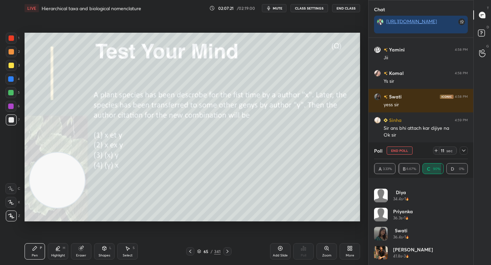
scroll to position [3326, 0]
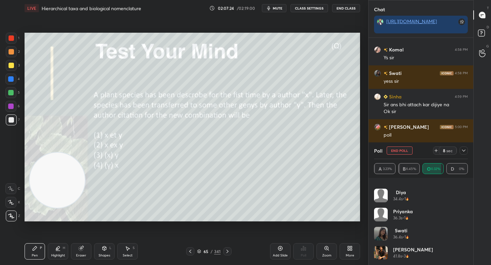
click at [466, 149] on icon at bounding box center [463, 150] width 5 height 5
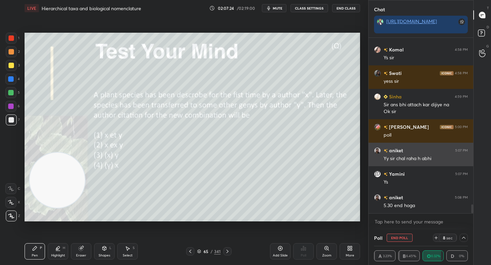
scroll to position [2, 2]
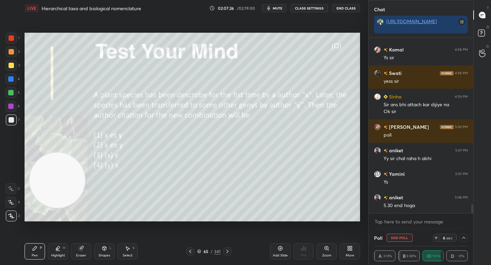
click at [462, 238] on icon at bounding box center [463, 237] width 5 height 5
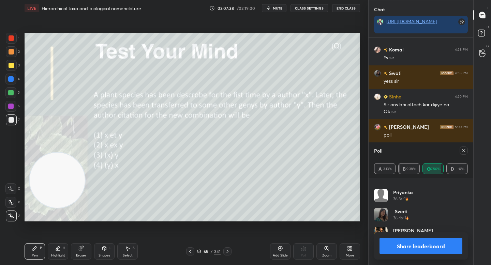
click at [386, 244] on button "Share leaderboard" at bounding box center [421, 246] width 83 height 16
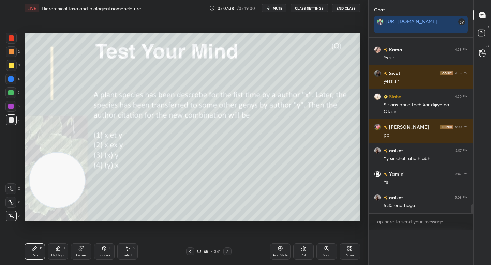
scroll to position [0, 2]
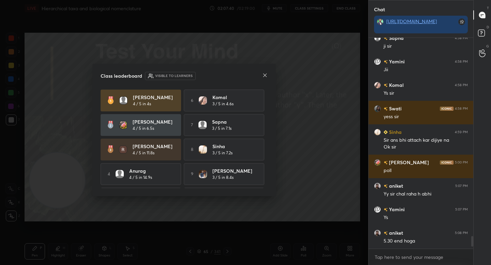
click at [264, 75] on icon at bounding box center [264, 75] width 5 height 5
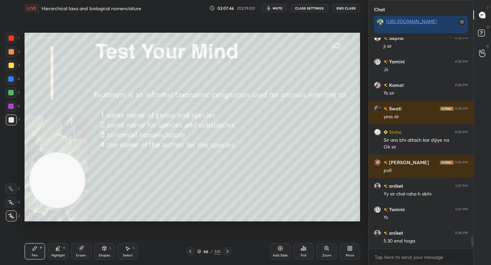
click at [307, 247] on div "Poll" at bounding box center [303, 252] width 20 height 16
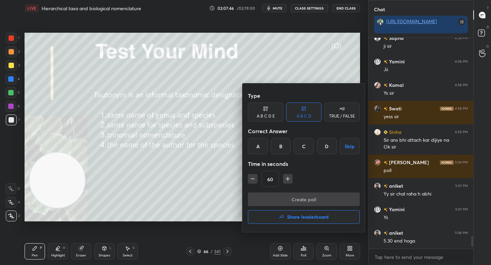
click at [259, 147] on div "A" at bounding box center [258, 146] width 20 height 16
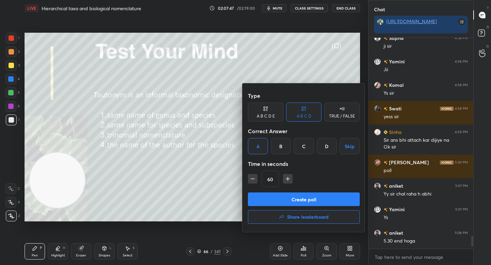
click at [270, 195] on button "Create poll" at bounding box center [304, 200] width 112 height 14
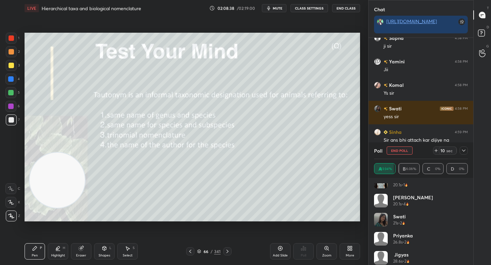
scroll to position [510, 0]
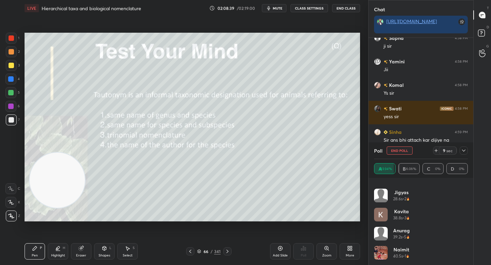
click at [462, 151] on icon at bounding box center [463, 150] width 5 height 5
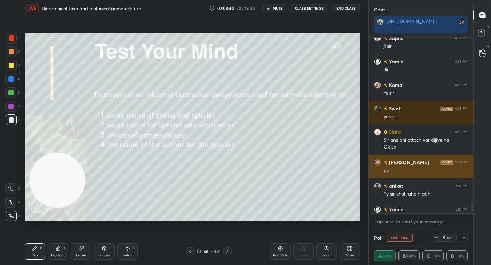
scroll to position [0, 0]
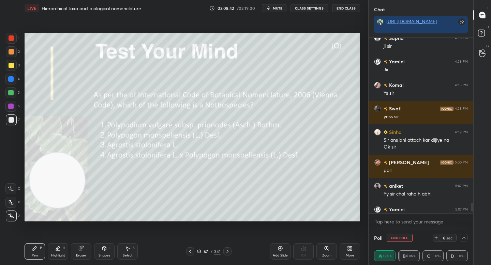
click at [393, 237] on button "End Poll" at bounding box center [400, 238] width 26 height 8
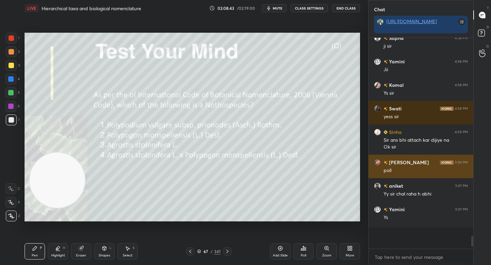
scroll to position [2, 2]
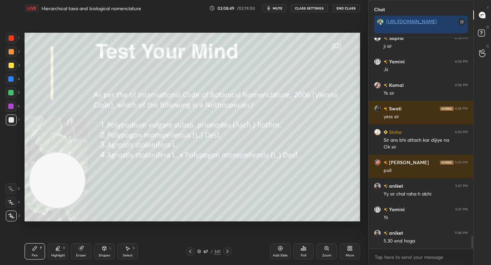
click at [305, 251] on icon at bounding box center [305, 249] width 1 height 3
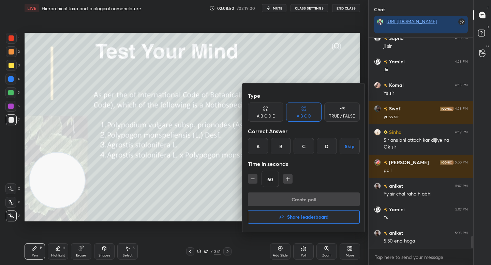
click at [329, 143] on div "D" at bounding box center [327, 146] width 20 height 16
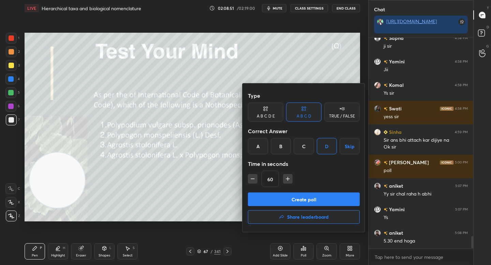
click at [291, 202] on button "Create poll" at bounding box center [304, 200] width 112 height 14
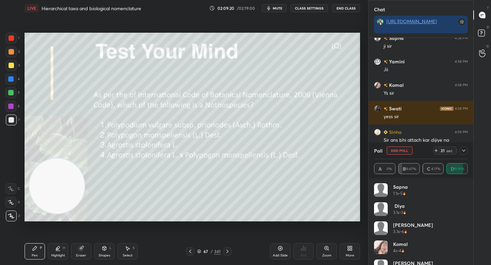
drag, startPoint x: 51, startPoint y: 187, endPoint x: 46, endPoint y: 197, distance: 10.7
click at [48, 198] on video at bounding box center [56, 186] width 55 height 55
click at [13, 98] on div "5" at bounding box center [12, 94] width 14 height 14
click at [60, 249] on icon at bounding box center [57, 248] width 5 height 5
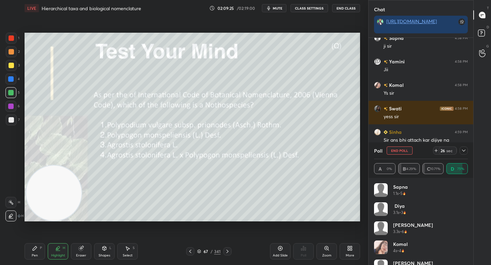
click at [31, 251] on div "Pen P" at bounding box center [35, 252] width 20 height 16
click at [463, 148] on div at bounding box center [464, 151] width 8 height 8
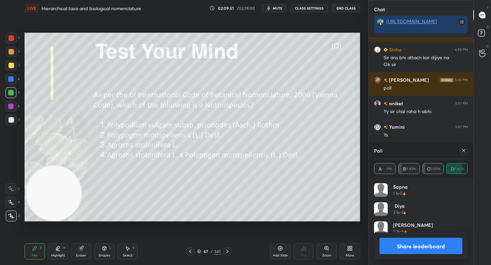
scroll to position [80, 92]
click at [444, 247] on button "Share leaderboard" at bounding box center [421, 246] width 83 height 16
type textarea "x"
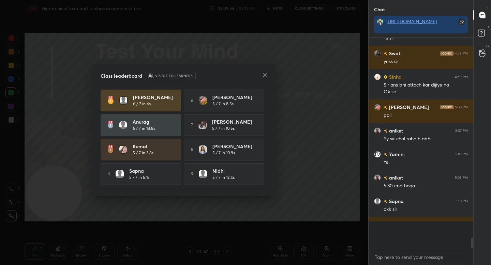
scroll to position [3338, 0]
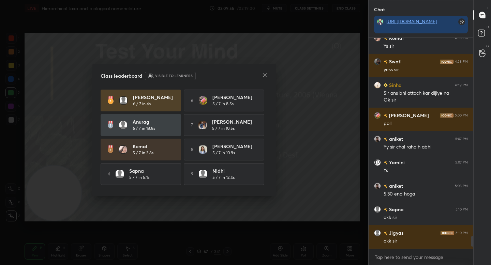
click at [264, 74] on icon at bounding box center [264, 75] width 5 height 5
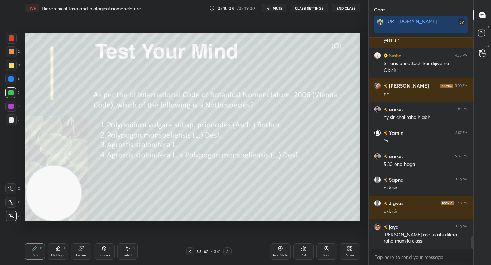
scroll to position [3391, 0]
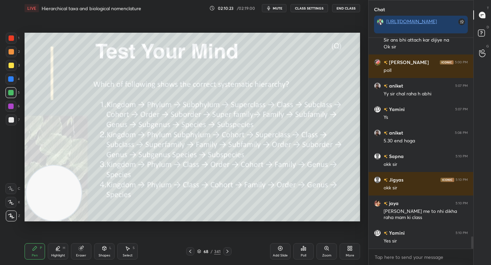
click at [307, 250] on div "Poll" at bounding box center [303, 252] width 20 height 16
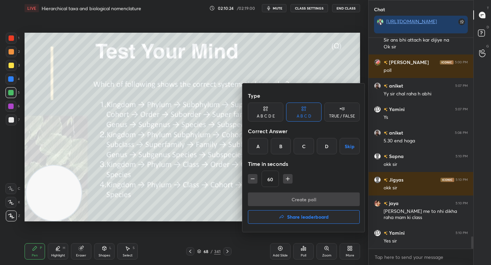
click at [258, 146] on div "A" at bounding box center [258, 146] width 20 height 16
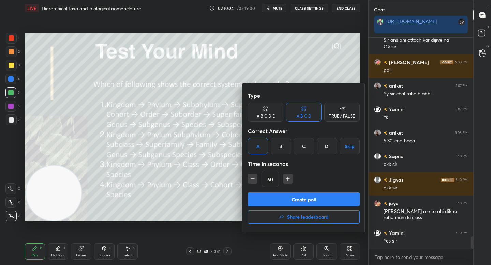
click at [286, 177] on icon "button" at bounding box center [288, 179] width 7 height 7
type input "90"
click at [279, 199] on button "Create poll" at bounding box center [304, 200] width 112 height 14
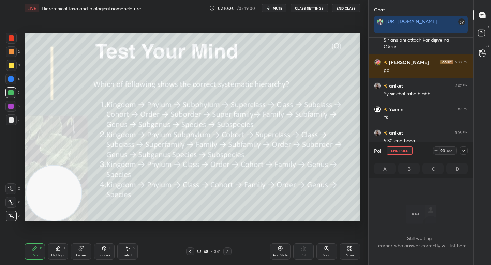
scroll to position [174, 103]
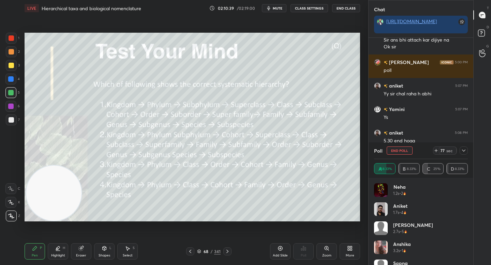
click at [462, 151] on icon at bounding box center [463, 150] width 5 height 5
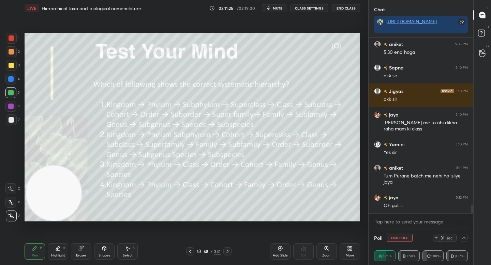
scroll to position [3503, 0]
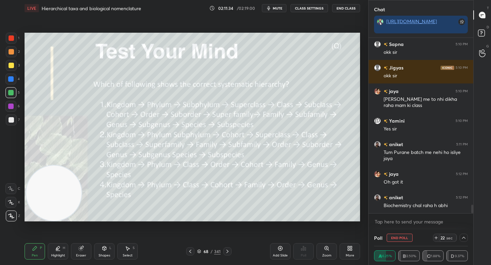
click at [462, 238] on icon at bounding box center [463, 237] width 5 height 5
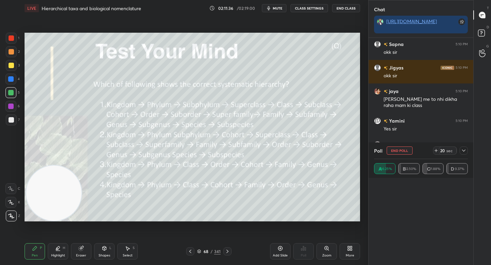
scroll to position [0, 0]
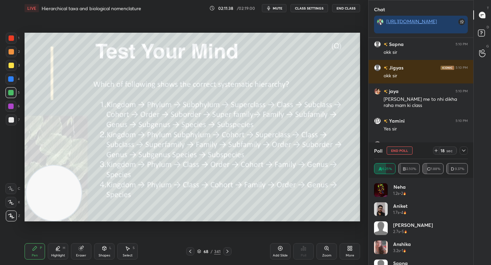
click at [465, 150] on icon at bounding box center [463, 151] width 3 height 2
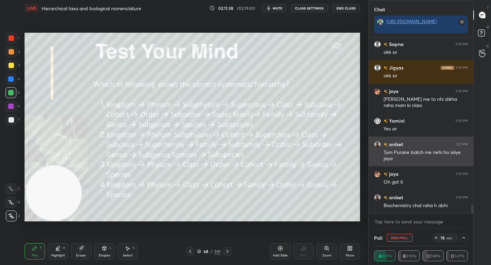
scroll to position [0, 2]
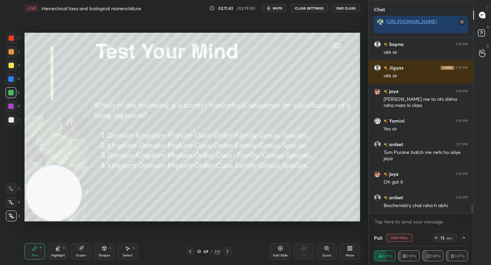
click at [401, 238] on button "End Poll" at bounding box center [400, 238] width 26 height 8
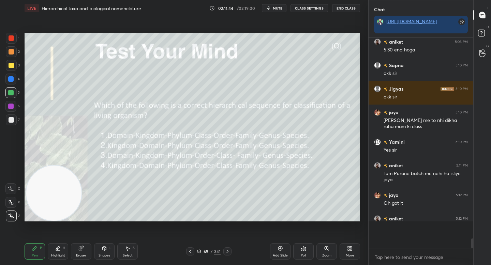
scroll to position [2, 2]
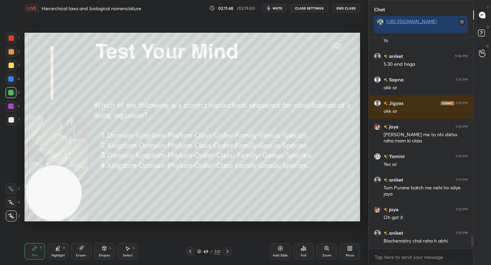
click at [310, 250] on div "Poll" at bounding box center [303, 252] width 20 height 16
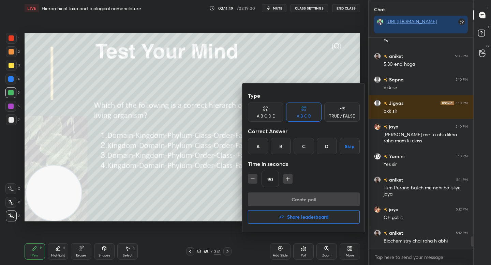
click at [258, 153] on div "A" at bounding box center [258, 146] width 20 height 16
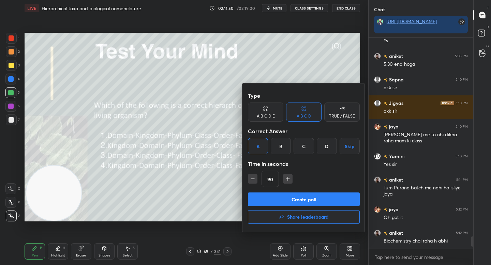
click at [255, 196] on button "Create poll" at bounding box center [304, 200] width 112 height 14
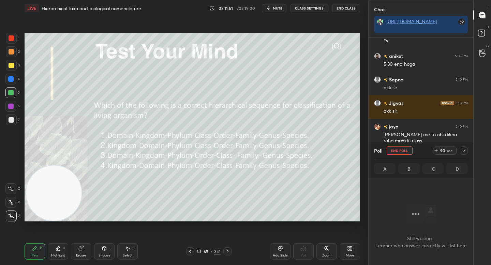
scroll to position [174, 103]
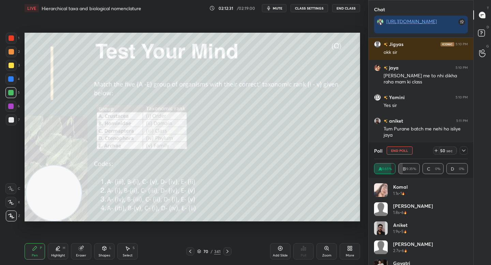
click at [403, 152] on button "End Poll" at bounding box center [400, 151] width 26 height 8
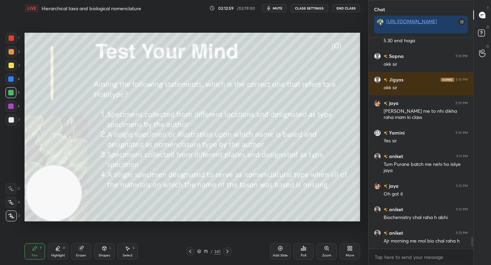
click at [309, 248] on div "Poll" at bounding box center [303, 252] width 20 height 16
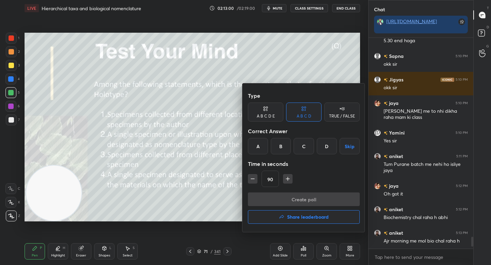
click at [280, 150] on div "B" at bounding box center [281, 146] width 20 height 16
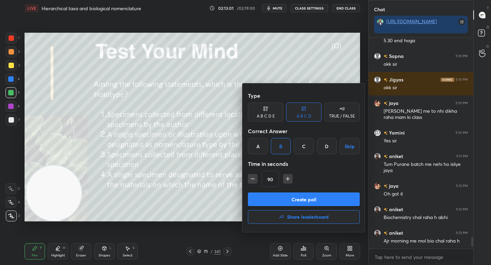
click at [274, 199] on button "Create poll" at bounding box center [304, 200] width 112 height 14
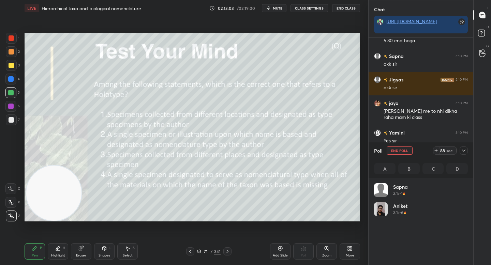
scroll to position [80, 92]
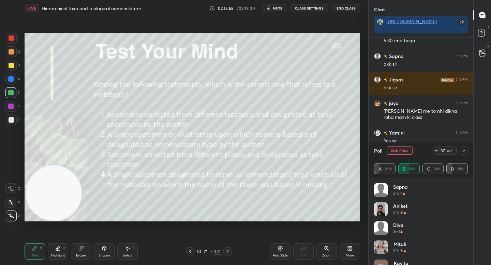
click at [85, 250] on div "Eraser" at bounding box center [81, 252] width 20 height 16
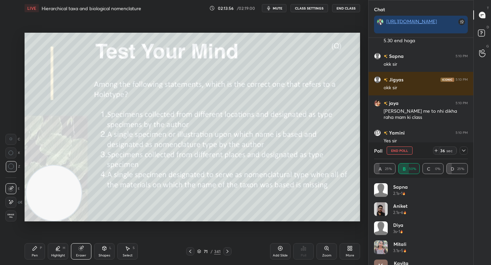
click at [41, 249] on div "P" at bounding box center [41, 248] width 2 height 3
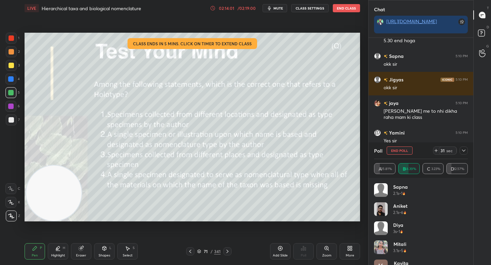
click at [224, 9] on div "02:14:01" at bounding box center [226, 8] width 19 height 4
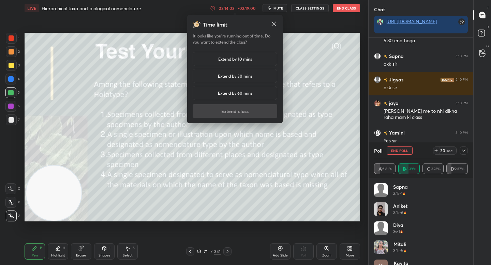
click at [218, 59] on h5 "Extend by 10 mins" at bounding box center [235, 59] width 34 height 6
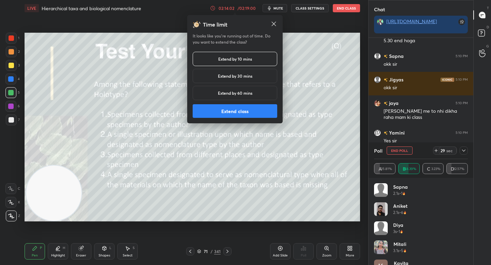
click at [211, 113] on button "Extend class" at bounding box center [235, 111] width 85 height 14
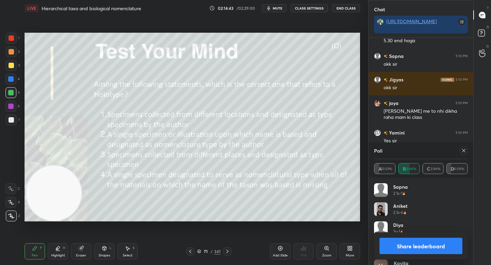
click at [423, 251] on button "Share leaderboard" at bounding box center [421, 246] width 83 height 16
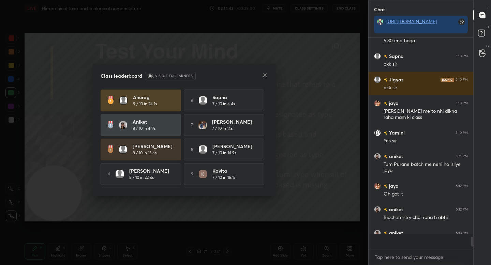
scroll to position [2, 2]
click at [263, 77] on icon at bounding box center [264, 75] width 5 height 5
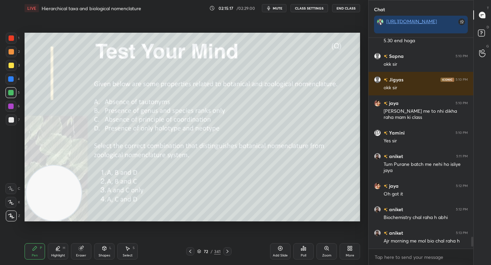
click at [302, 248] on icon at bounding box center [303, 248] width 5 height 5
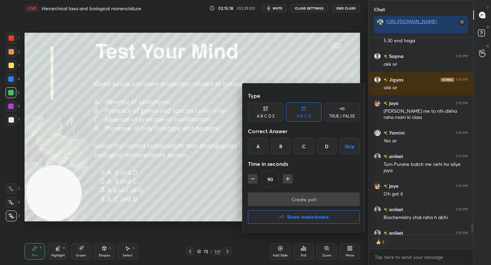
type textarea "x"
click at [298, 146] on div "C" at bounding box center [304, 146] width 20 height 16
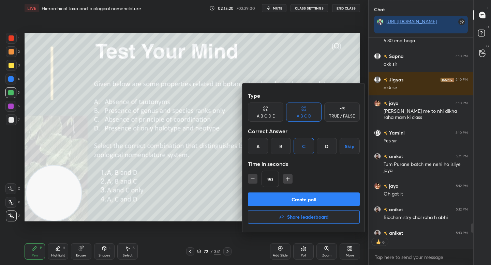
click at [253, 179] on icon "button" at bounding box center [252, 179] width 3 height 0
type input "60"
click at [263, 197] on button "Create poll" at bounding box center [304, 200] width 112 height 14
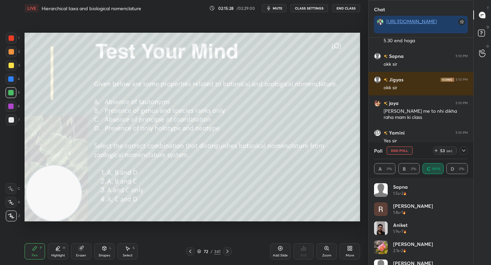
scroll to position [3527, 0]
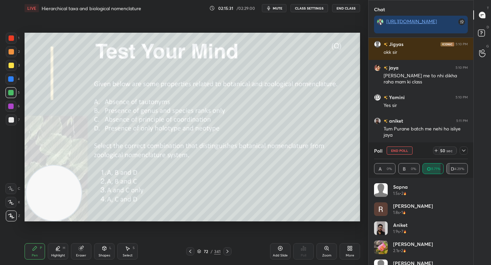
click at [466, 149] on icon at bounding box center [463, 150] width 5 height 5
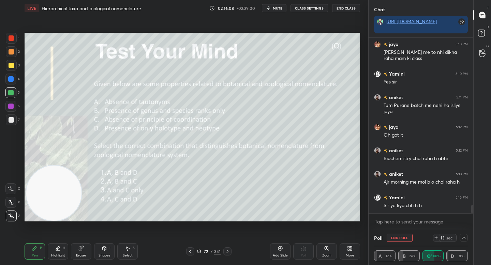
click at [10, 117] on div at bounding box center [11, 120] width 11 height 11
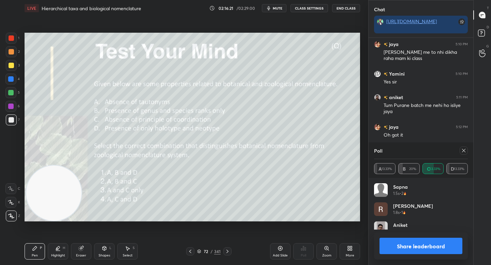
scroll to position [80, 92]
click at [391, 245] on button "Share leaderboard" at bounding box center [421, 246] width 83 height 16
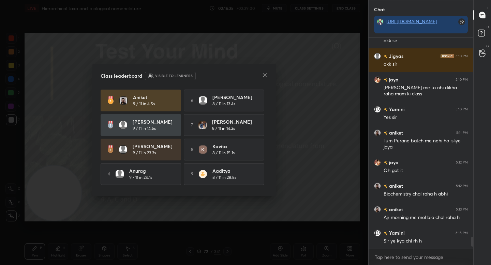
scroll to position [3515, 0]
click at [264, 75] on icon at bounding box center [264, 75] width 5 height 5
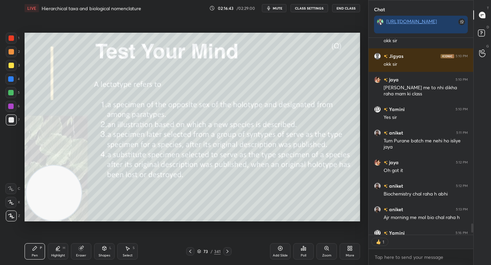
scroll to position [2, 2]
click at [303, 248] on icon at bounding box center [303, 249] width 1 height 4
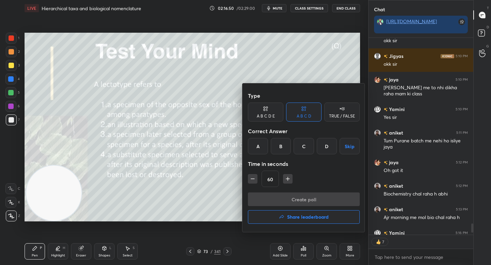
click at [323, 145] on div "D" at bounding box center [327, 146] width 20 height 16
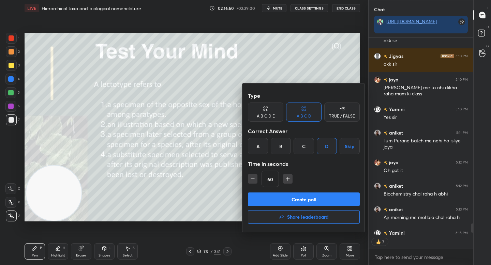
click at [293, 197] on button "Create poll" at bounding box center [304, 200] width 112 height 14
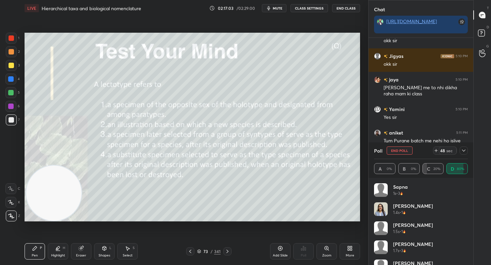
scroll to position [167, 103]
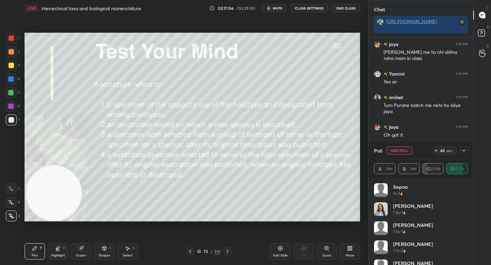
click at [466, 151] on icon at bounding box center [463, 150] width 5 height 5
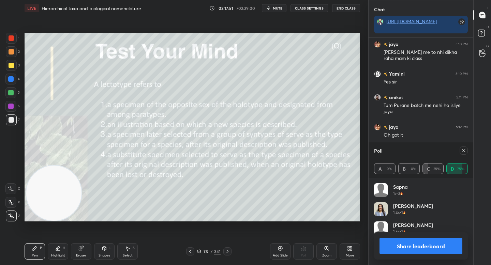
scroll to position [80, 92]
drag, startPoint x: 81, startPoint y: 169, endPoint x: 88, endPoint y: 165, distance: 8.1
click at [89, 166] on video at bounding box center [61, 193] width 55 height 55
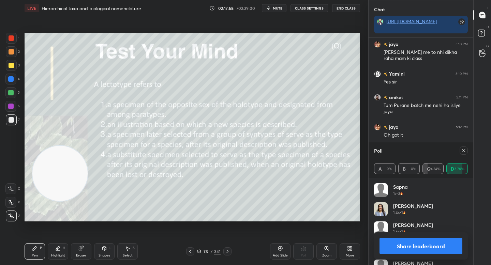
drag, startPoint x: 64, startPoint y: 159, endPoint x: 52, endPoint y: 117, distance: 43.9
click at [41, 146] on video at bounding box center [59, 173] width 55 height 55
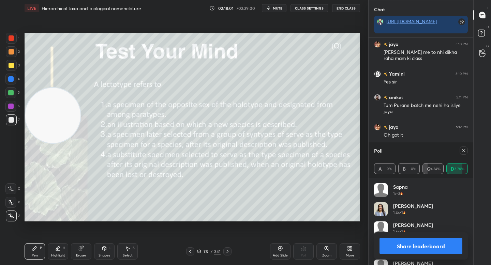
drag, startPoint x: 61, startPoint y: 119, endPoint x: 55, endPoint y: 191, distance: 72.6
click at [56, 143] on video at bounding box center [52, 115] width 55 height 55
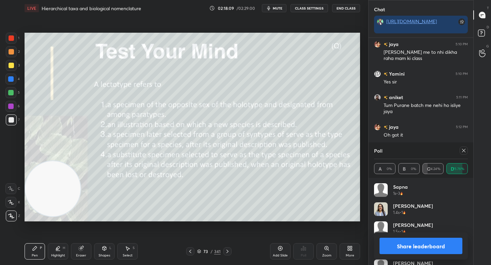
scroll to position [3567, 0]
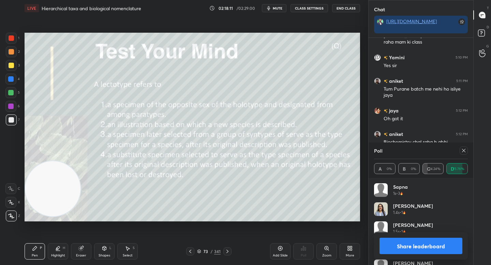
click at [386, 250] on button "Share leaderboard" at bounding box center [421, 246] width 83 height 16
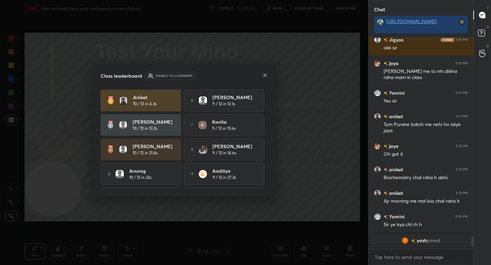
scroll to position [3531, 0]
click at [264, 72] on div at bounding box center [264, 75] width 5 height 7
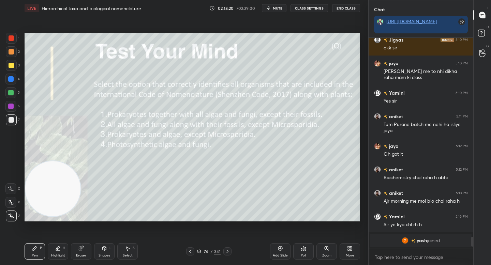
click at [302, 250] on icon at bounding box center [301, 250] width 1 height 2
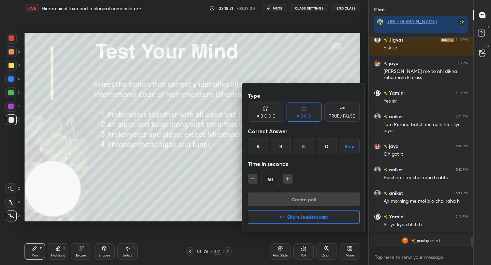
click at [276, 147] on div "B" at bounding box center [281, 146] width 20 height 16
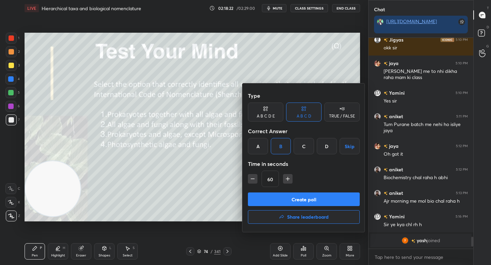
click at [264, 199] on button "Create poll" at bounding box center [304, 200] width 112 height 14
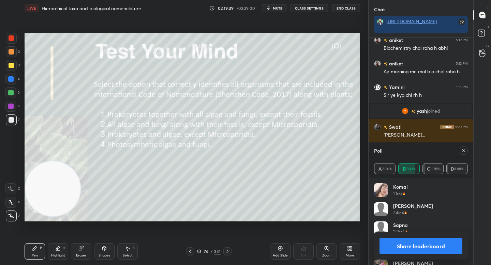
scroll to position [3336, 0]
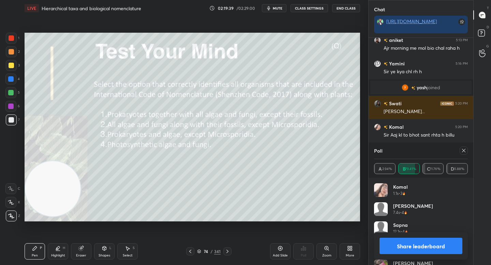
click at [426, 244] on button "Share leaderboard" at bounding box center [421, 246] width 83 height 16
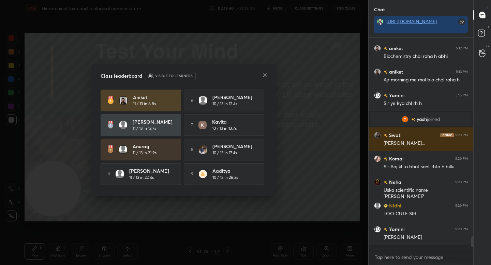
scroll to position [3300, 0]
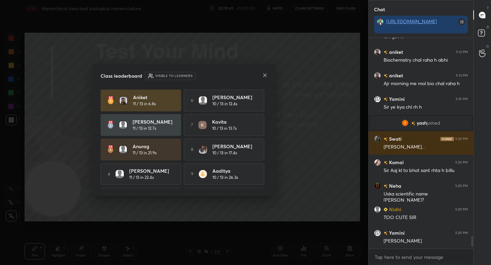
click at [264, 75] on icon at bounding box center [264, 75] width 5 height 5
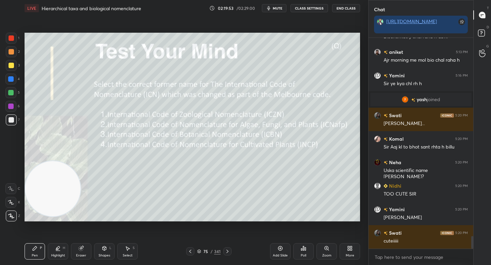
scroll to position [3330, 0]
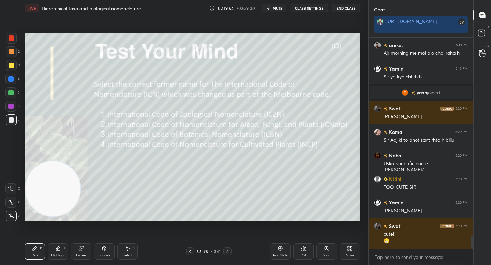
click at [302, 250] on icon at bounding box center [301, 250] width 1 height 2
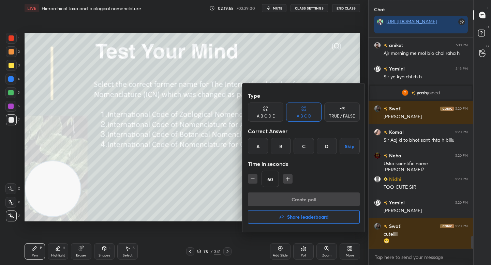
click at [304, 149] on div "C" at bounding box center [304, 146] width 20 height 16
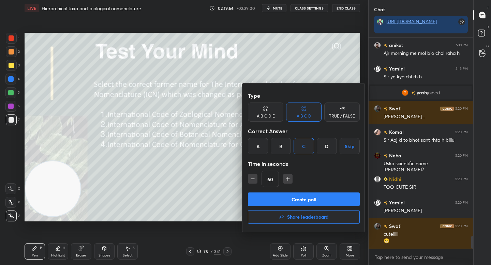
click at [284, 201] on button "Create poll" at bounding box center [304, 200] width 112 height 14
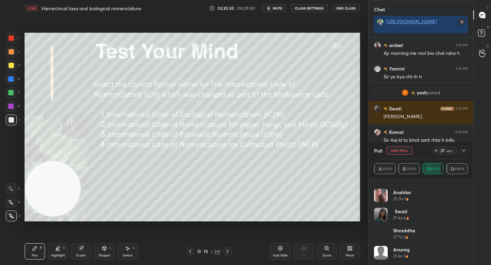
scroll to position [0, 0]
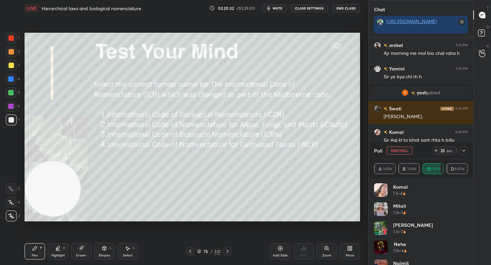
click at [466, 148] on icon at bounding box center [463, 150] width 5 height 5
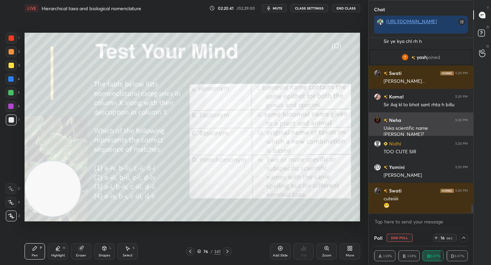
scroll to position [3389, 0]
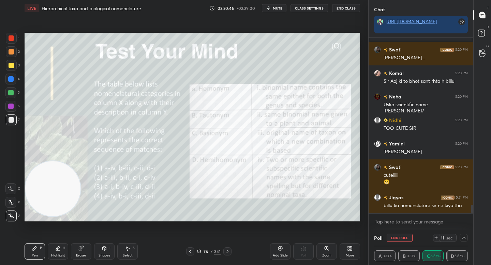
click at [408, 237] on button "End Poll" at bounding box center [400, 238] width 26 height 8
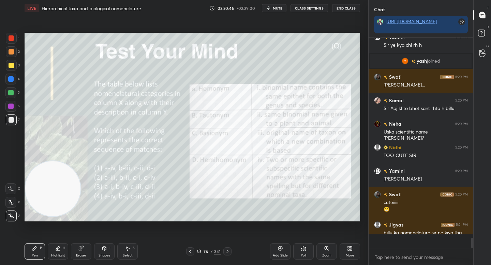
scroll to position [2, 2]
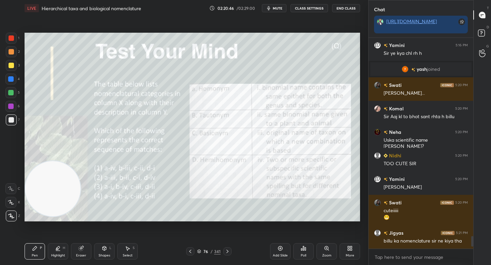
click at [306, 247] on div "Poll" at bounding box center [303, 252] width 20 height 16
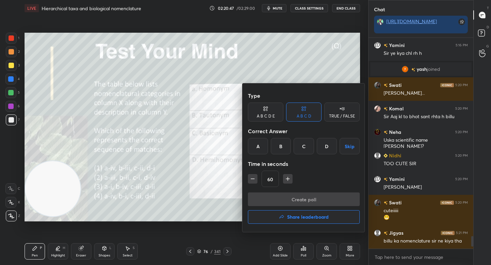
click at [328, 144] on div "D" at bounding box center [327, 146] width 20 height 16
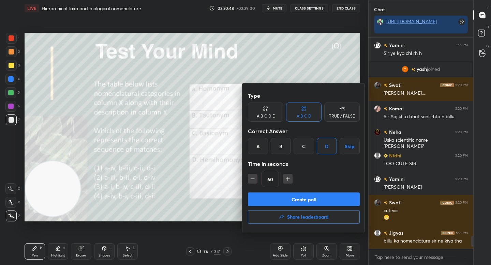
click at [284, 200] on button "Create poll" at bounding box center [304, 200] width 112 height 14
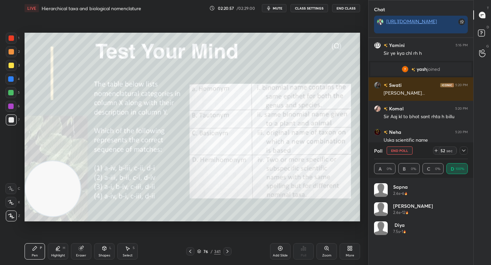
click at [13, 111] on div at bounding box center [10, 106] width 11 height 11
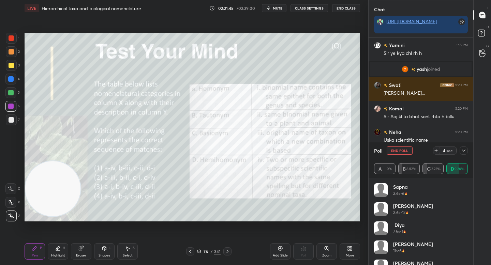
click at [64, 252] on div "Highlight H" at bounding box center [58, 252] width 20 height 16
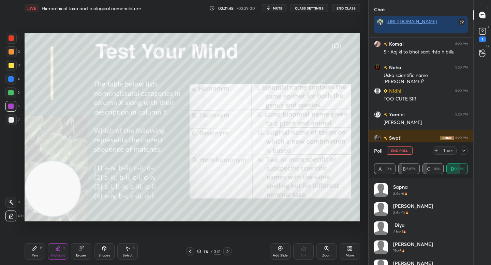
click at [36, 251] on div "Pen P" at bounding box center [35, 252] width 20 height 16
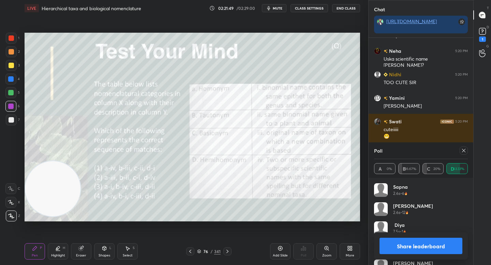
scroll to position [3383, 0]
click at [398, 247] on button "Share leaderboard" at bounding box center [421, 246] width 83 height 16
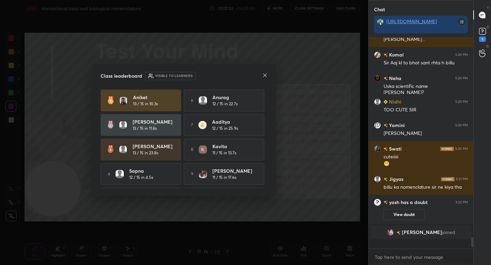
scroll to position [3347, 0]
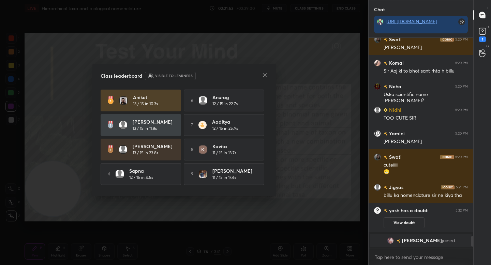
click at [265, 74] on icon at bounding box center [264, 75] width 5 height 5
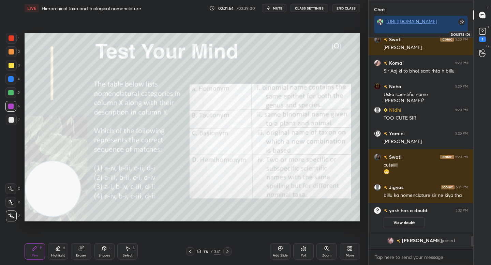
click at [482, 33] on icon at bounding box center [483, 31] width 10 height 10
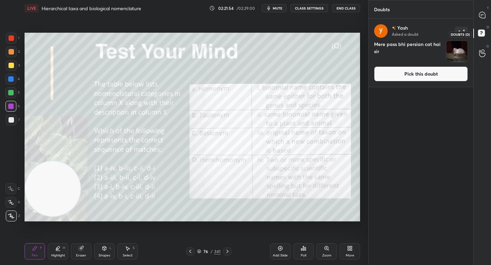
scroll to position [245, 103]
click at [484, 15] on icon at bounding box center [482, 15] width 6 height 6
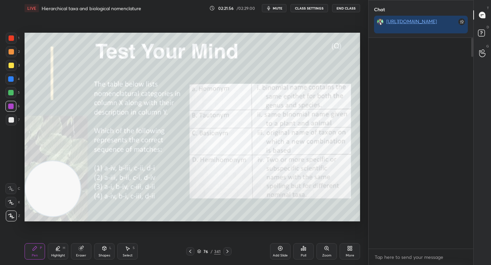
scroll to position [209, 103]
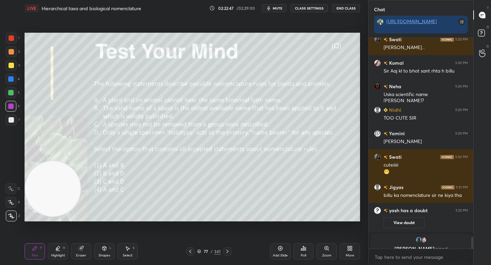
click at [303, 252] on div "Poll" at bounding box center [303, 252] width 20 height 16
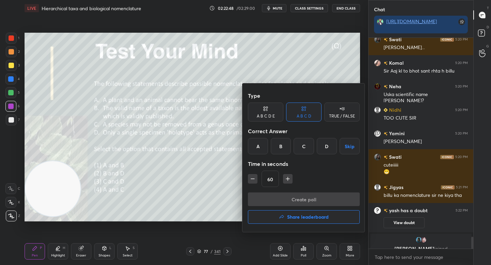
click at [279, 147] on div "B" at bounding box center [281, 146] width 20 height 16
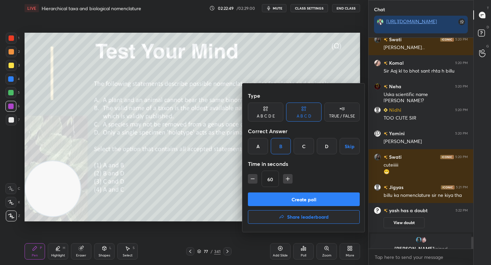
click at [276, 206] on div "Create poll Share leaderboard" at bounding box center [304, 210] width 112 height 34
click at [278, 199] on button "Create poll" at bounding box center [304, 200] width 112 height 14
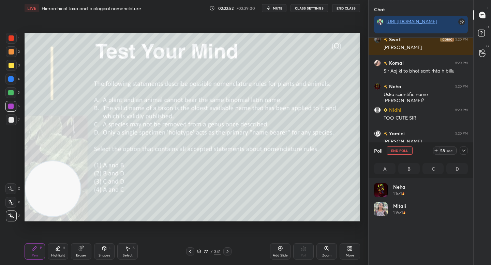
scroll to position [80, 92]
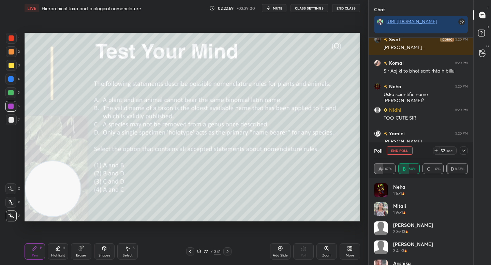
click at [10, 120] on div at bounding box center [11, 119] width 5 height 5
click at [12, 92] on div at bounding box center [10, 92] width 5 height 5
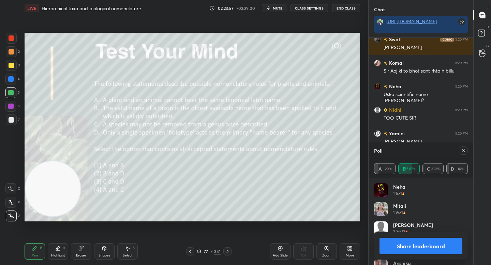
click at [12, 62] on div at bounding box center [11, 65] width 11 height 11
click at [226, 7] on div "02:24:06" at bounding box center [226, 8] width 19 height 4
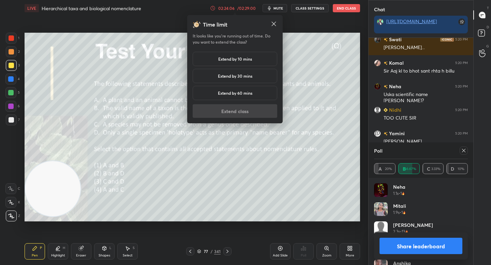
click at [227, 59] on h5 "Extend by 10 mins" at bounding box center [235, 59] width 34 height 6
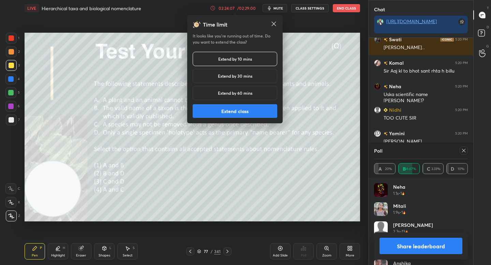
click at [231, 109] on button "Extend class" at bounding box center [235, 111] width 85 height 14
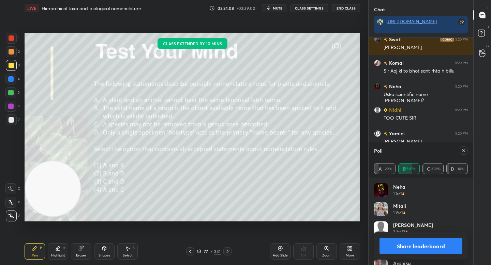
click at [391, 247] on button "Share leaderboard" at bounding box center [421, 246] width 83 height 16
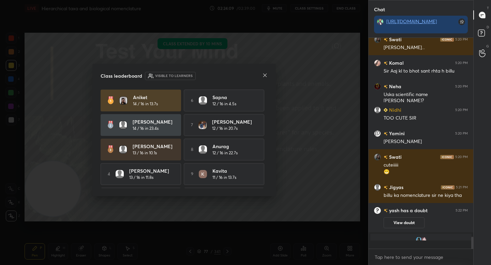
scroll to position [226, 103]
click at [263, 75] on icon at bounding box center [264, 75] width 5 height 5
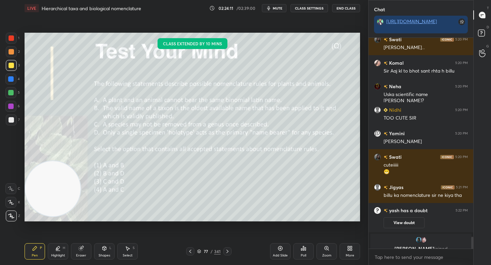
click at [307, 254] on div "Poll" at bounding box center [303, 252] width 20 height 16
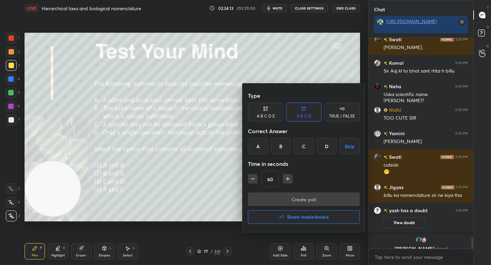
click at [290, 221] on button "Share leaderboard" at bounding box center [304, 218] width 112 height 14
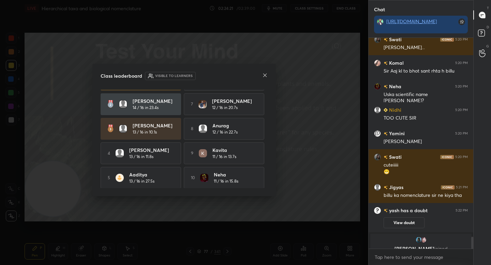
scroll to position [24, 0]
click at [264, 74] on icon at bounding box center [264, 75] width 5 height 5
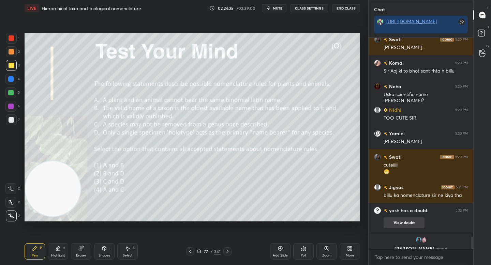
click at [401, 220] on button "View doubt" at bounding box center [404, 223] width 41 height 11
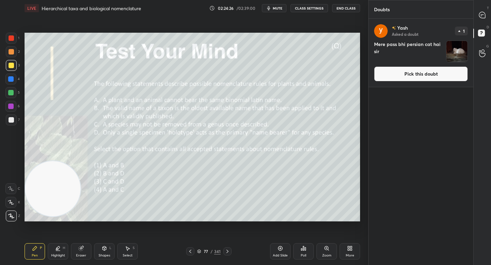
click at [393, 74] on button "Pick this doubt" at bounding box center [421, 74] width 94 height 15
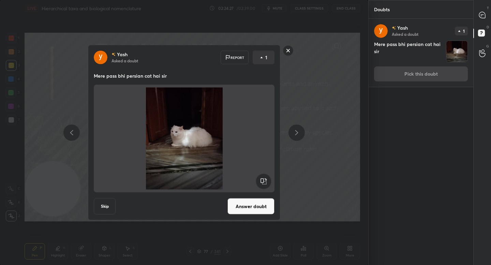
click at [239, 204] on button "Answer doubt" at bounding box center [251, 207] width 47 height 16
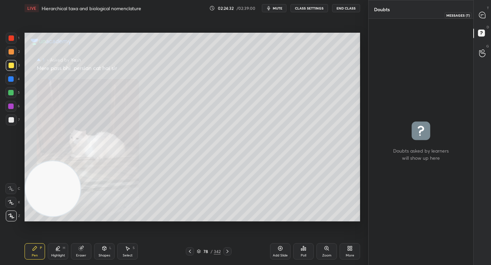
click at [481, 15] on icon at bounding box center [482, 15] width 3 height 0
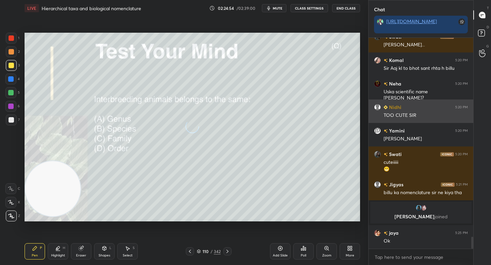
scroll to position [3548, 0]
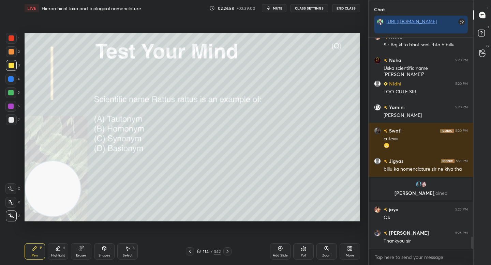
click at [199, 255] on div "114 / 342" at bounding box center [209, 252] width 24 height 6
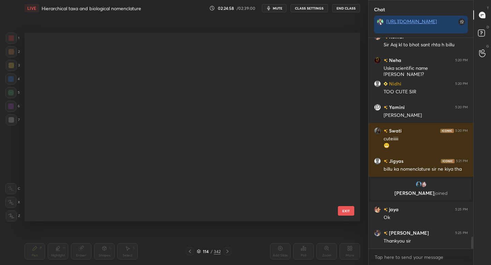
scroll to position [2008, 0]
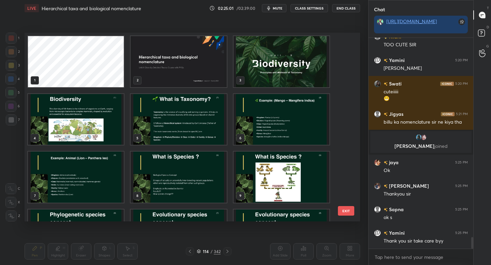
click at [207, 55] on img "grid" at bounding box center [179, 61] width 96 height 51
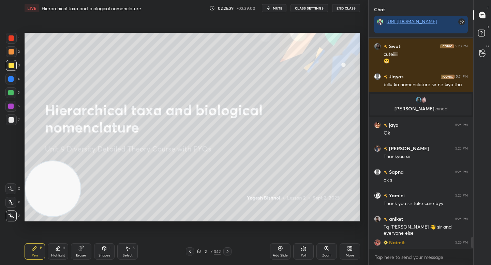
scroll to position [3643, 0]
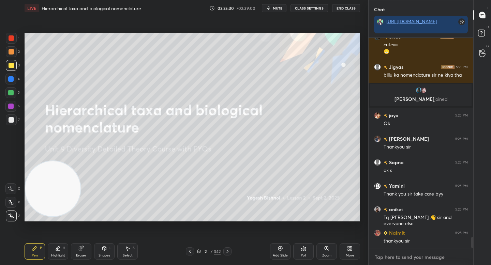
type textarea "x"
click at [402, 261] on textarea at bounding box center [421, 257] width 94 height 11
paste textarea "[URL][DOMAIN_NAME]"
type textarea "[URL][DOMAIN_NAME]"
type textarea "x"
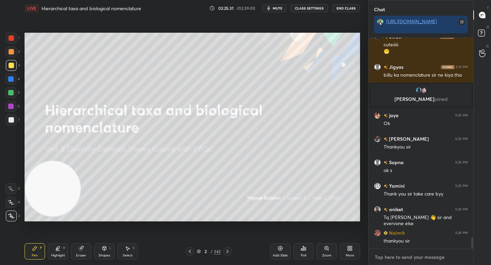
scroll to position [3687, 0]
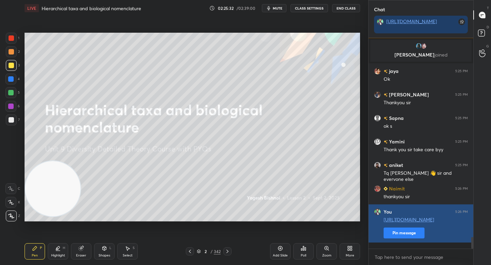
click at [402, 239] on button "Pin message" at bounding box center [404, 233] width 41 height 11
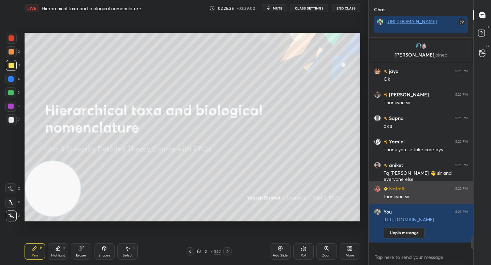
scroll to position [3711, 0]
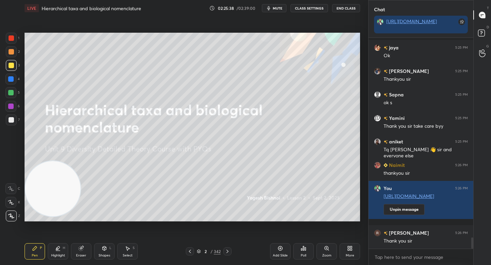
click at [266, 256] on div "2 / 342" at bounding box center [208, 252] width 123 height 8
click at [273, 254] on div "Add Slide" at bounding box center [280, 255] width 15 height 3
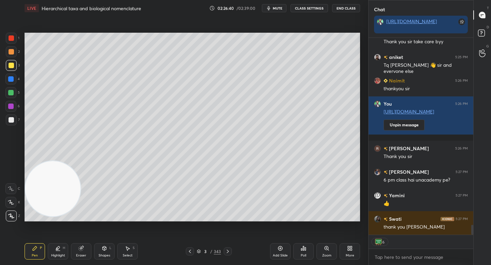
scroll to position [3802, 0]
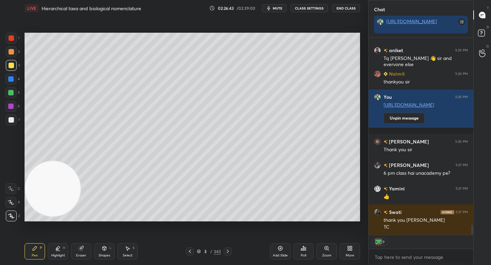
click at [343, 8] on button "End Class" at bounding box center [346, 8] width 28 height 8
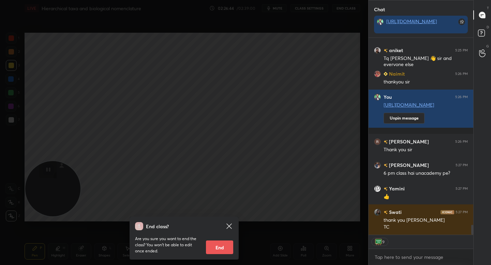
click at [209, 246] on button "End" at bounding box center [219, 248] width 27 height 14
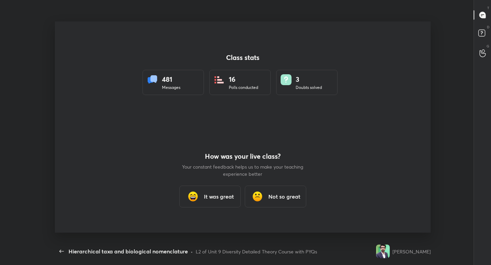
scroll to position [0, 0]
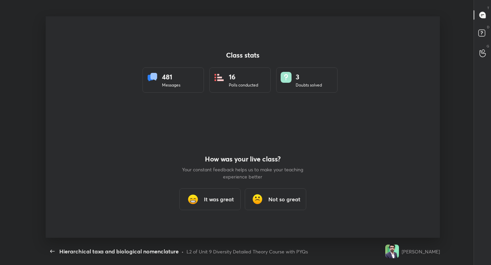
click at [195, 203] on img at bounding box center [193, 200] width 14 height 14
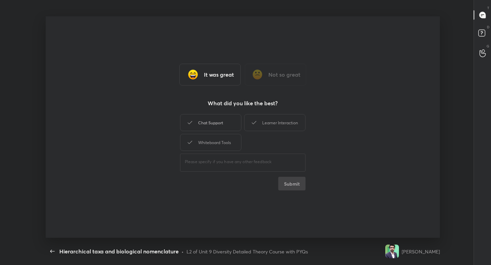
click at [224, 121] on div "Chat Support" at bounding box center [210, 122] width 61 height 17
click at [262, 119] on div "Learner Interaction" at bounding box center [274, 122] width 61 height 17
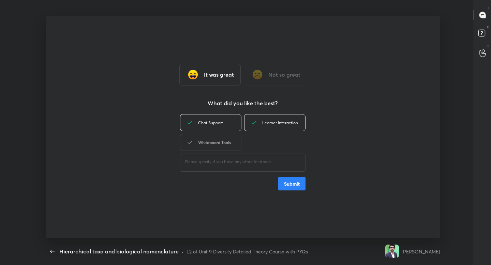
click at [222, 142] on div "Whiteboard Tools" at bounding box center [210, 142] width 61 height 17
click at [289, 182] on button "Submit" at bounding box center [291, 184] width 27 height 14
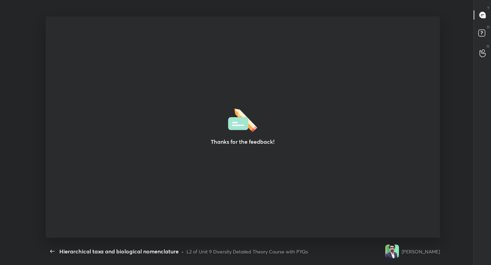
type textarea "x"
click at [50, 251] on icon "button" at bounding box center [52, 251] width 4 height 3
